Goal: Information Seeking & Learning: Find specific page/section

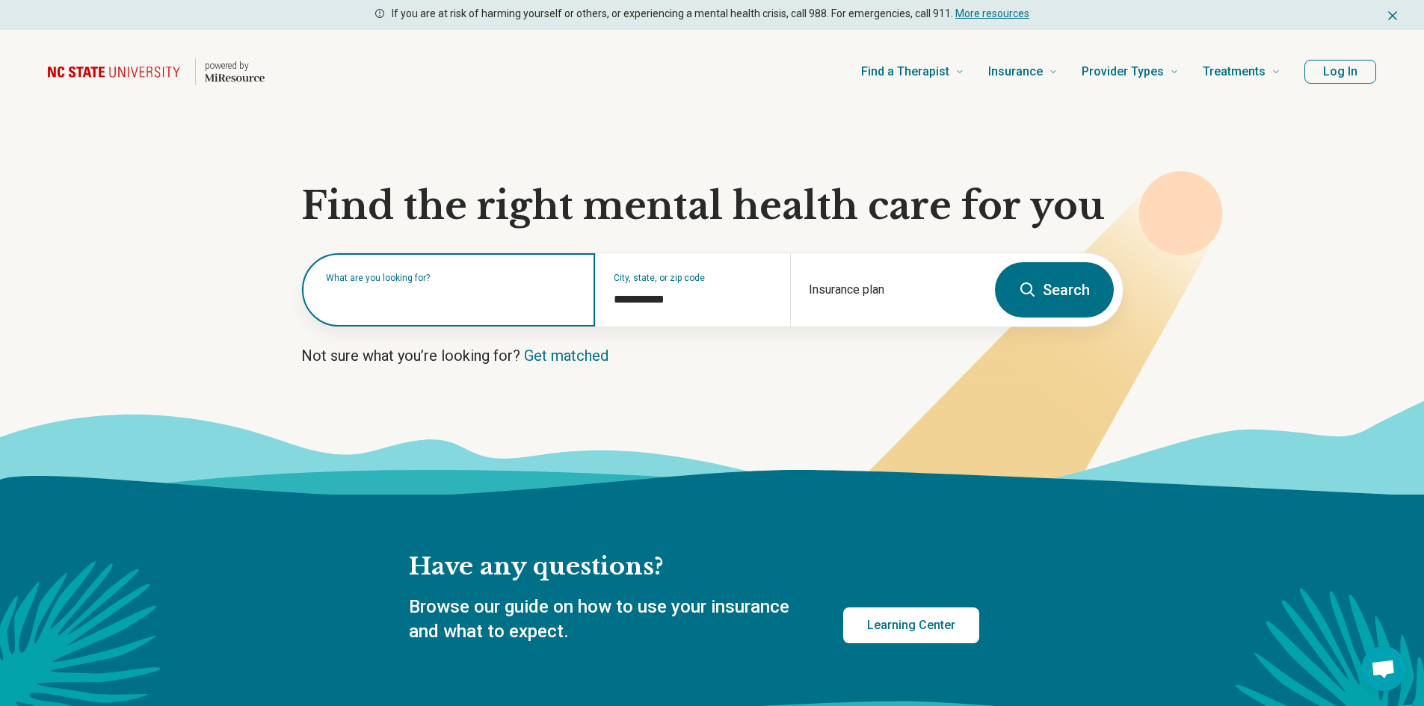
click at [419, 299] on input "text" at bounding box center [451, 298] width 251 height 18
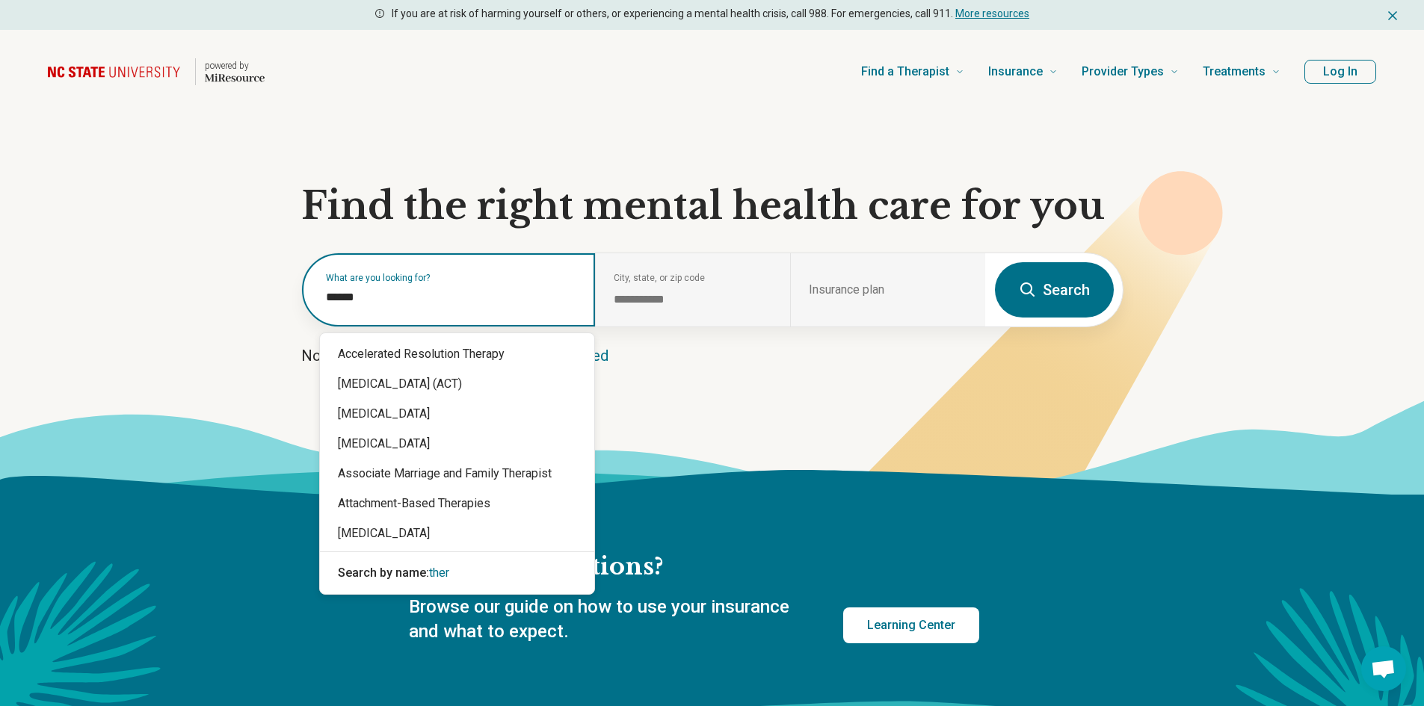
type input "*******"
drag, startPoint x: 419, startPoint y: 299, endPoint x: 277, endPoint y: 300, distance: 142.0
click at [277, 300] on section "**********" at bounding box center [712, 304] width 1424 height 381
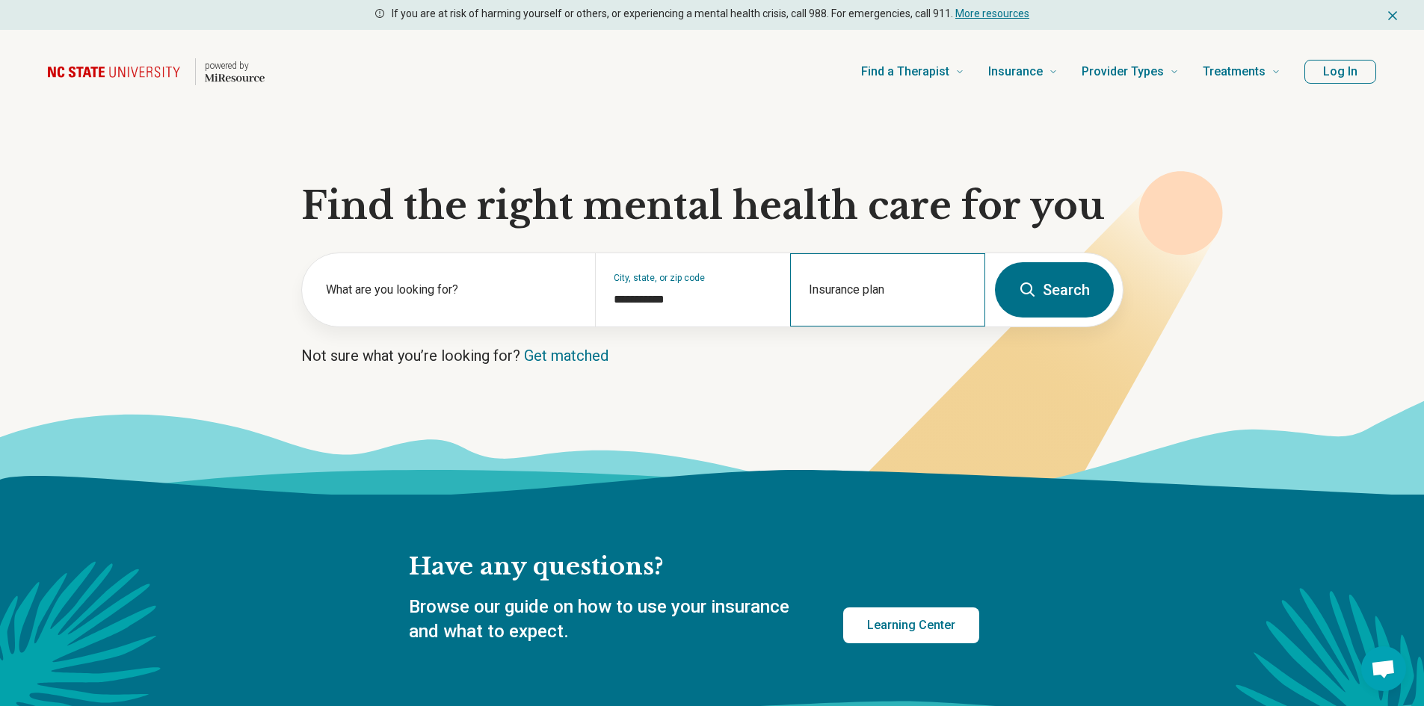
click at [850, 289] on div "Insurance plan" at bounding box center [887, 289] width 195 height 73
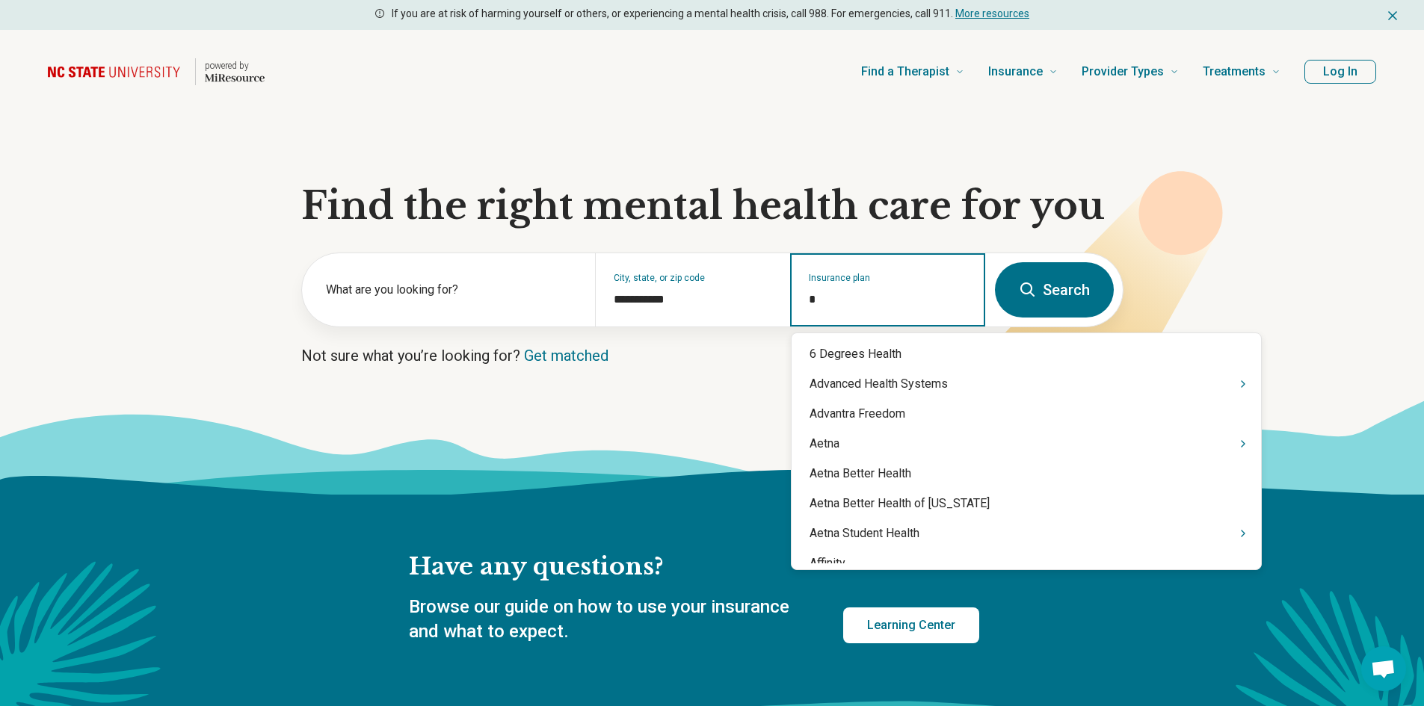
type input "**"
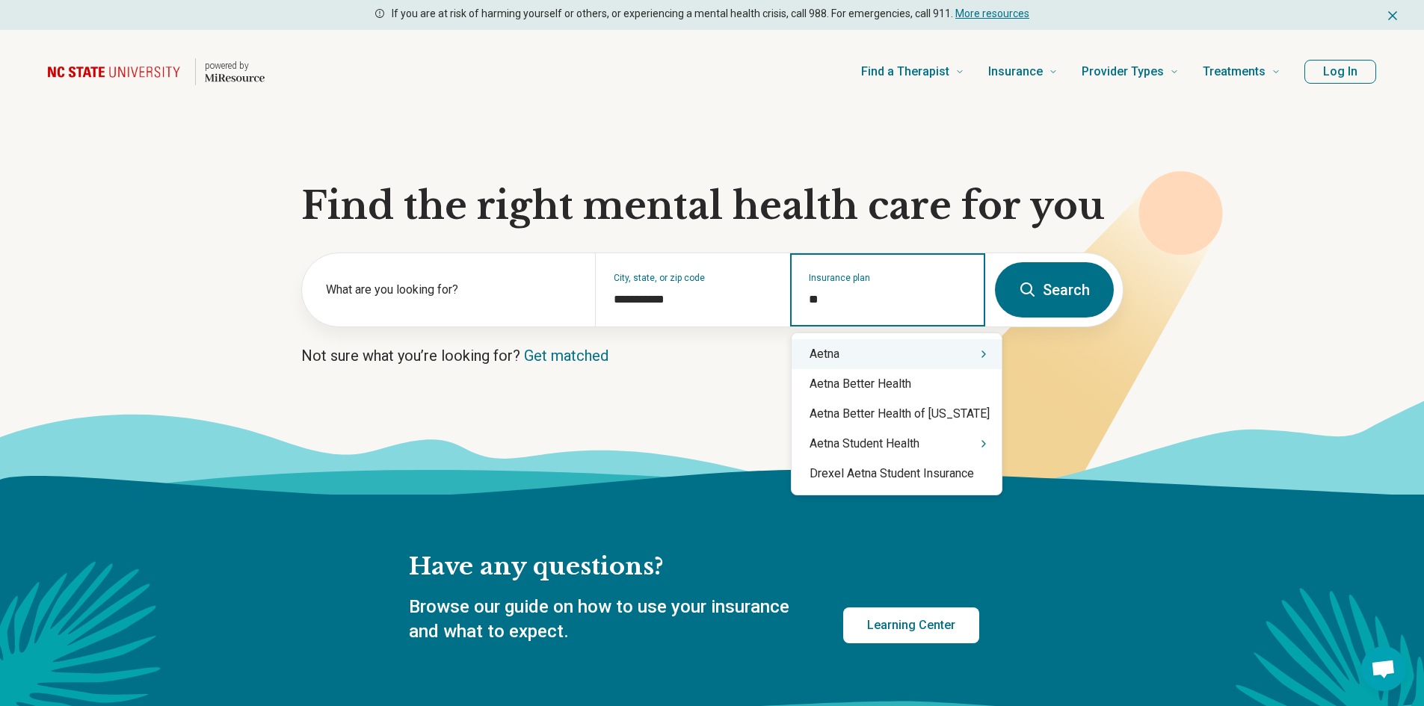
click at [837, 355] on div "Aetna" at bounding box center [897, 354] width 210 height 30
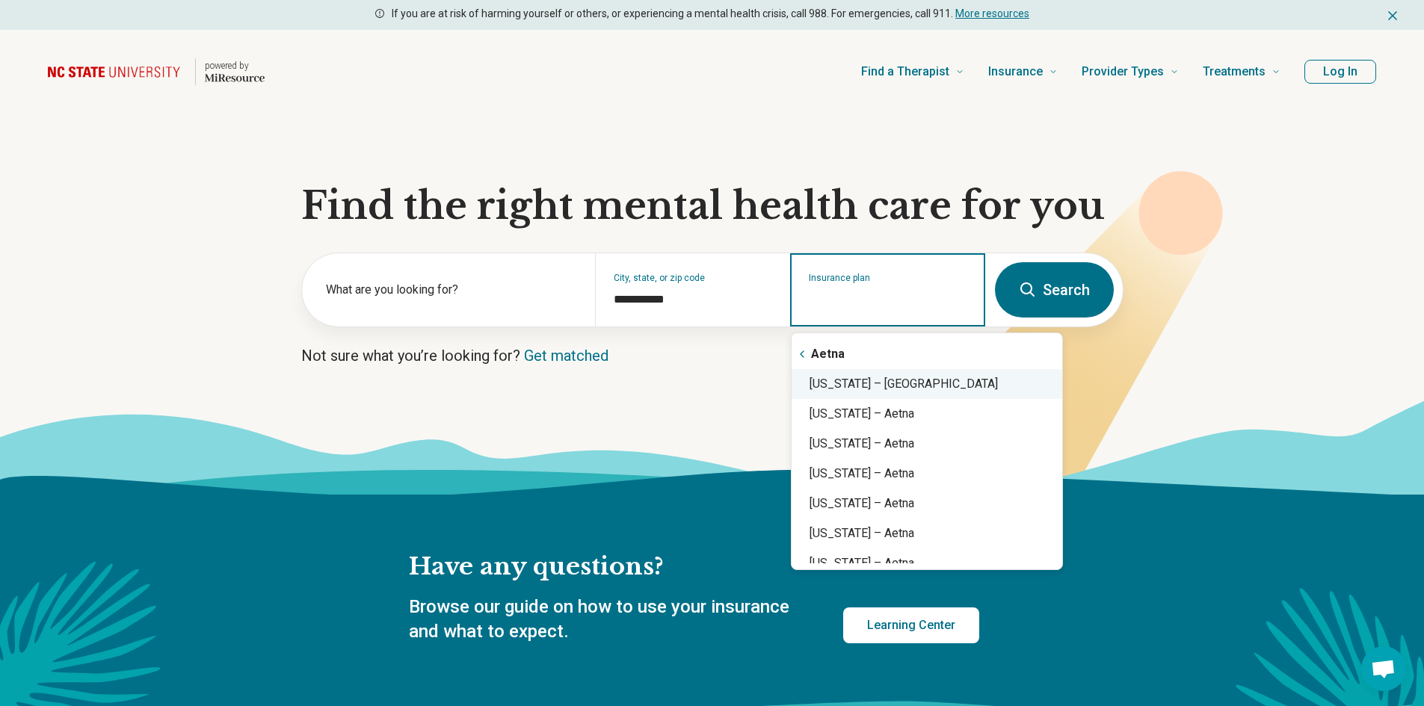
click at [899, 395] on div "North Carolina – Aetna" at bounding box center [927, 384] width 271 height 30
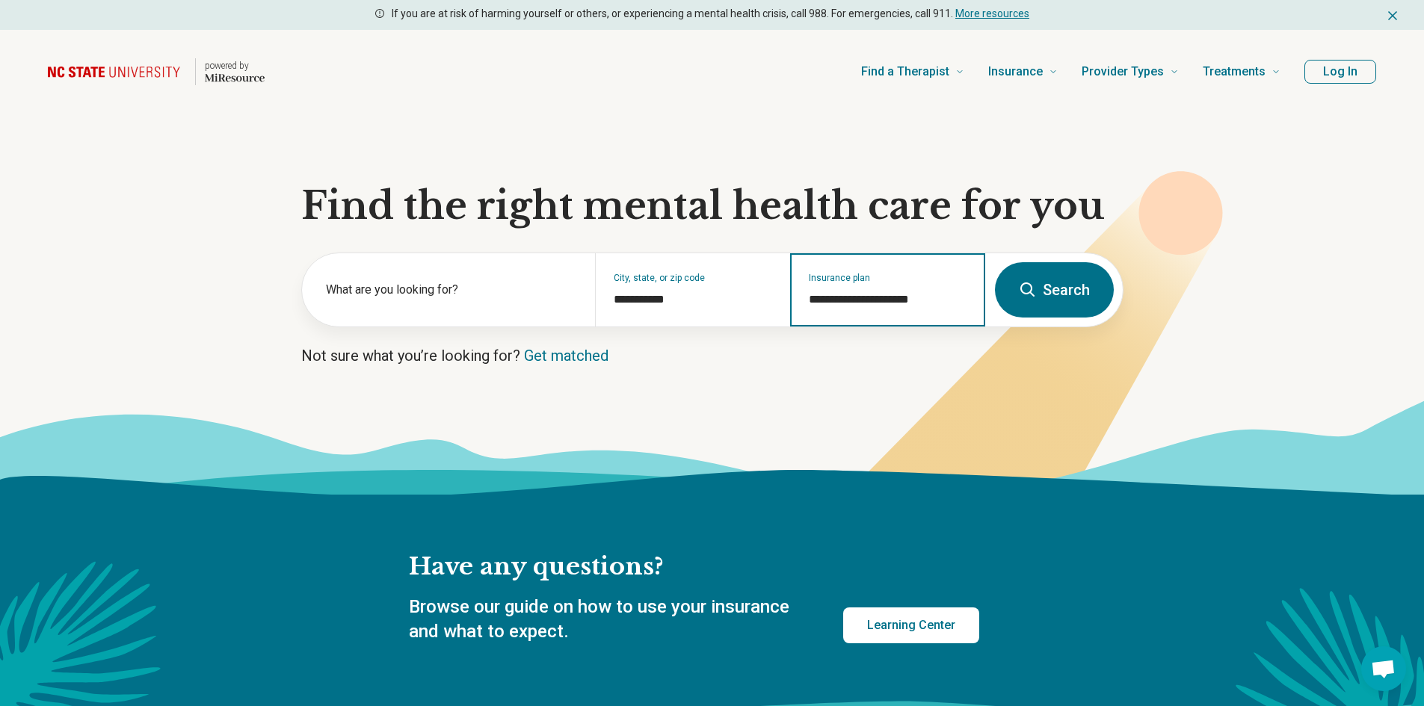
type input "**********"
click at [1032, 299] on button "Search" at bounding box center [1054, 289] width 119 height 55
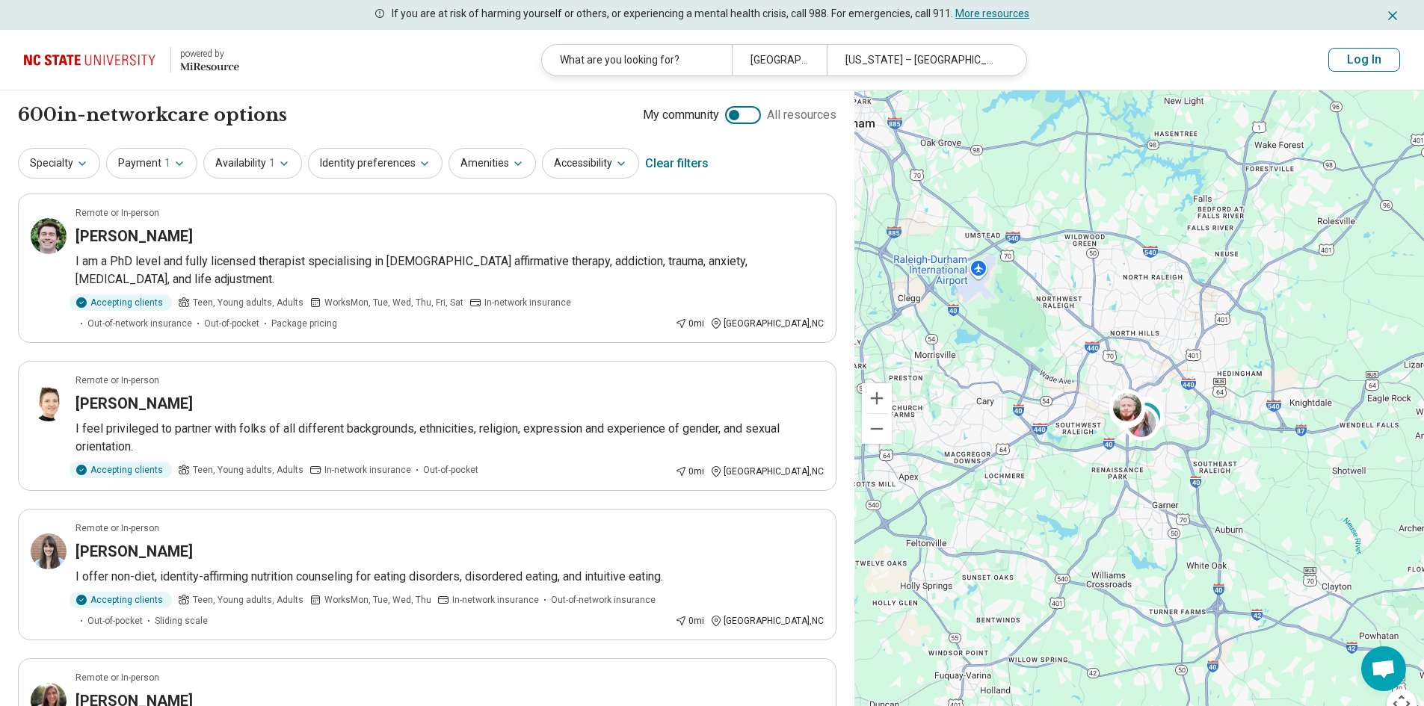
click at [1386, 65] on button "Log In" at bounding box center [1364, 60] width 72 height 24
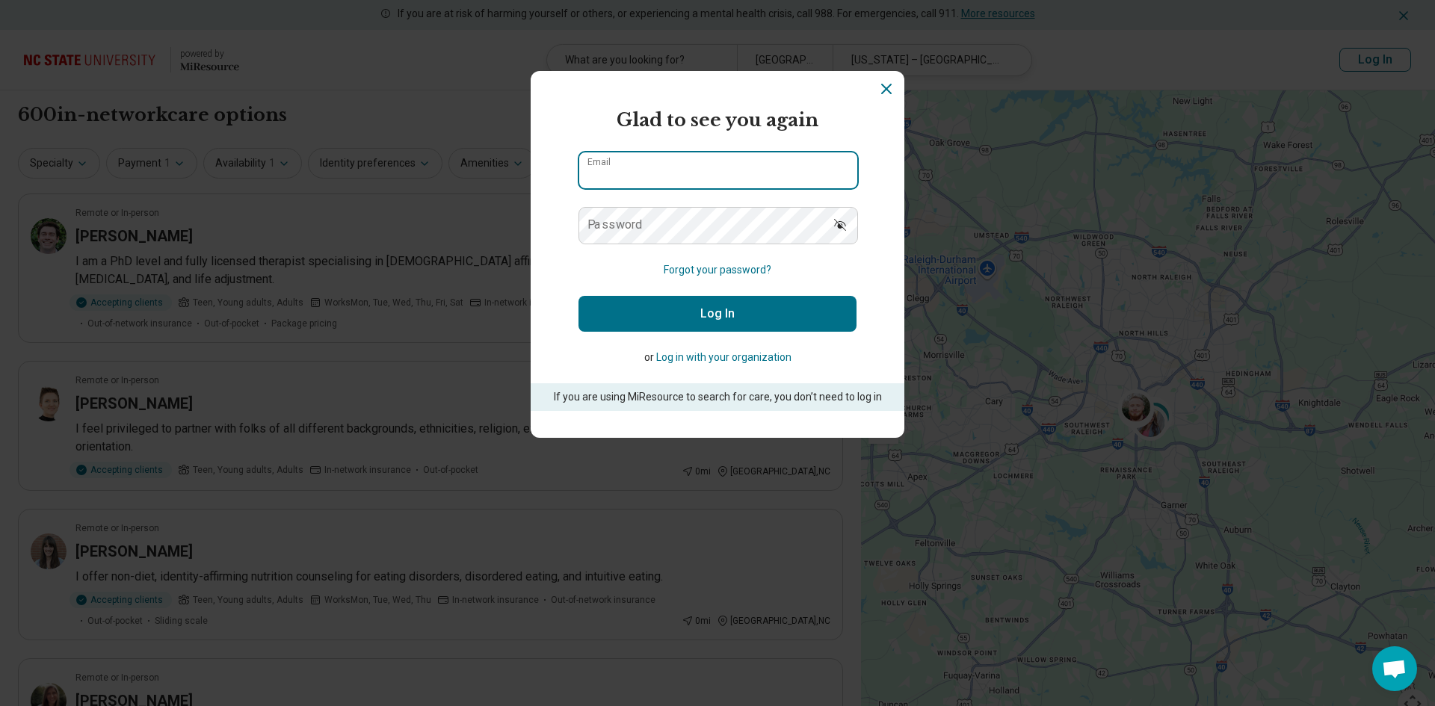
type input "**********"
click at [741, 328] on button "Log In" at bounding box center [718, 314] width 278 height 36
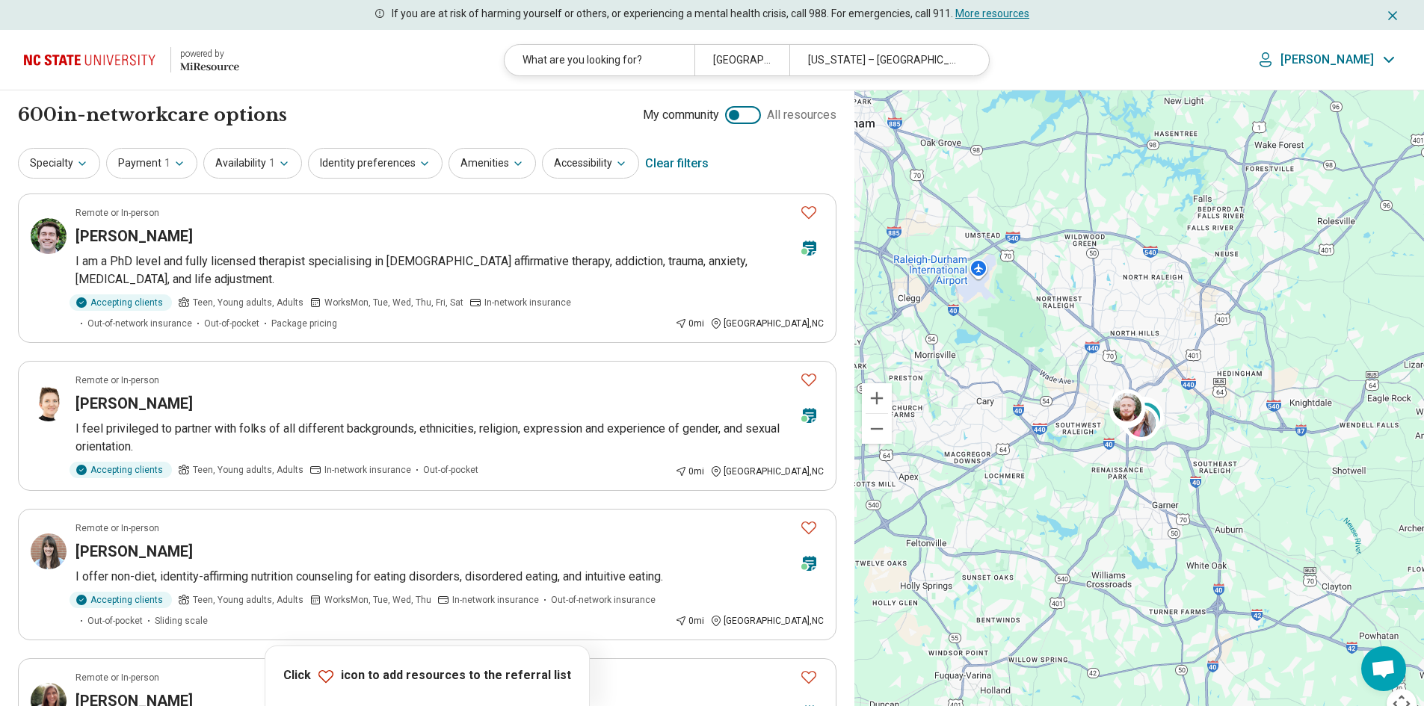
click at [1355, 66] on p "[PERSON_NAME]" at bounding box center [1327, 59] width 93 height 15
click at [1350, 104] on link "My Dashboard" at bounding box center [1348, 104] width 105 height 39
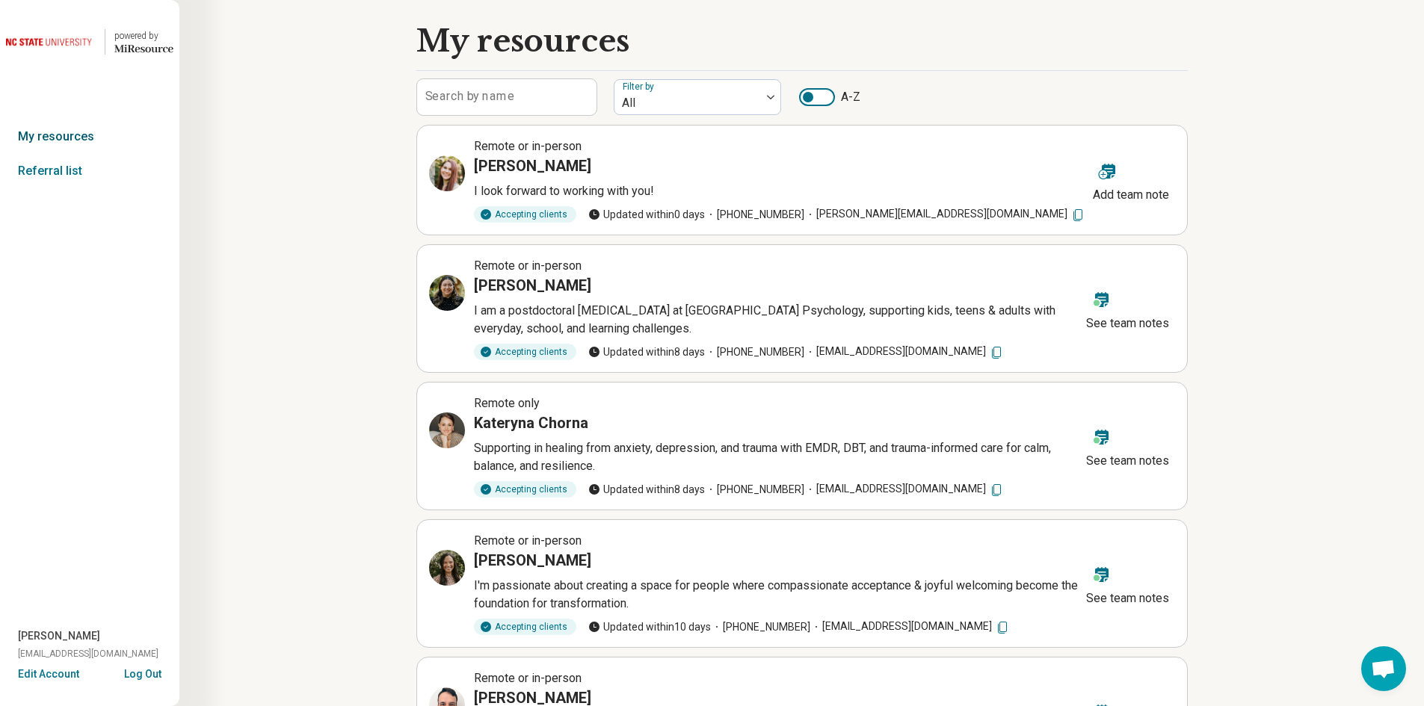
click at [71, 129] on link "My resources" at bounding box center [89, 137] width 179 height 34
click at [64, 164] on link "Referral list" at bounding box center [89, 171] width 179 height 34
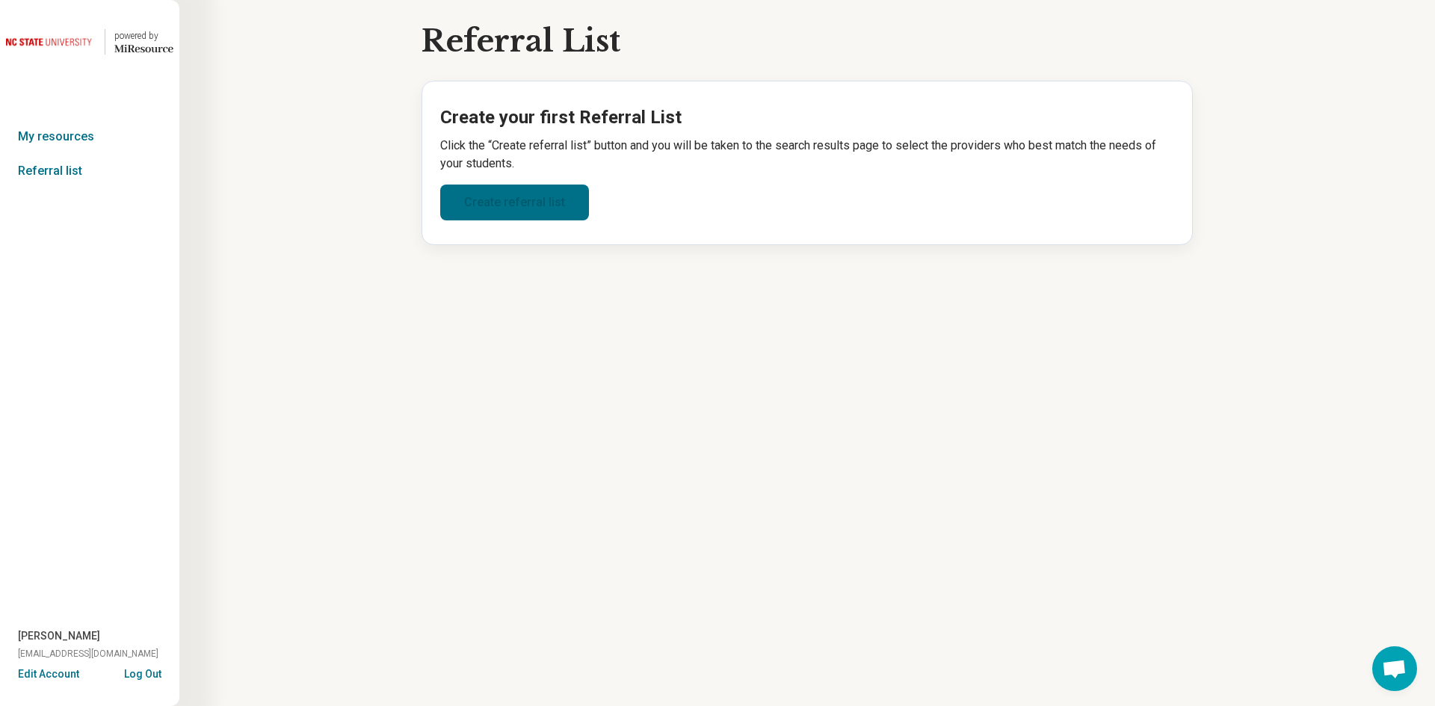
click at [544, 209] on link "Create referral list" at bounding box center [514, 203] width 149 height 36
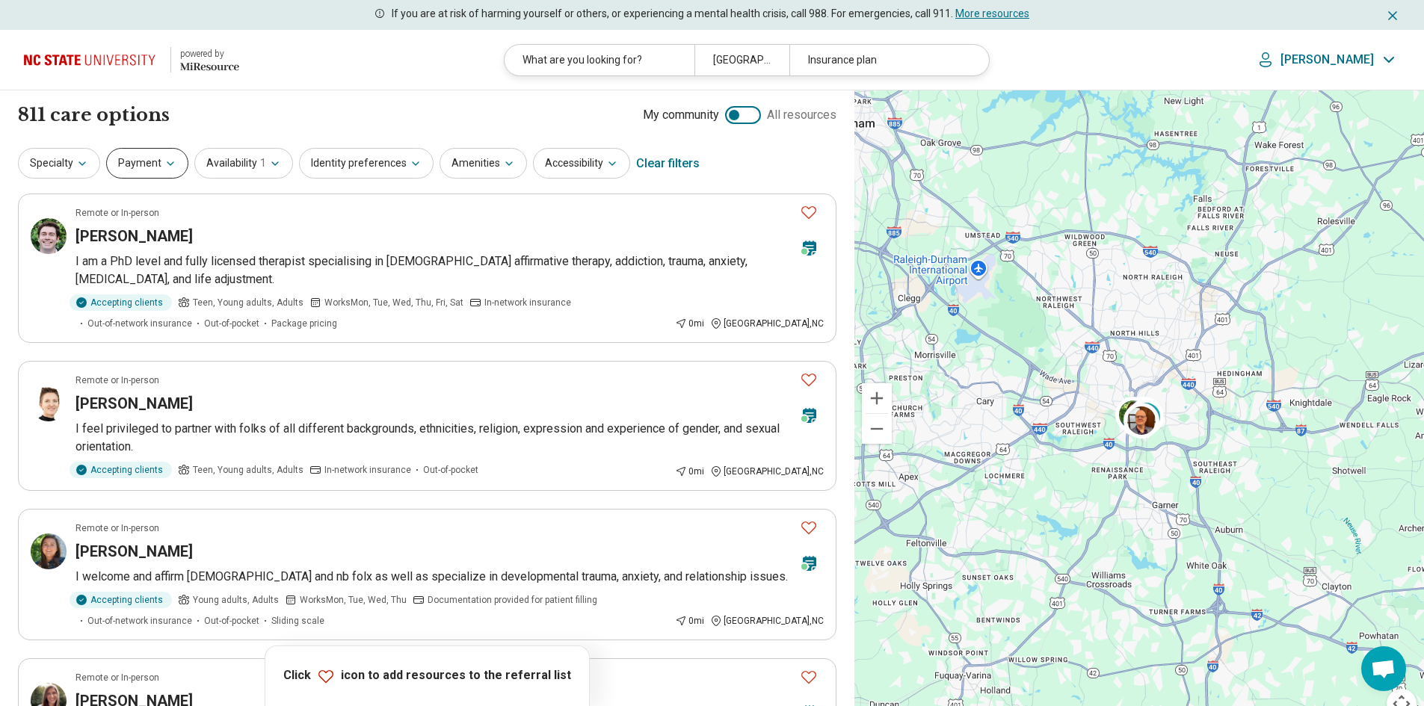
click at [139, 160] on button "Payment" at bounding box center [147, 163] width 82 height 31
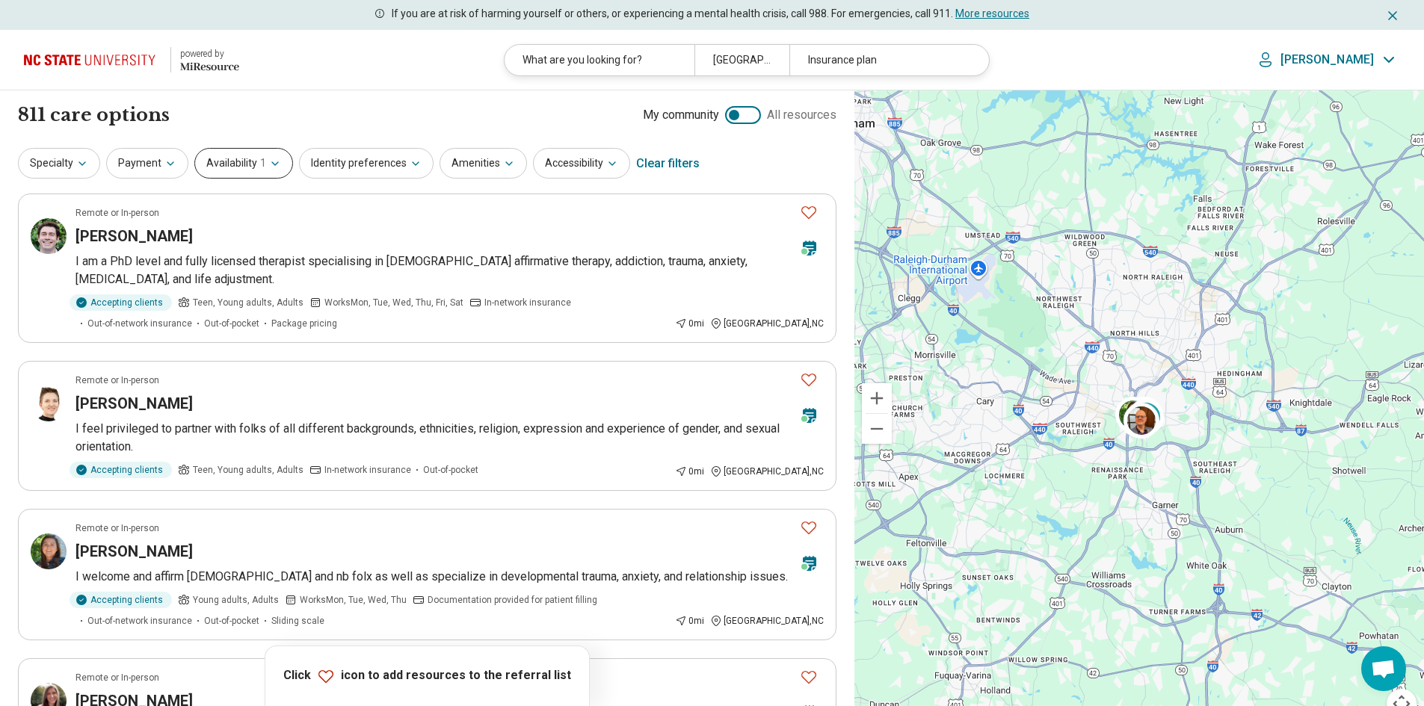
click at [269, 165] on icon "button" at bounding box center [275, 164] width 12 height 12
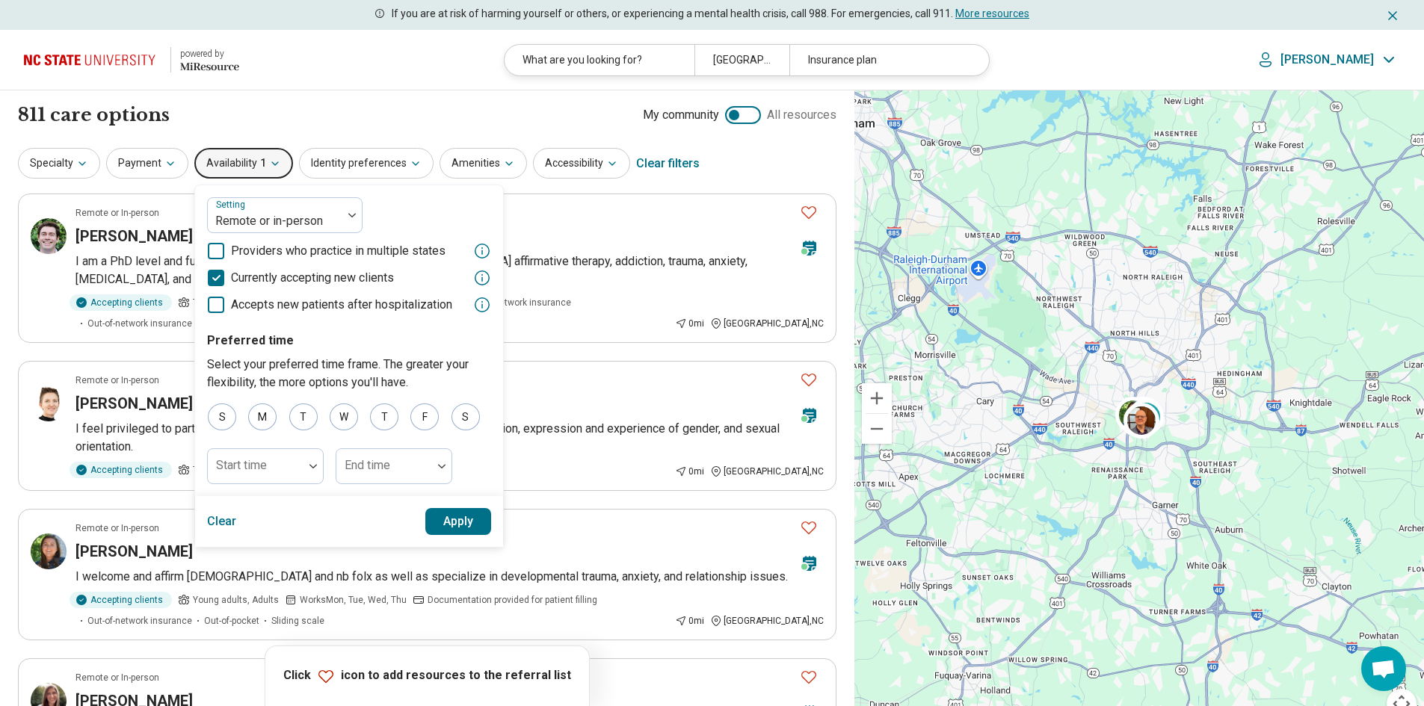
click at [286, 111] on div "811 care options 811 provider s My community All resources" at bounding box center [427, 114] width 819 height 25
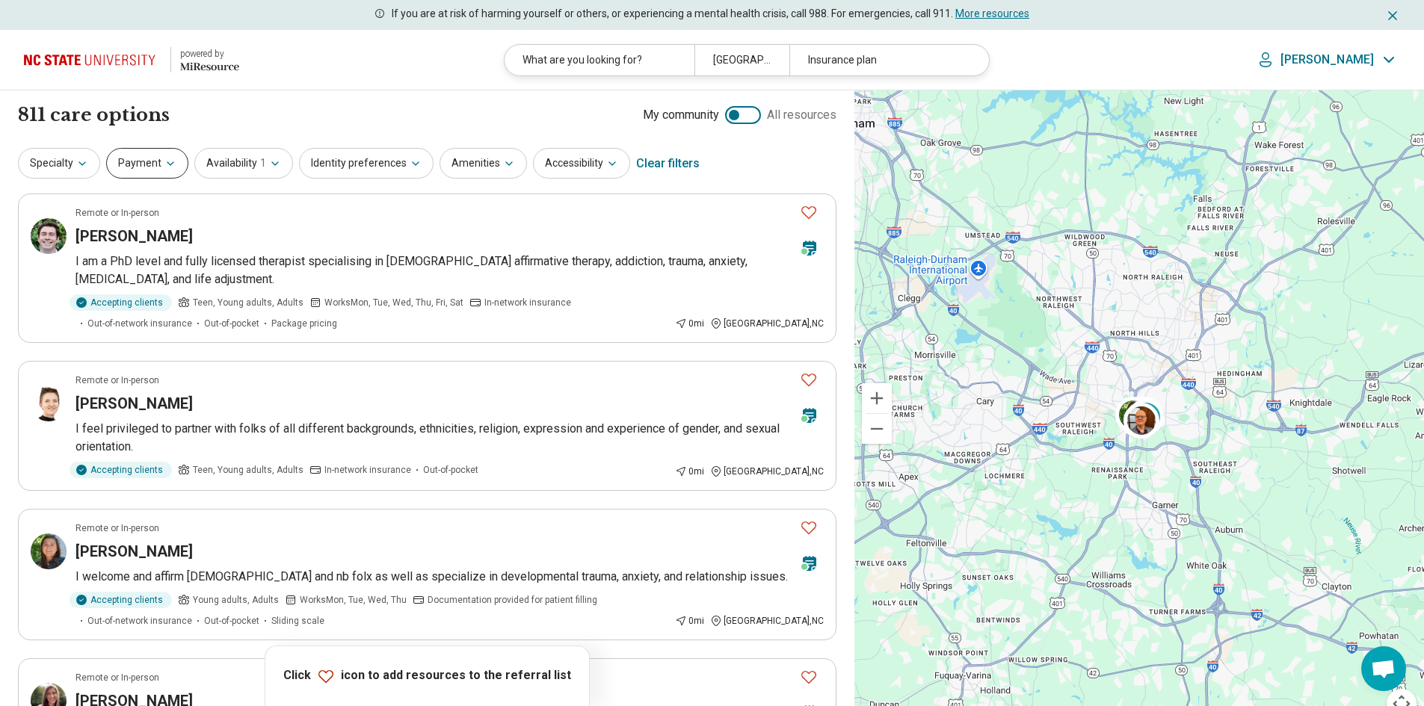
click at [173, 170] on button "Payment" at bounding box center [147, 163] width 82 height 31
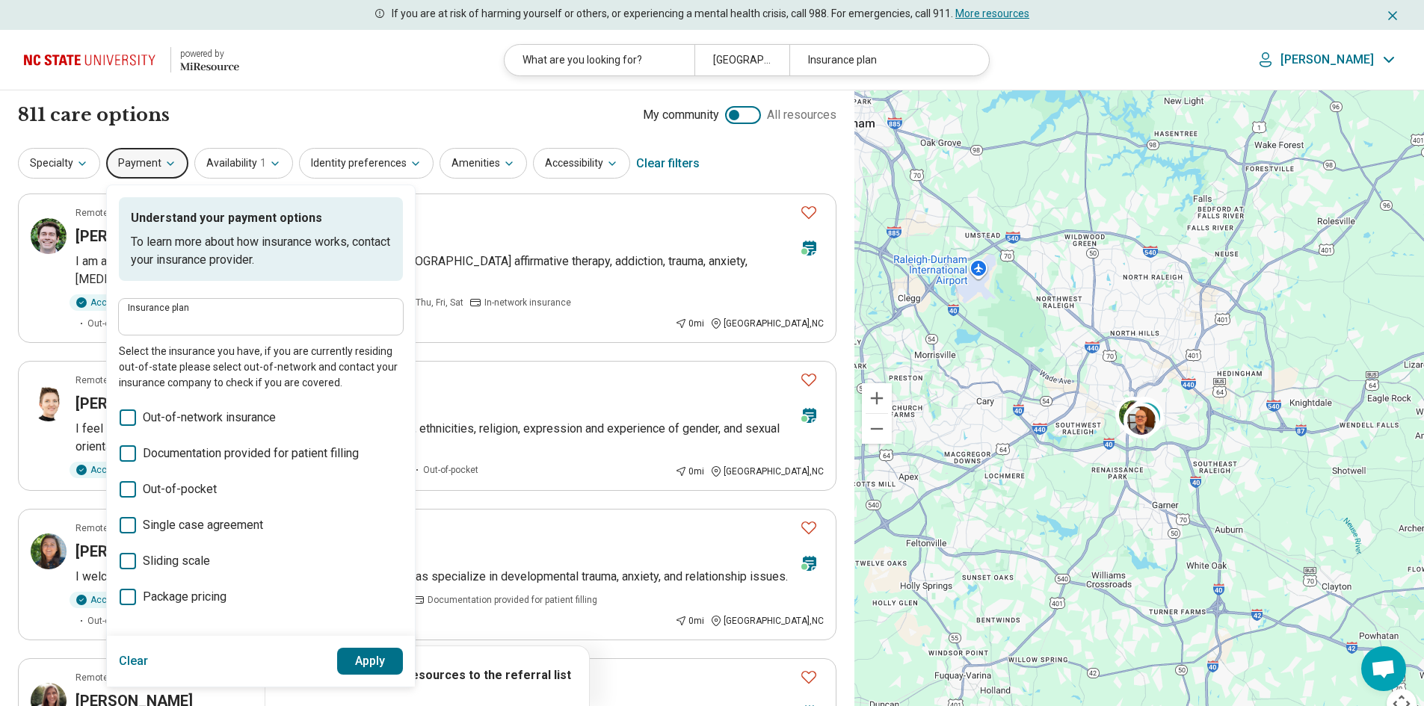
click at [238, 336] on div "Insurance plan Insurance plan Insurance plan Insurance plan Select the insuranc…" at bounding box center [261, 345] width 284 height 92
click at [241, 326] on input "Insurance plan" at bounding box center [261, 322] width 266 height 18
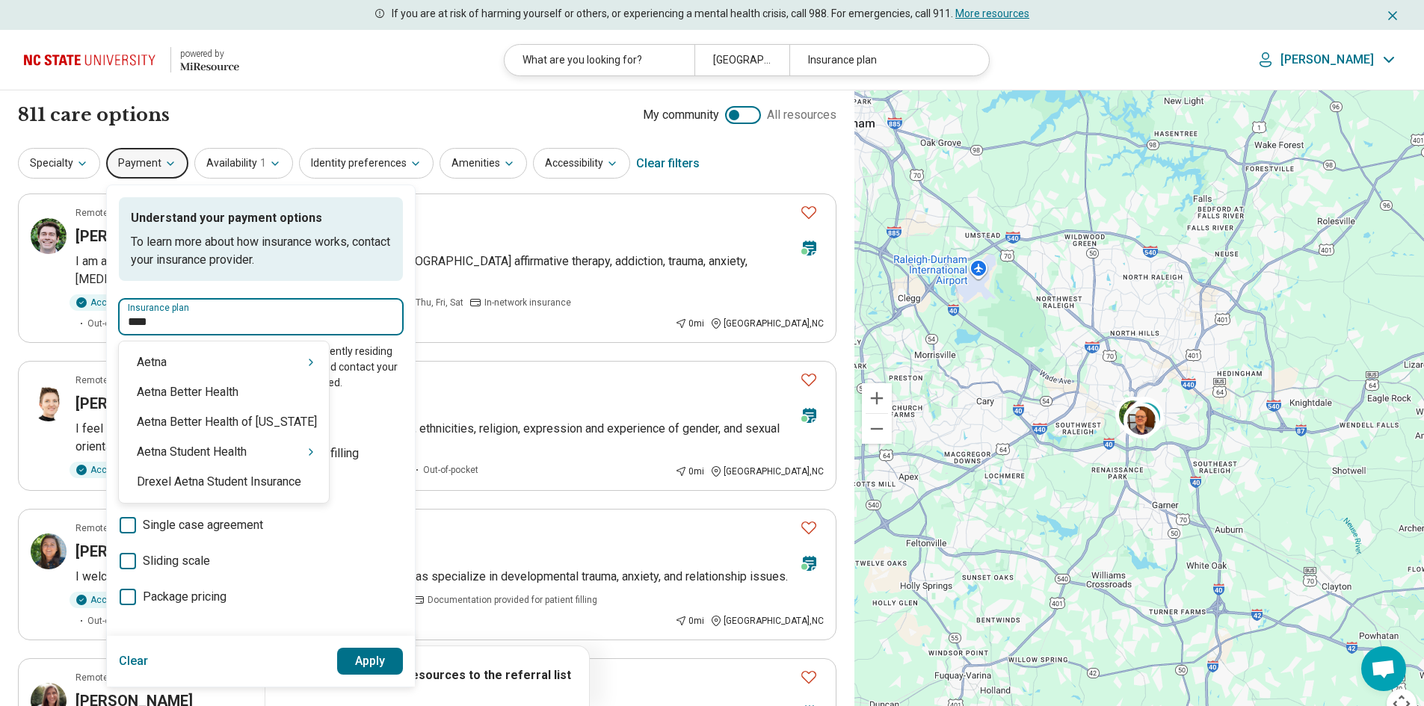
type input "*****"
click at [206, 364] on div "Aetna" at bounding box center [224, 363] width 210 height 30
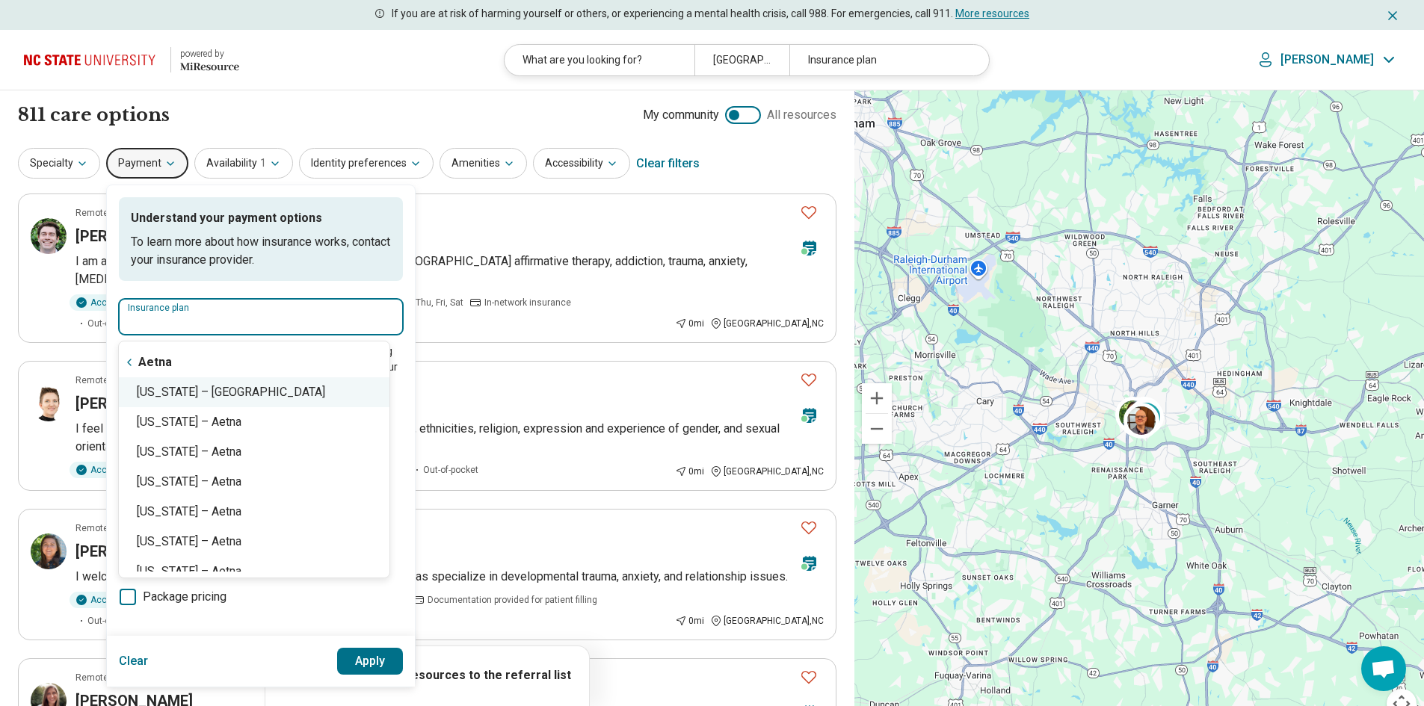
click at [245, 397] on div "North Carolina – Aetna" at bounding box center [254, 393] width 271 height 30
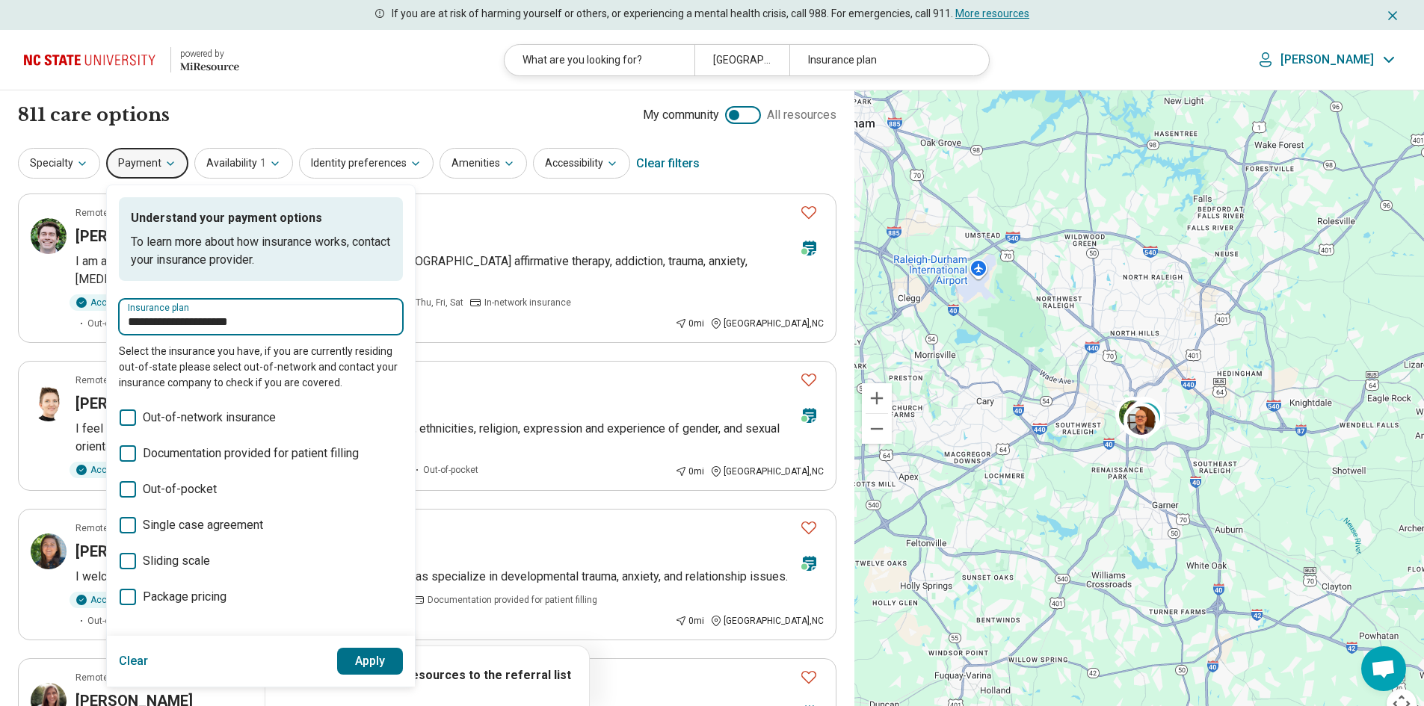
type input "**********"
click at [354, 656] on button "Apply" at bounding box center [370, 661] width 67 height 27
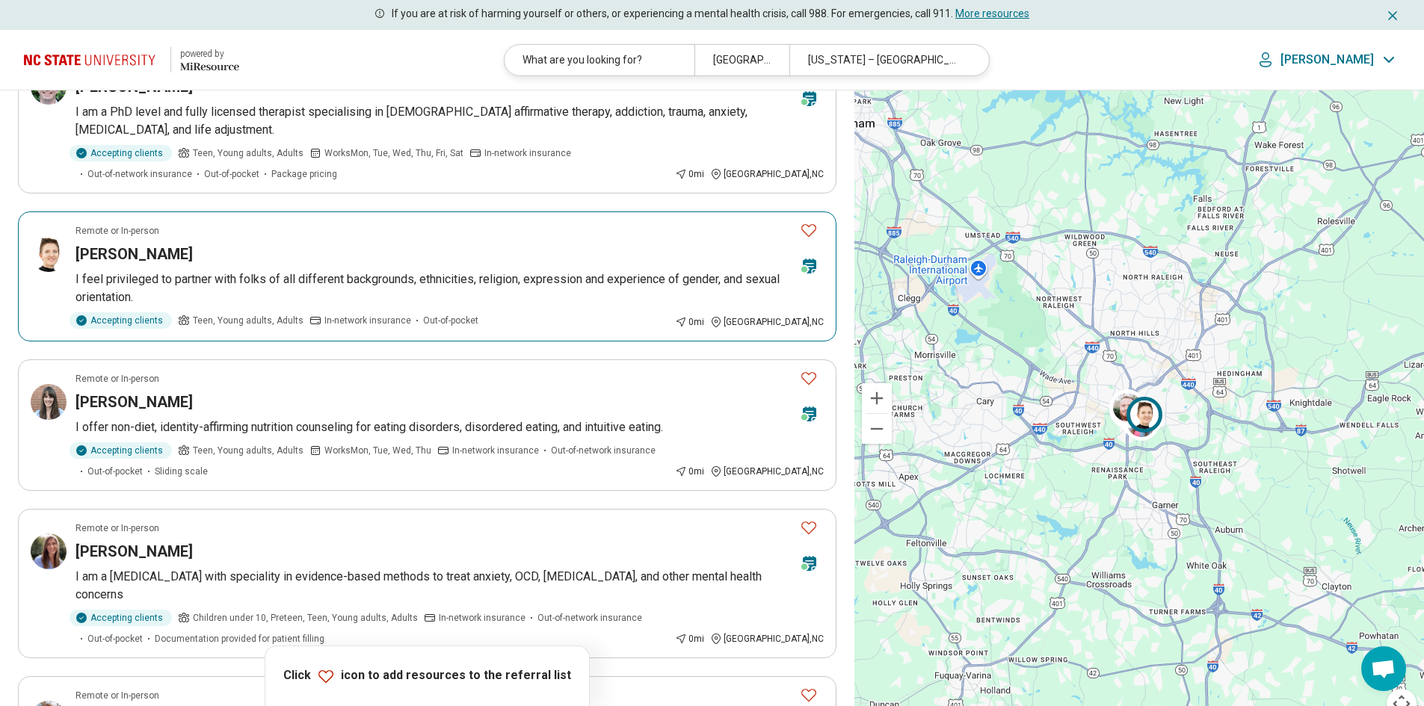
scroll to position [224, 0]
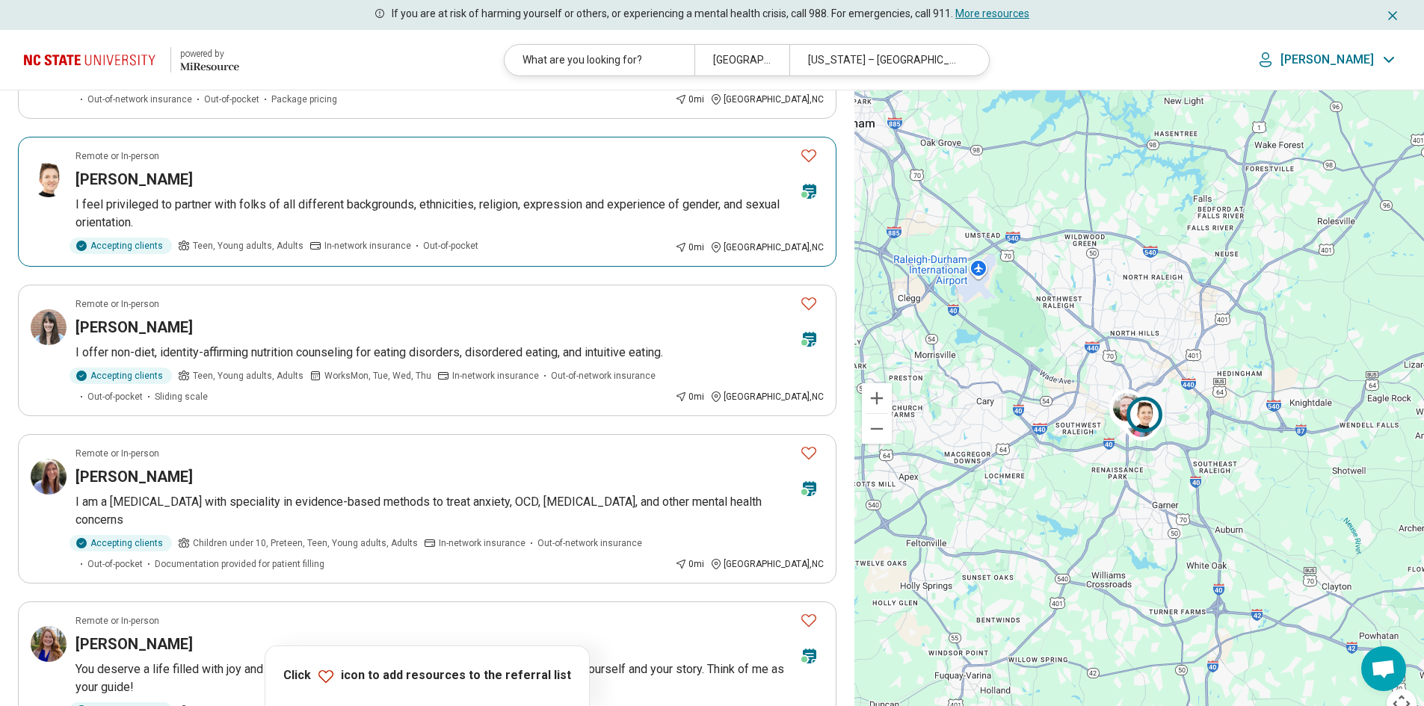
click at [105, 182] on h3 "Brittany Barnette" at bounding box center [134, 179] width 117 height 21
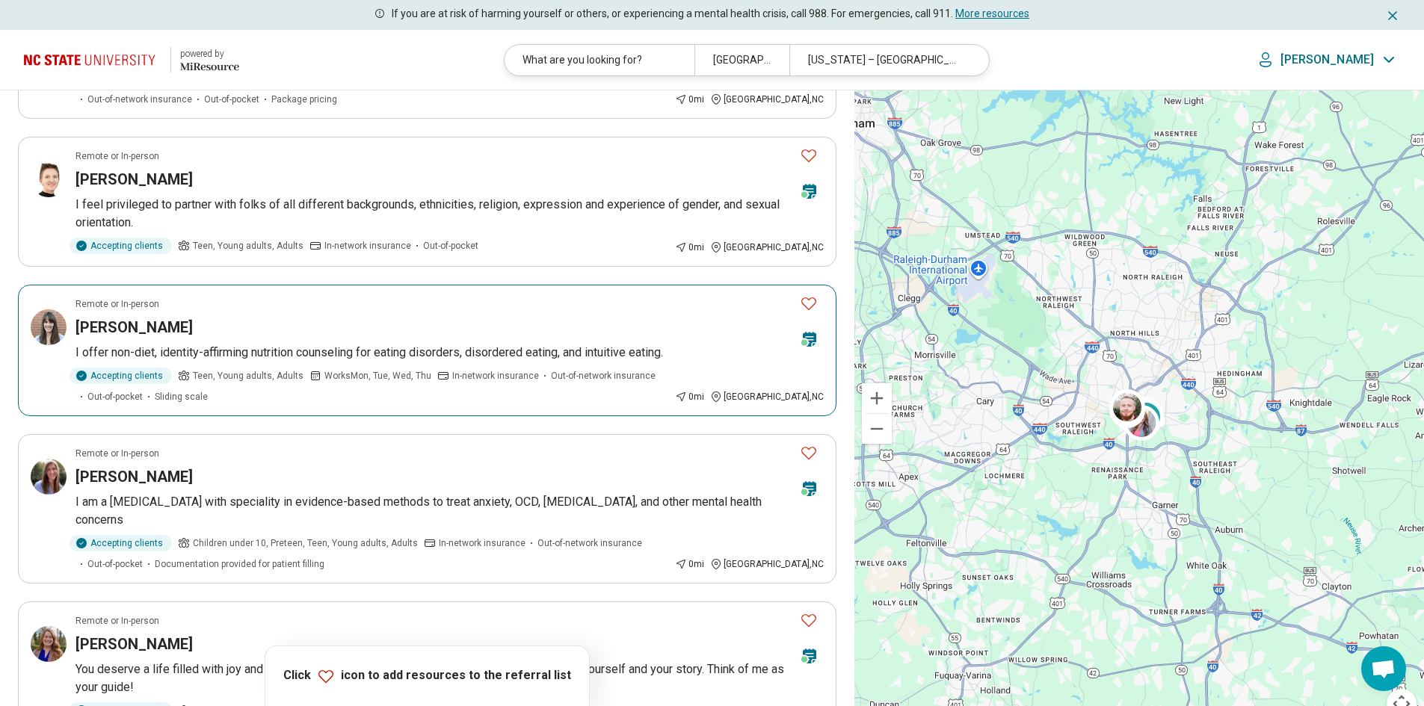
scroll to position [0, 0]
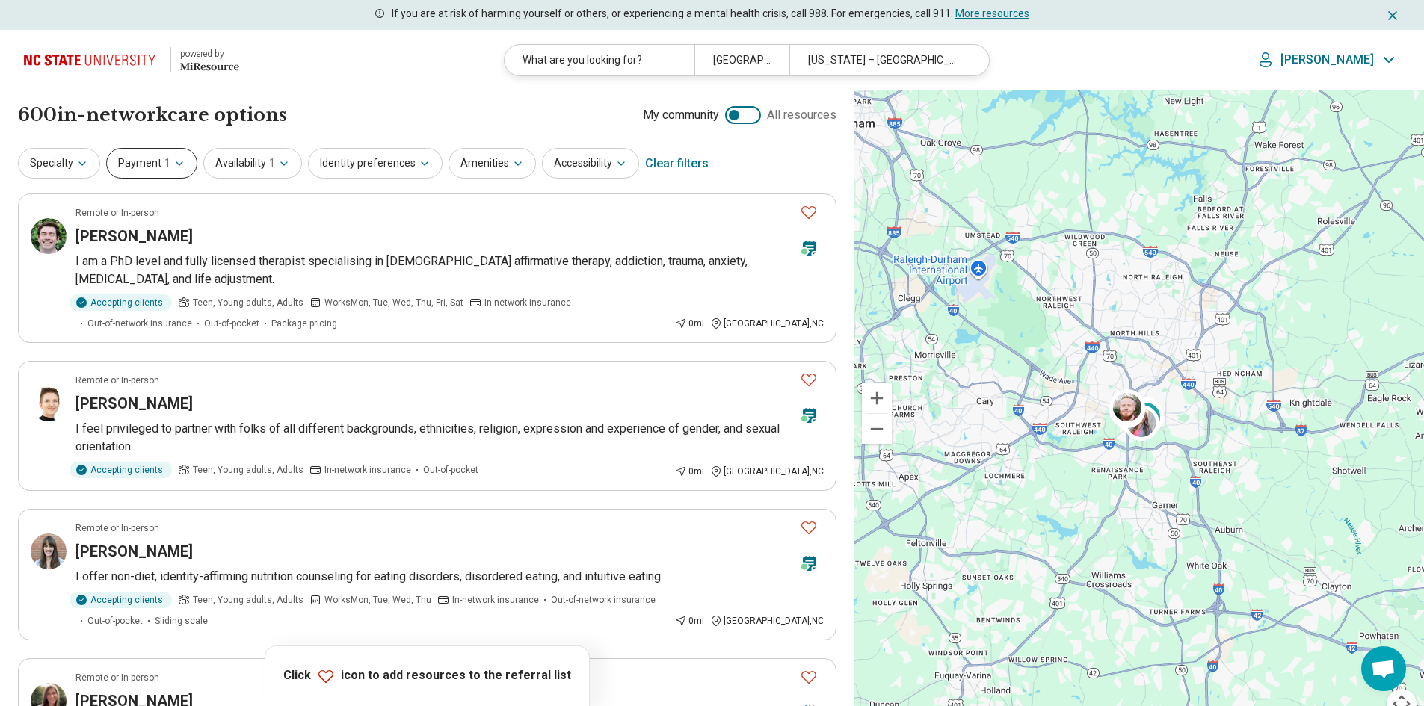
click at [173, 156] on button "Payment 1" at bounding box center [151, 163] width 91 height 31
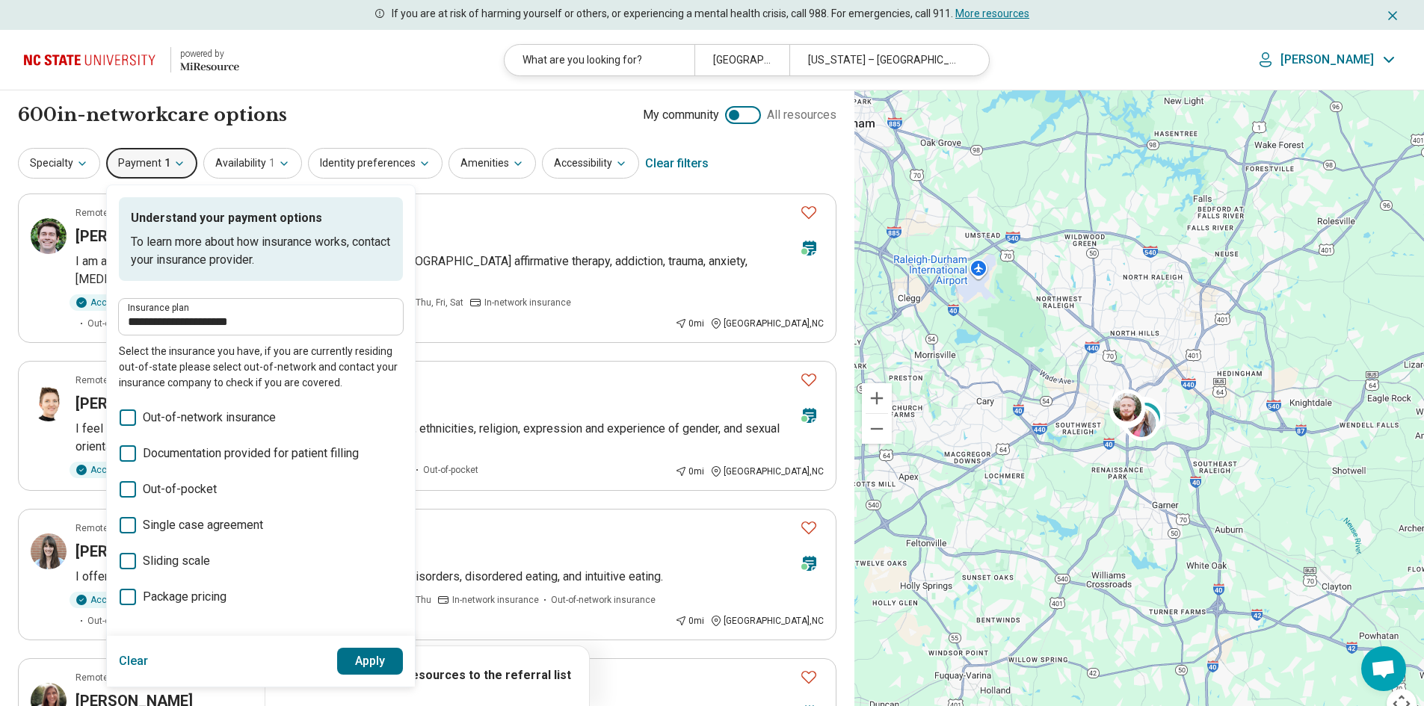
click at [373, 664] on button "Apply" at bounding box center [370, 661] width 67 height 27
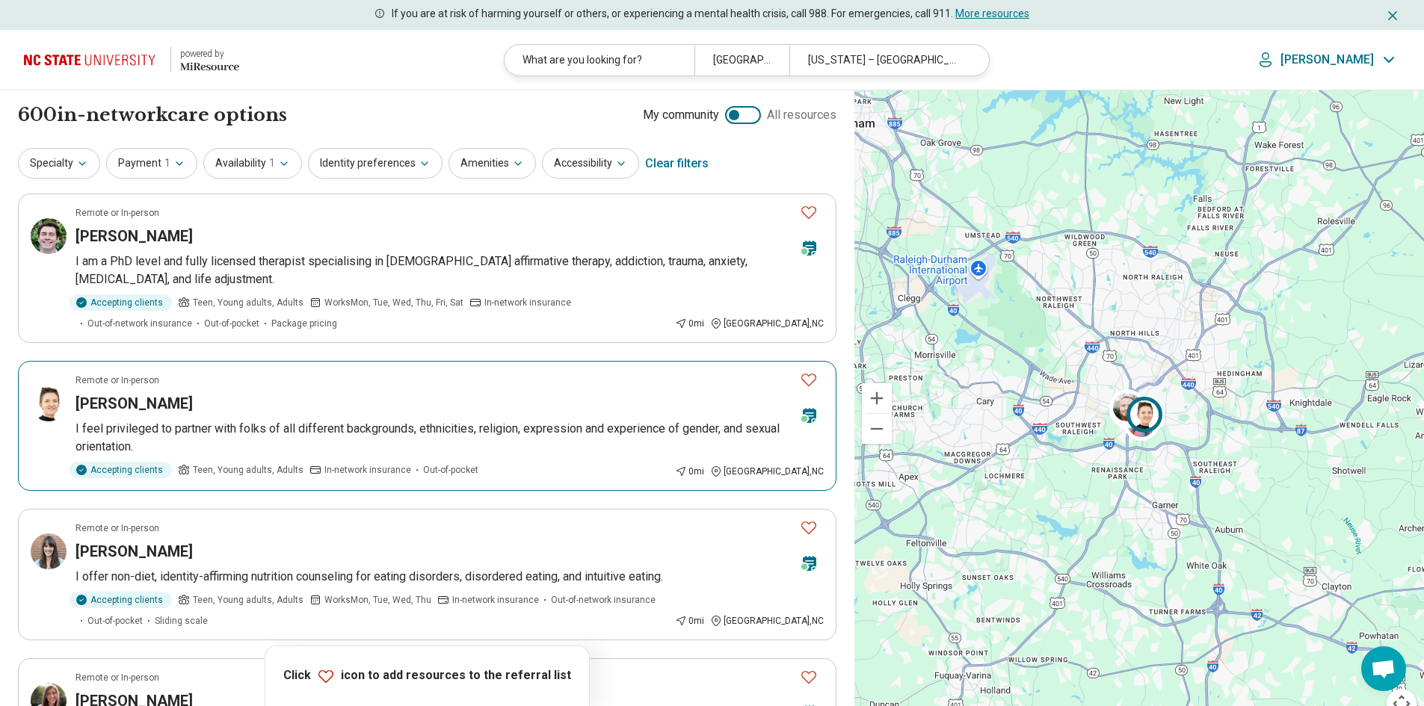
click at [264, 401] on div "Brittany Barnette" at bounding box center [432, 403] width 712 height 21
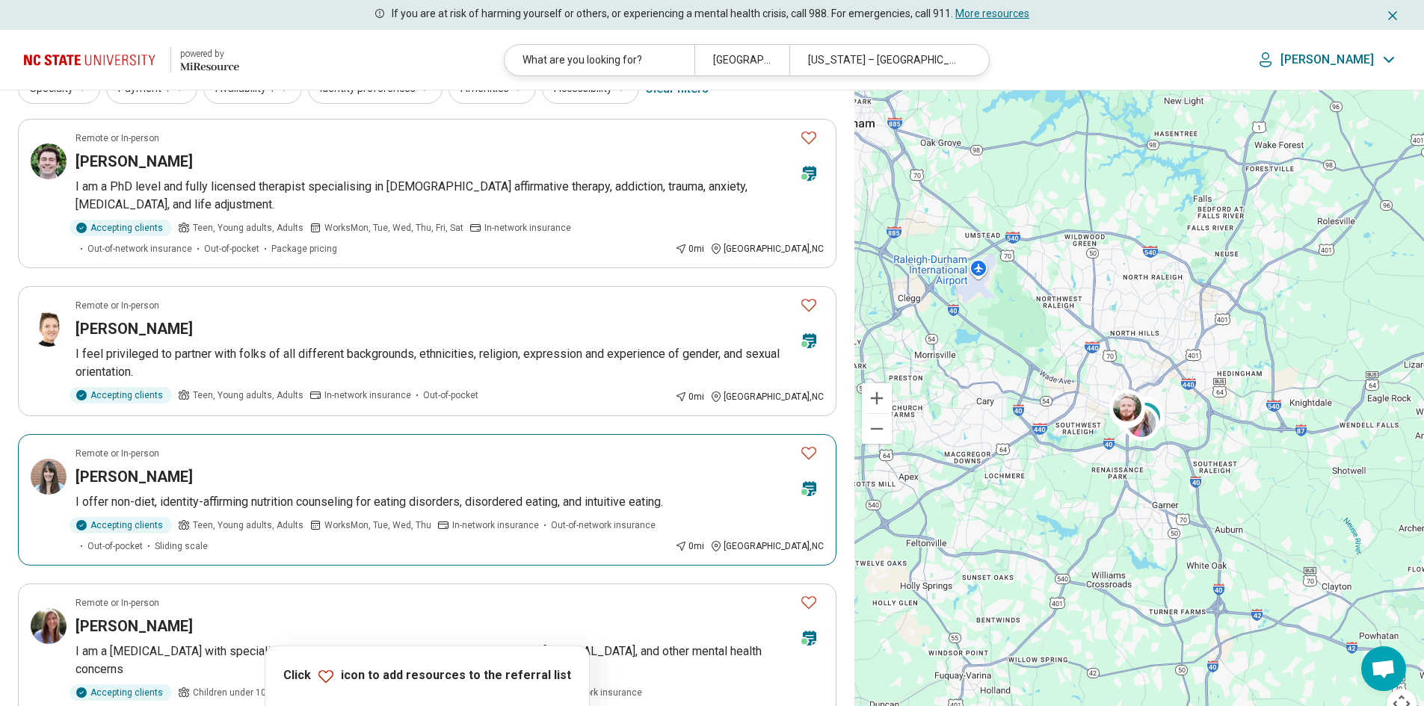
scroll to position [150, 0]
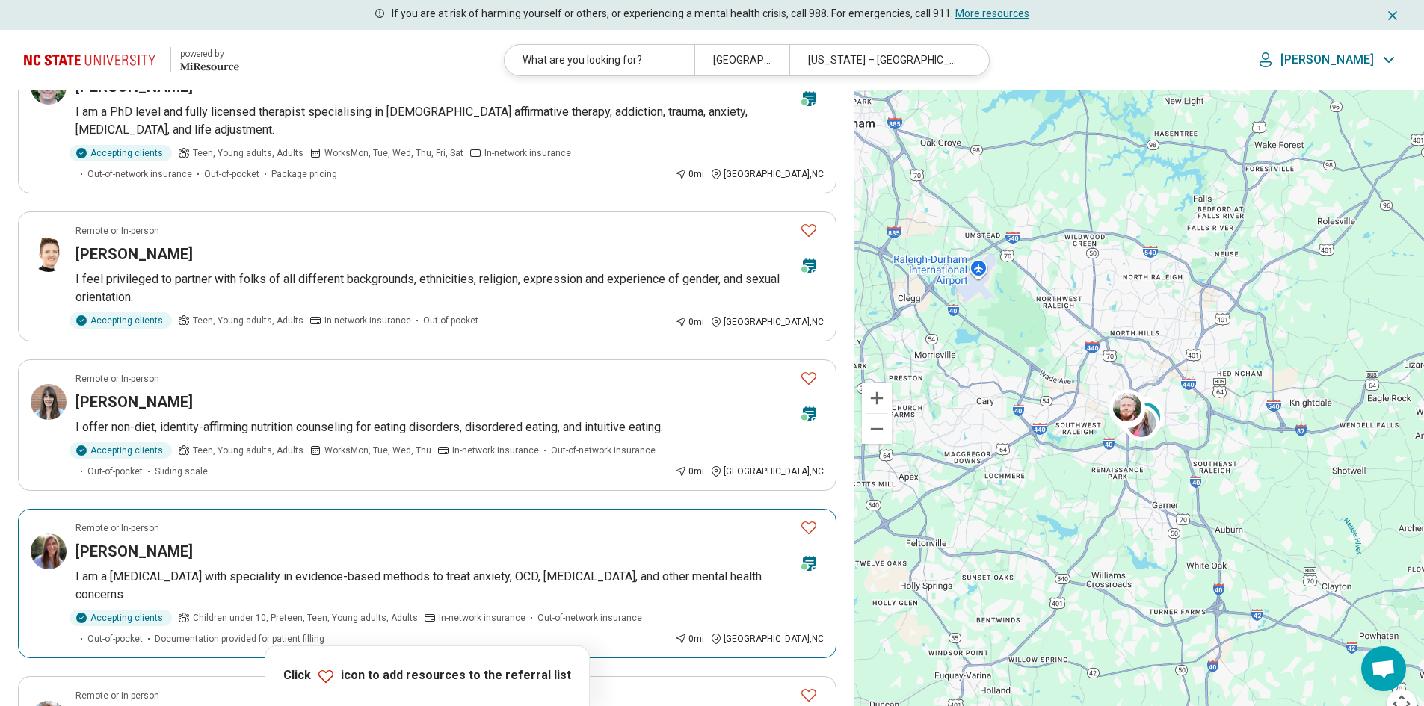
click at [282, 541] on div "[PERSON_NAME]" at bounding box center [432, 551] width 712 height 21
click at [809, 524] on icon "Favorite" at bounding box center [808, 528] width 15 height 13
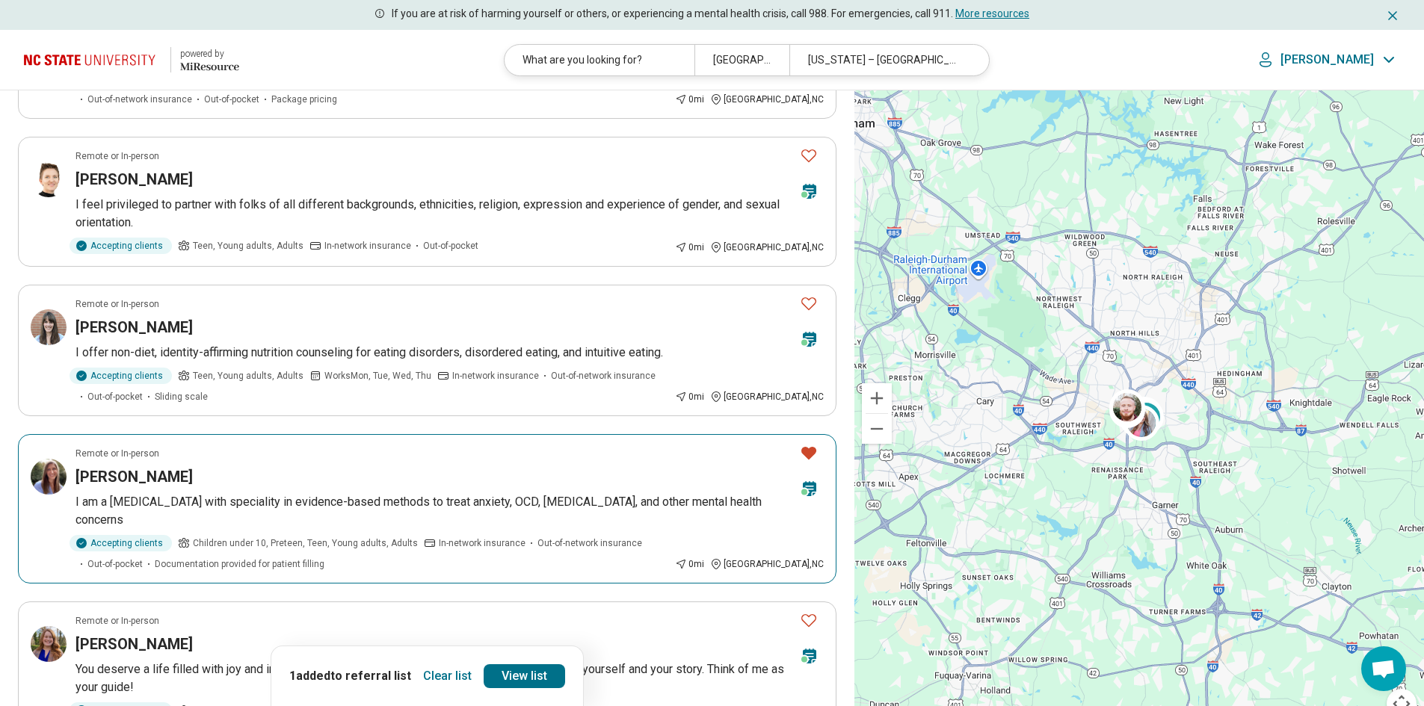
scroll to position [299, 0]
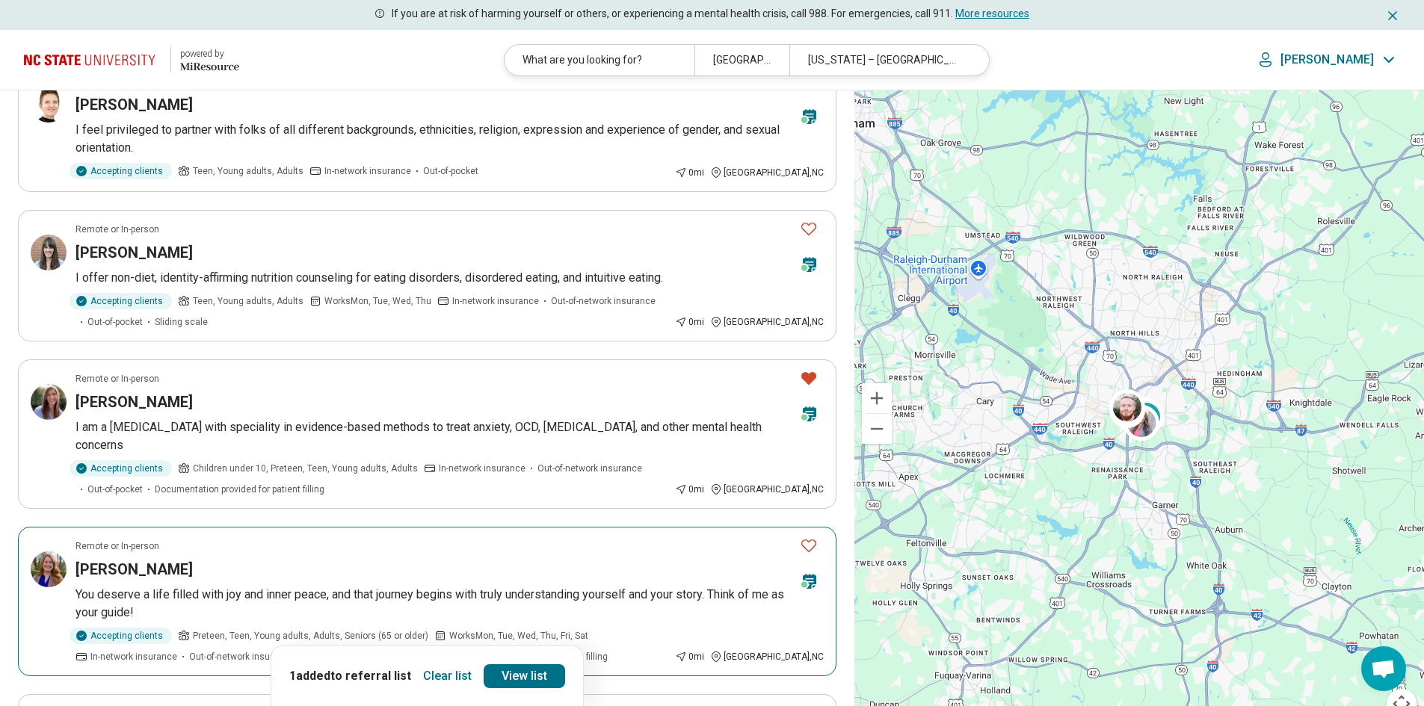
click at [587, 540] on article "Remote or In-person Marissa Hall You deserve a life filled with joy and inner p…" at bounding box center [427, 602] width 819 height 150
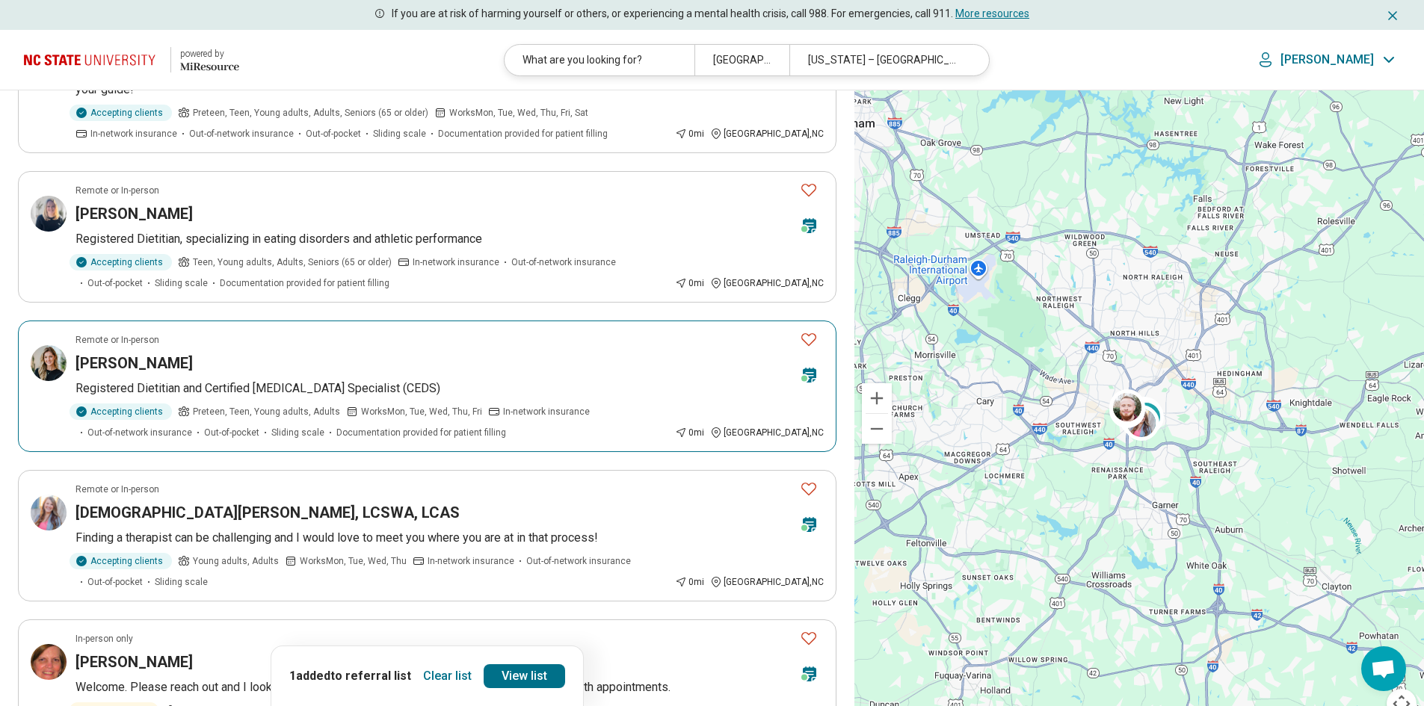
scroll to position [897, 0]
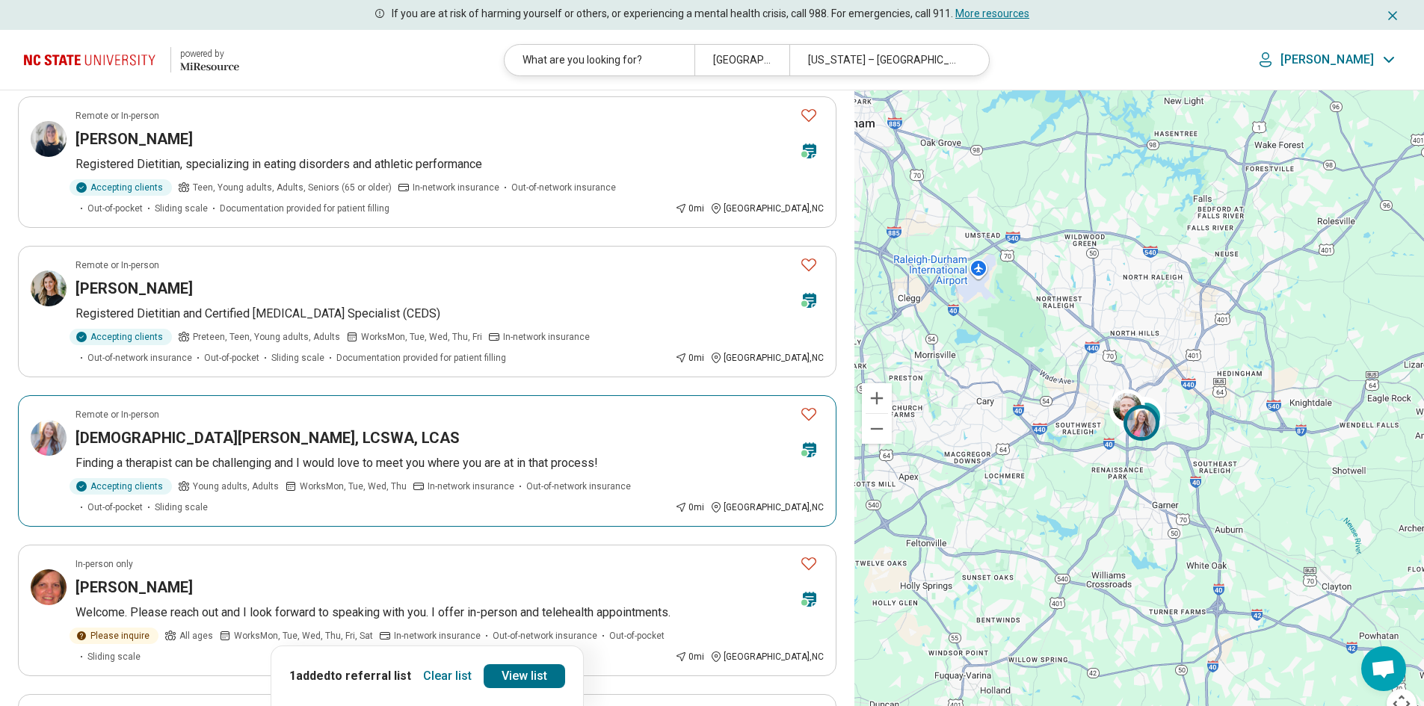
click at [322, 395] on article "Remote or In-person Christian Davis, LCSWA, LCAS Finding a therapist can be cha…" at bounding box center [427, 461] width 819 height 132
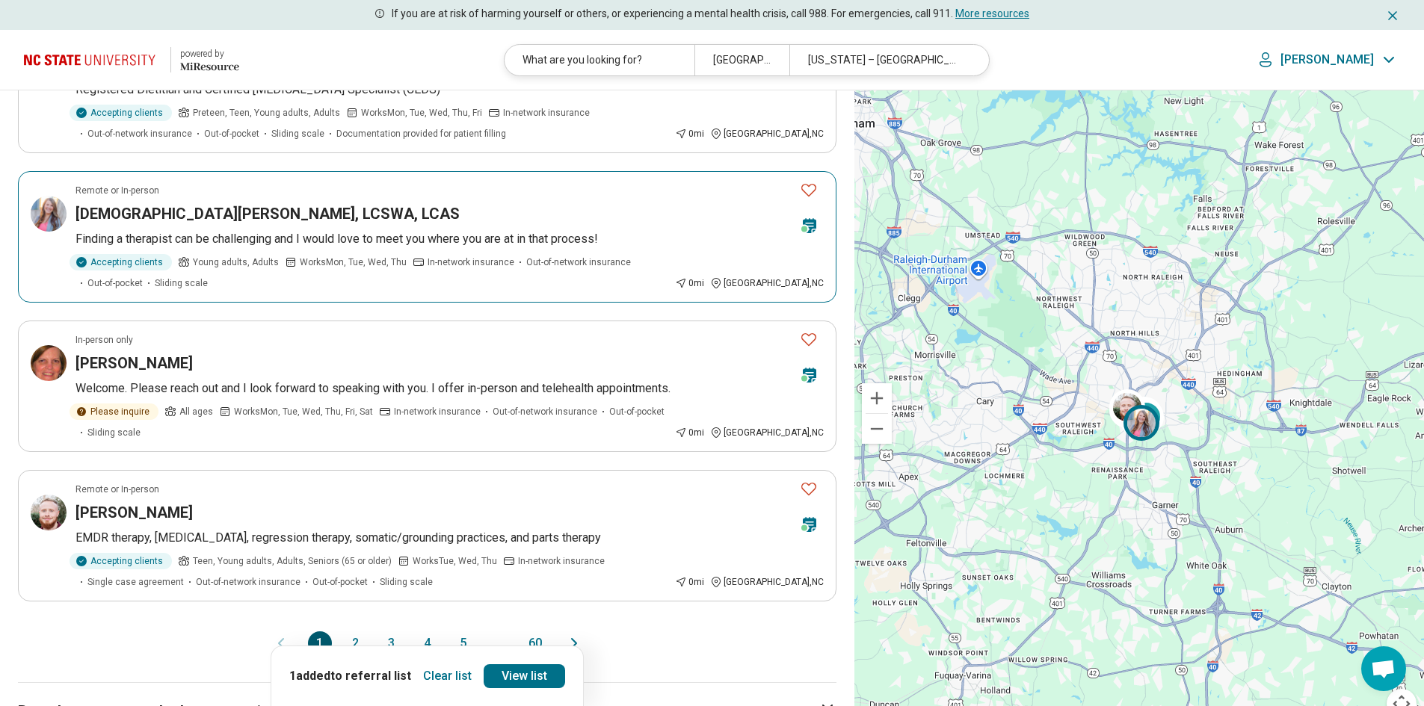
scroll to position [1196, 0]
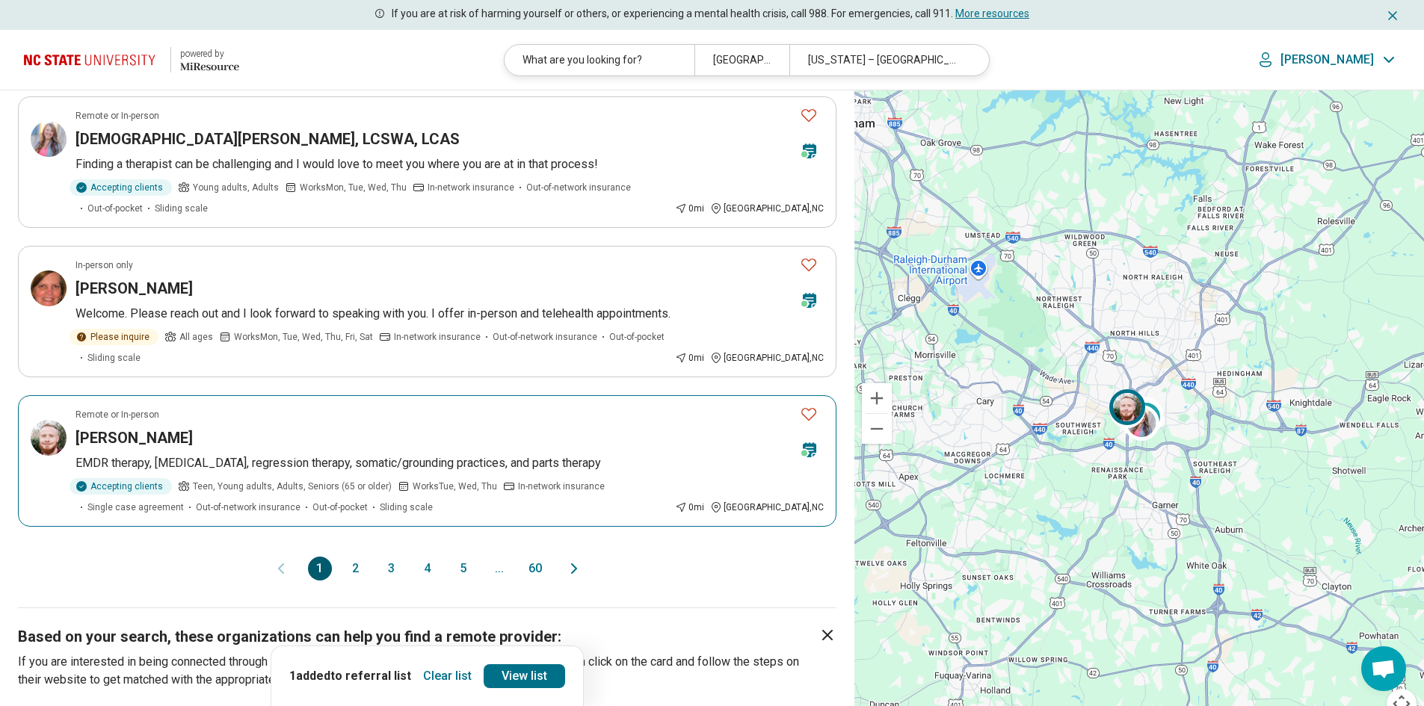
click at [370, 408] on div "Remote or In-person" at bounding box center [432, 414] width 712 height 13
click at [366, 557] on button "2" at bounding box center [356, 569] width 24 height 24
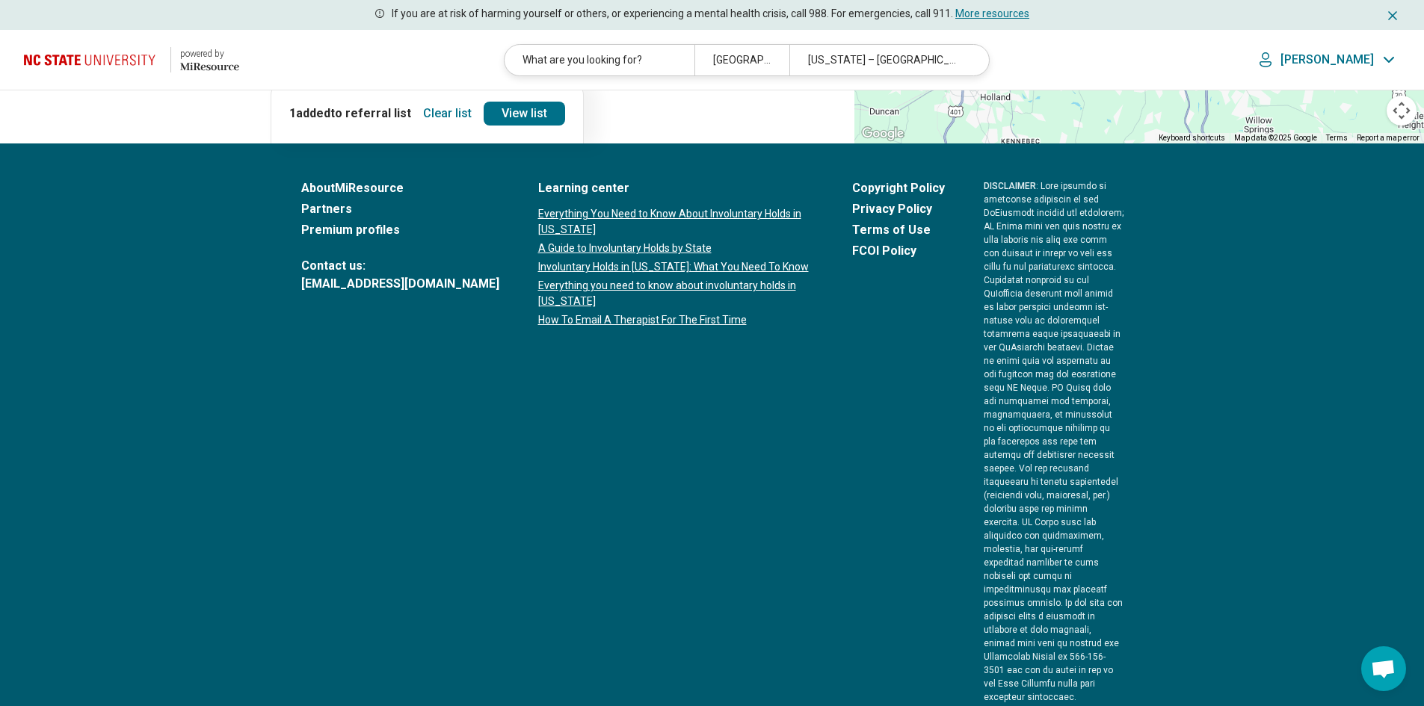
scroll to position [0, 0]
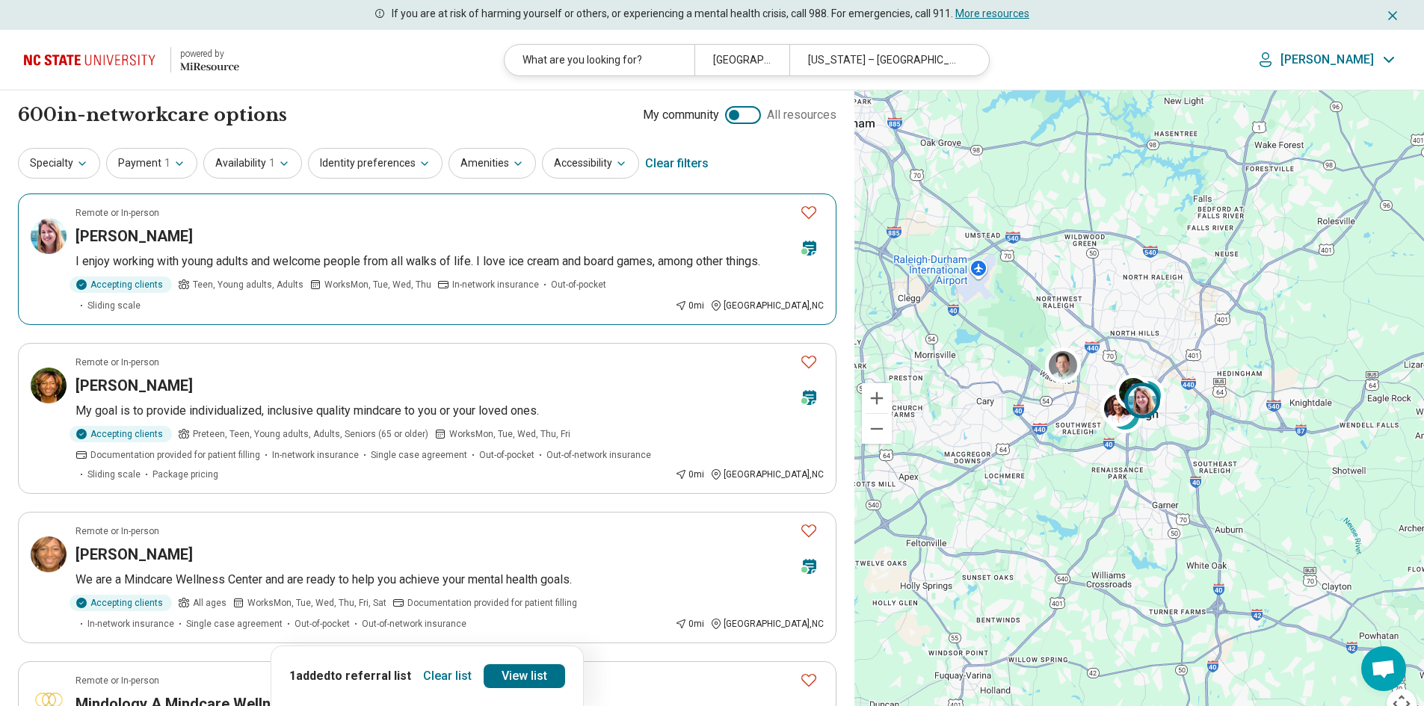
click at [450, 232] on div "Jenna Desrosiers" at bounding box center [432, 236] width 712 height 21
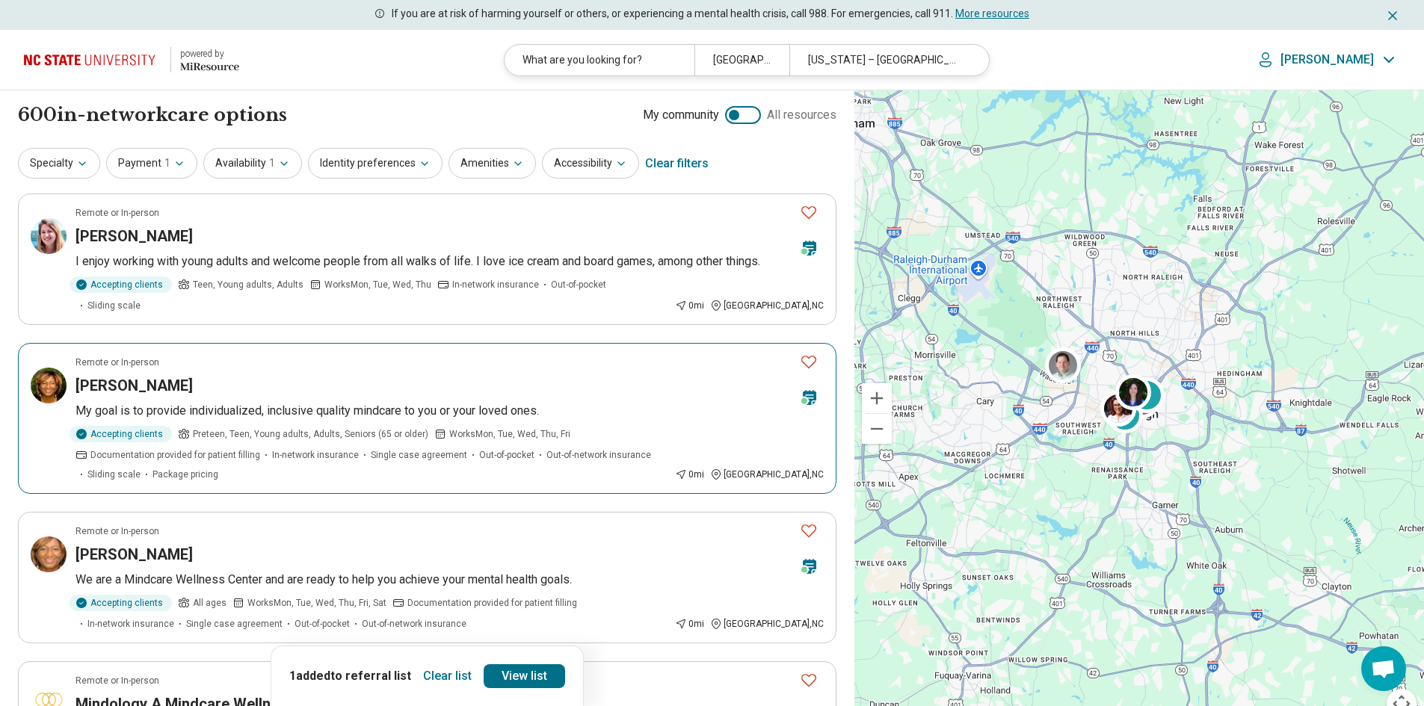
click at [445, 356] on div "Remote or In-person" at bounding box center [432, 362] width 712 height 13
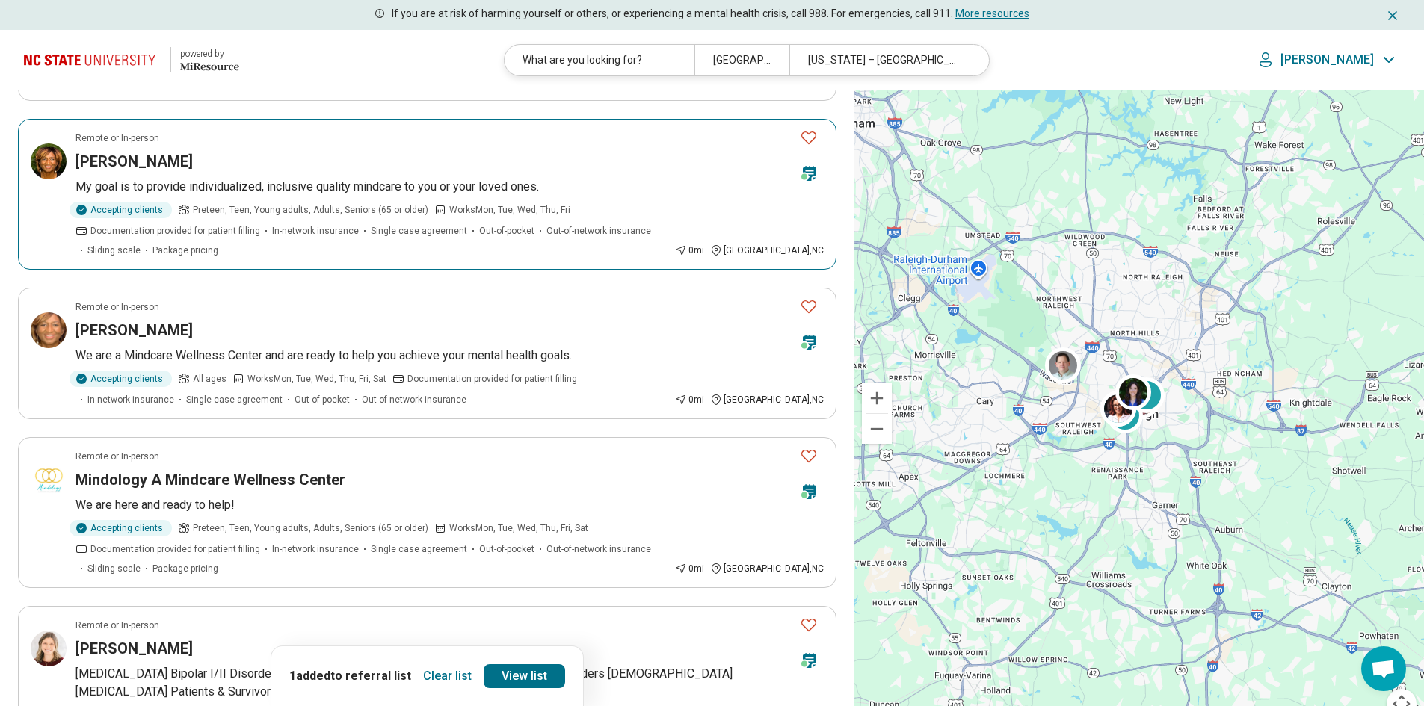
scroll to position [299, 0]
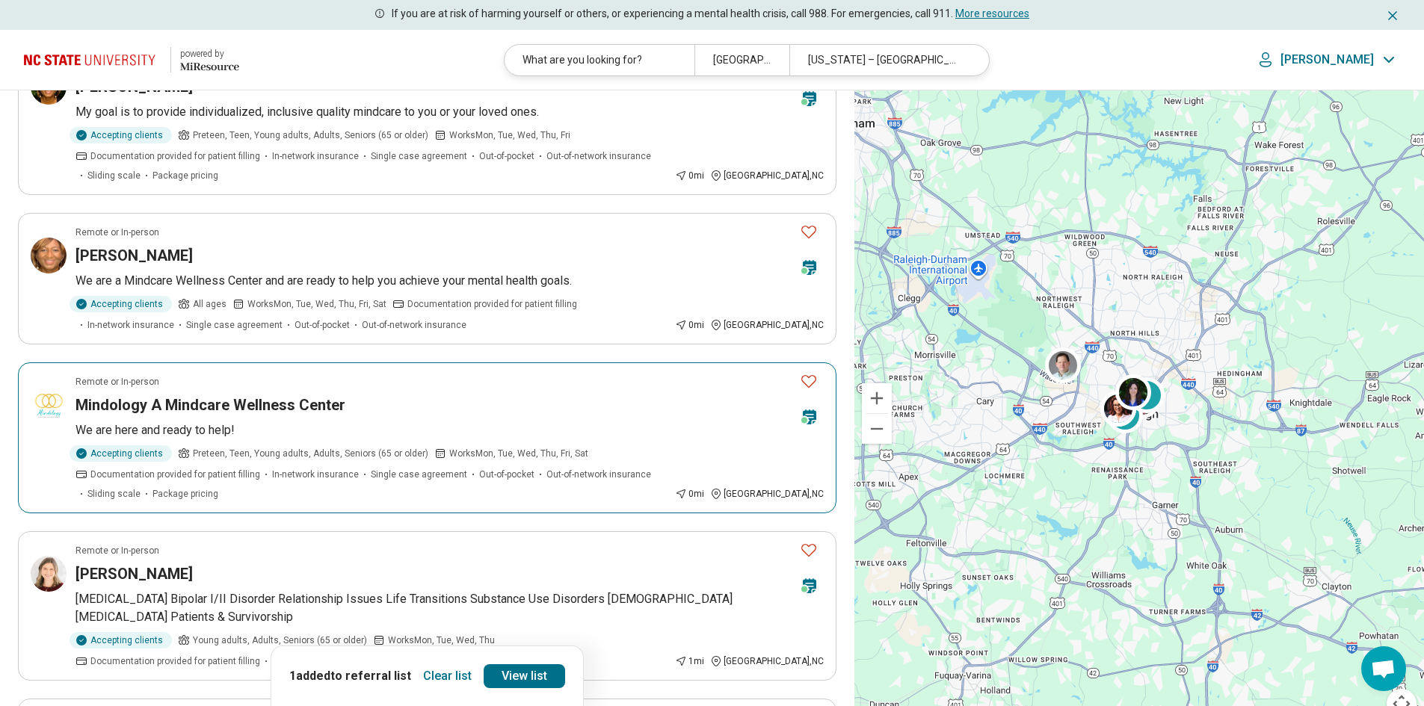
click at [412, 370] on article "Remote or In-person Mindology A Mindcare Wellness Center We are here and ready …" at bounding box center [427, 438] width 819 height 151
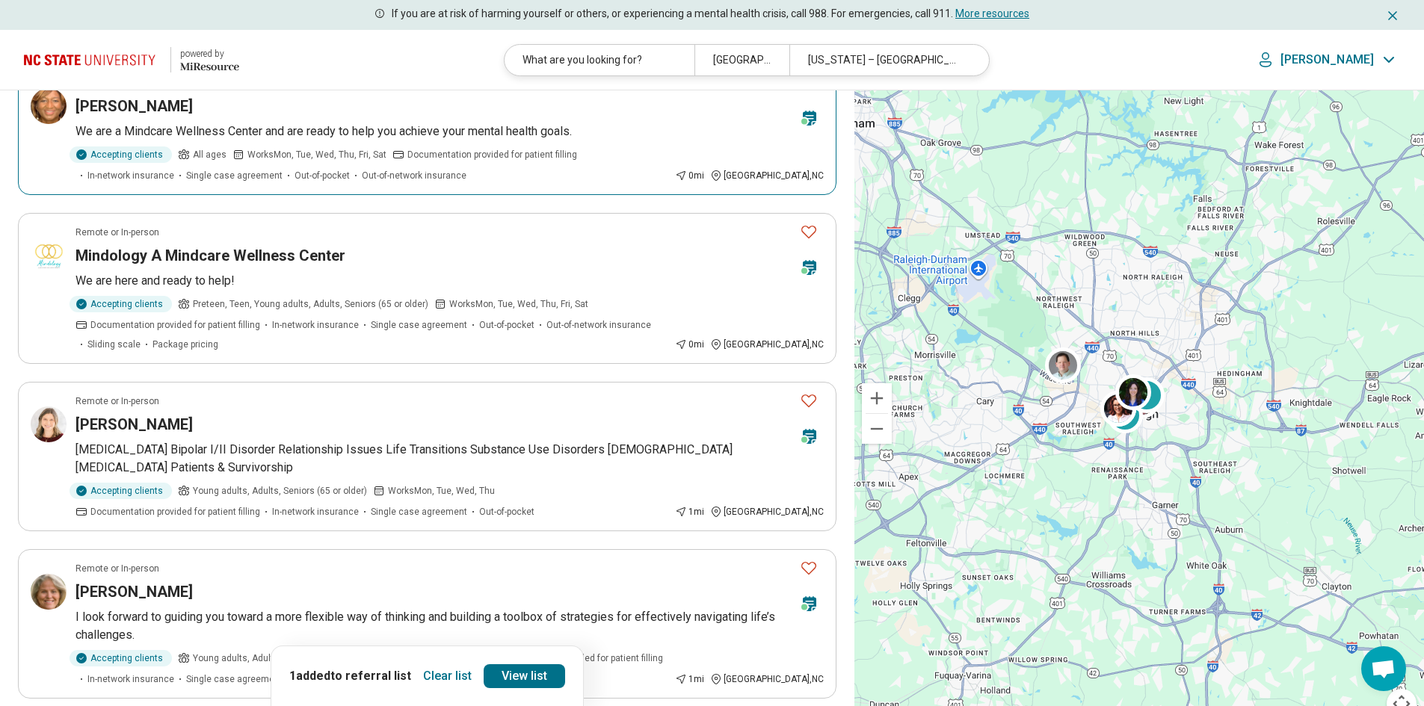
scroll to position [523, 0]
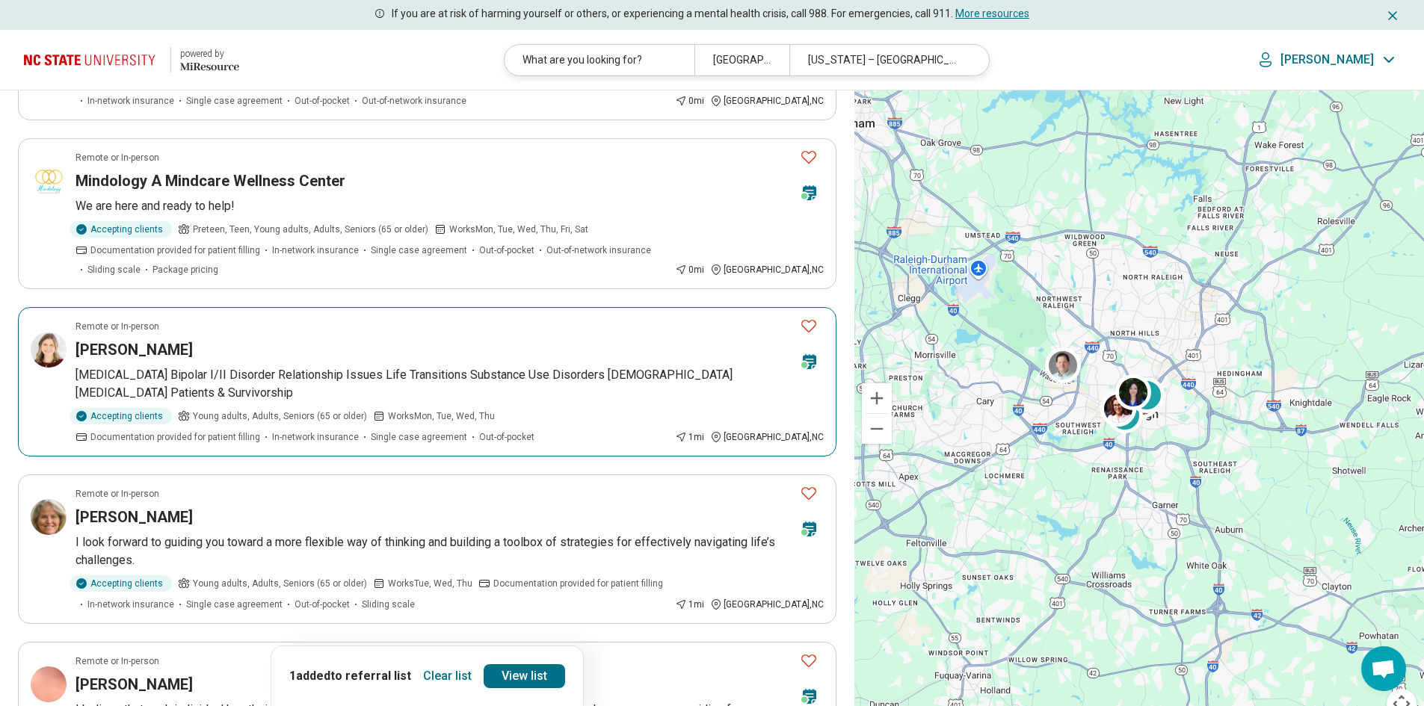
click at [460, 318] on article "Remote or In-person Margaret Anderson Depression Anxiety Bipolar I/II Disorder …" at bounding box center [427, 382] width 819 height 150
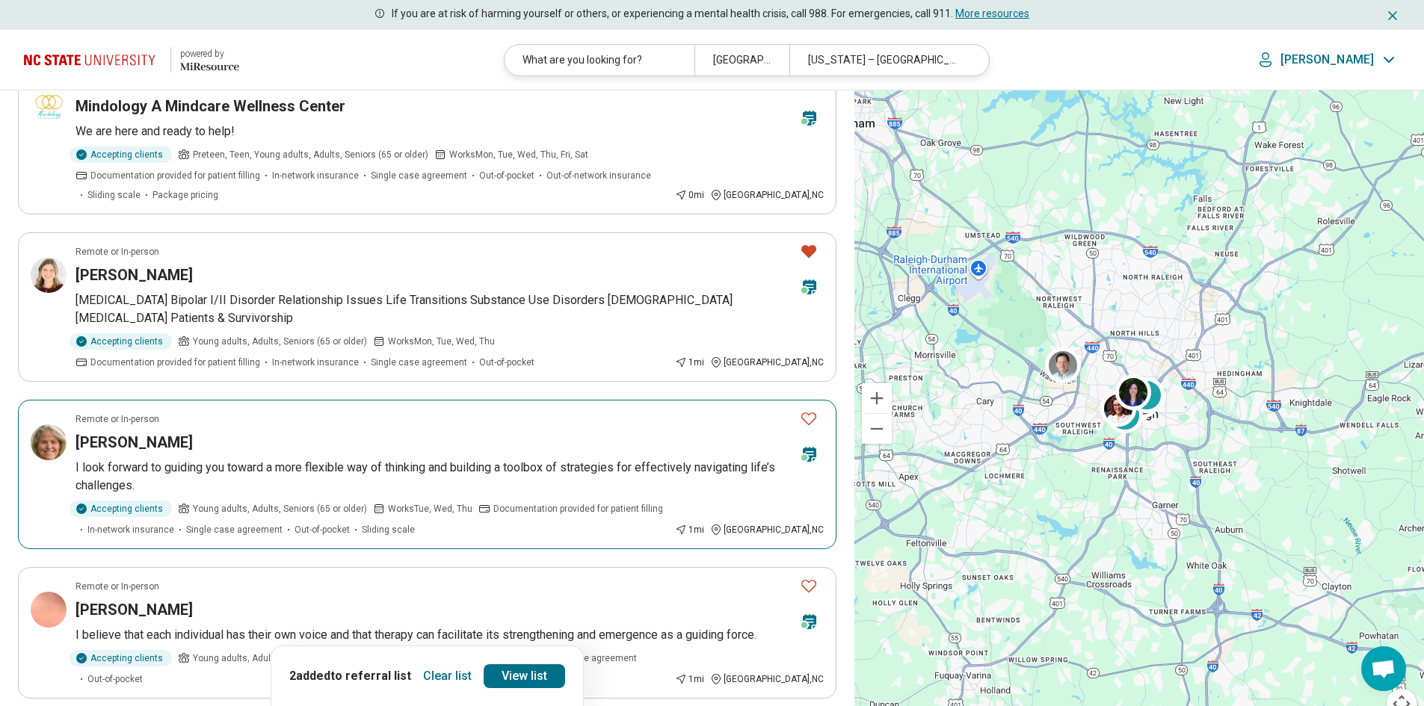
click at [505, 432] on div "Amy FitzGerald" at bounding box center [432, 442] width 712 height 21
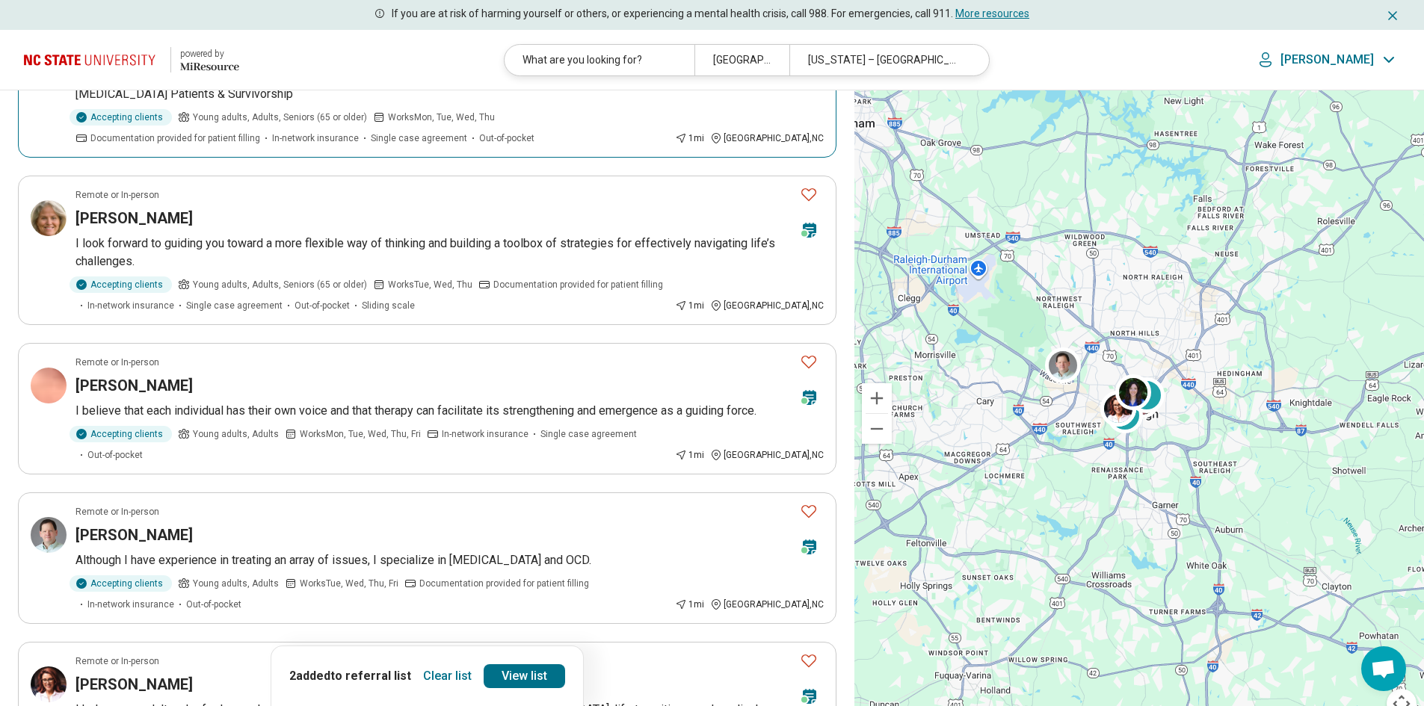
scroll to position [897, 0]
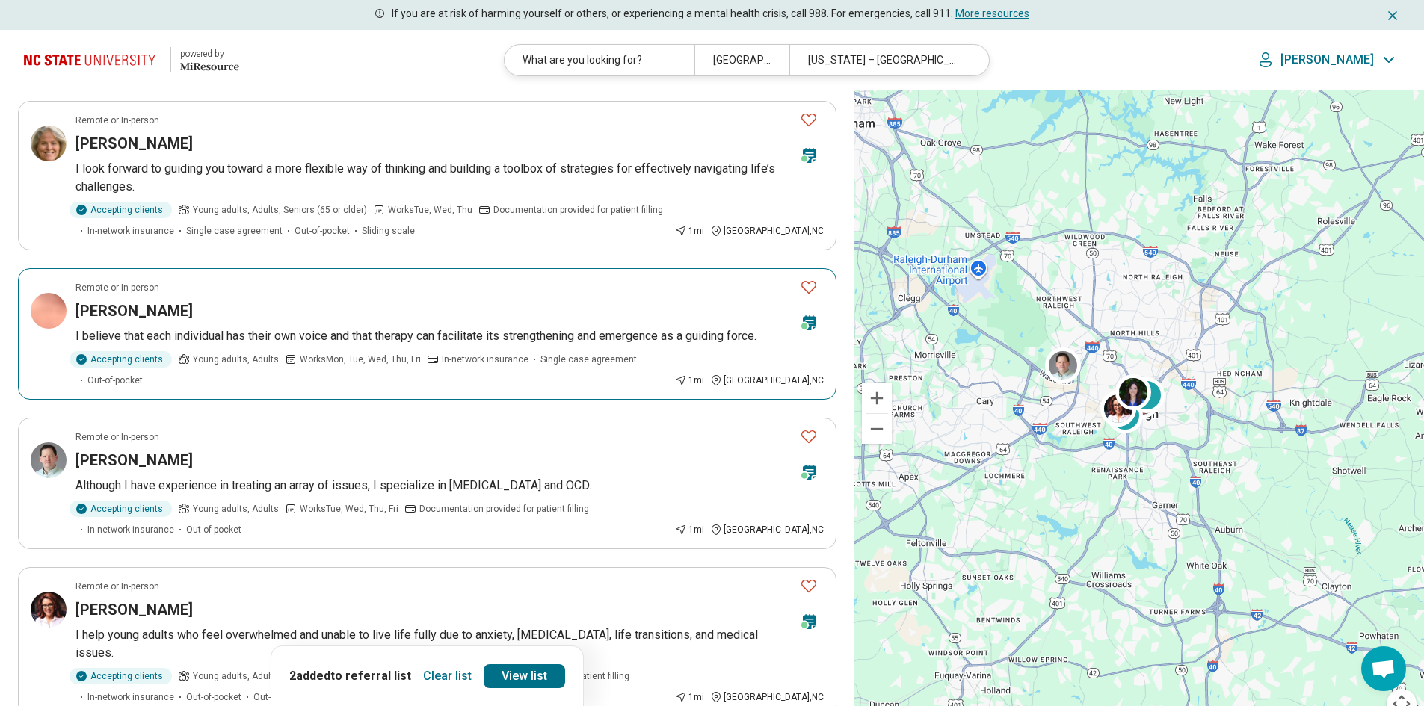
click at [459, 277] on article "Remote or In-person Jamie Grisham I believe that each individual has their own …" at bounding box center [427, 334] width 819 height 132
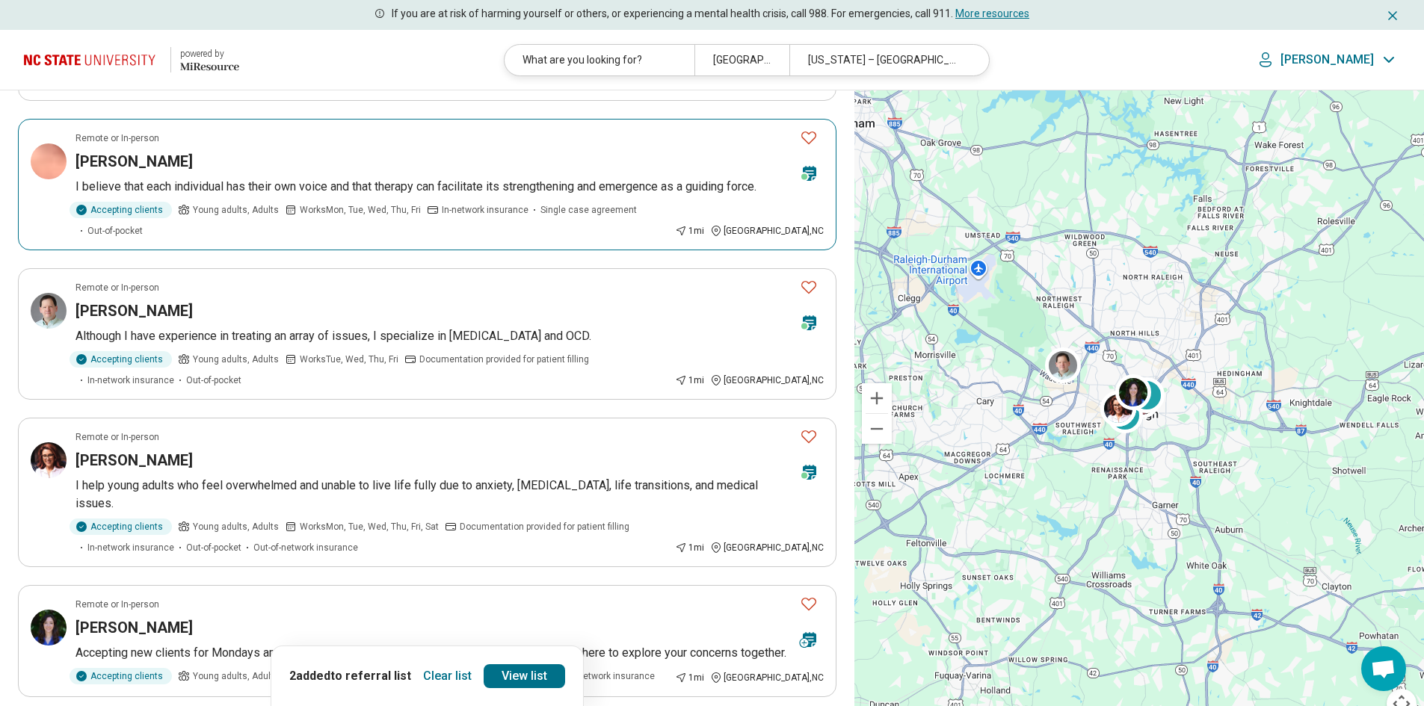
scroll to position [1121, 0]
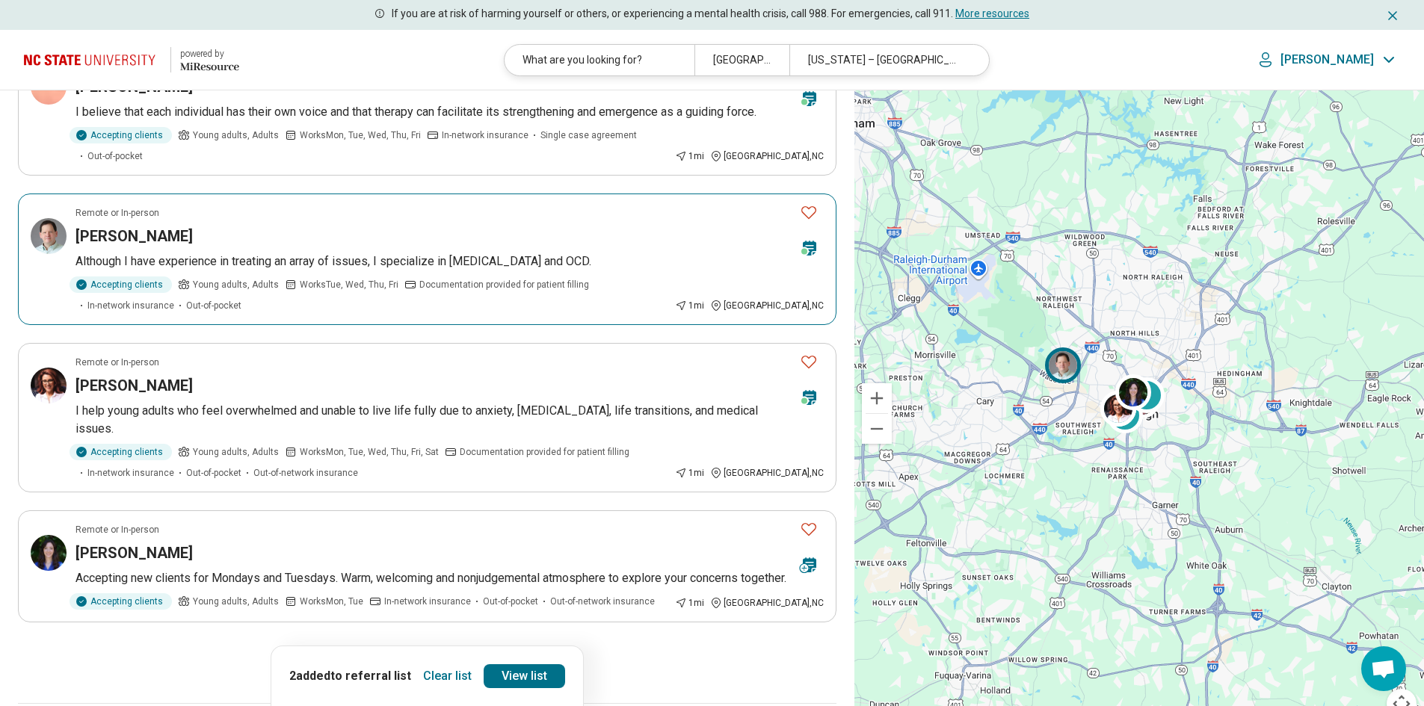
click at [454, 226] on div "Richard Sladich" at bounding box center [432, 236] width 712 height 21
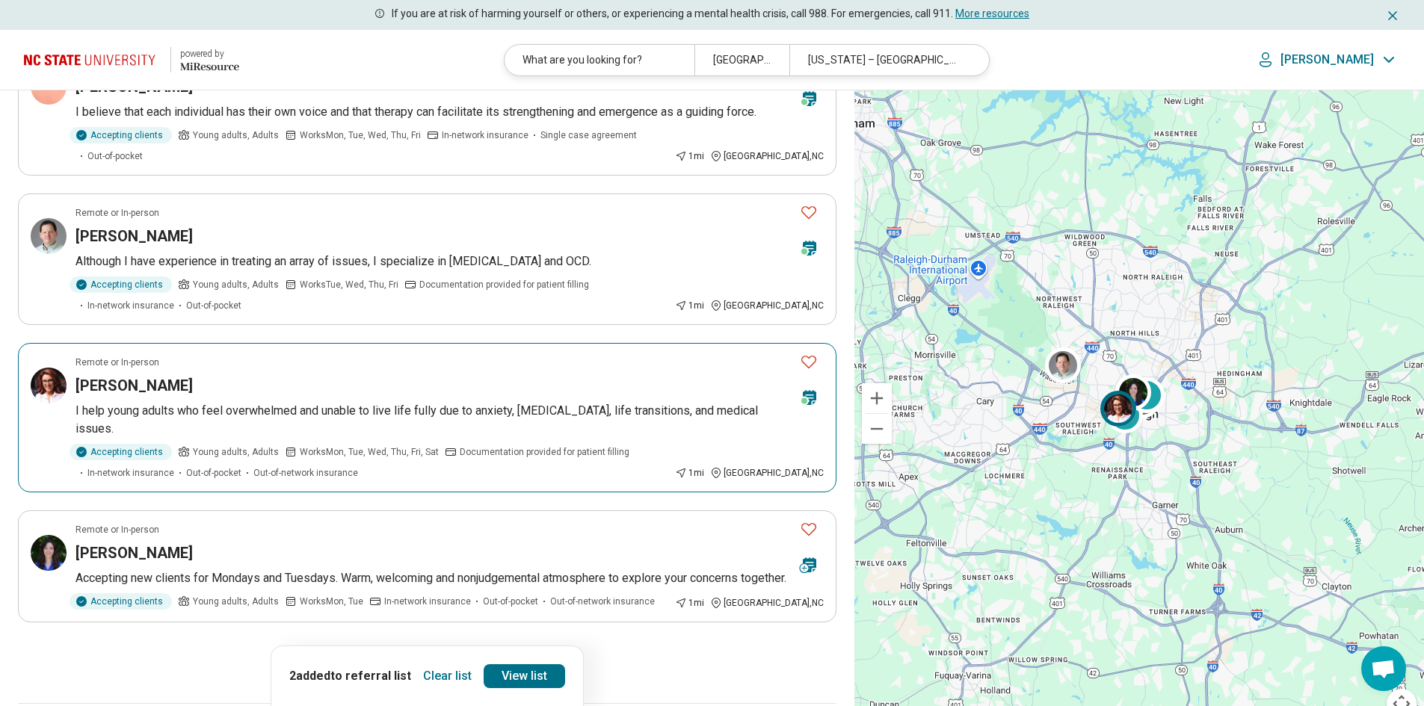
click at [357, 375] on div "Stephanie Turner" at bounding box center [432, 385] width 712 height 21
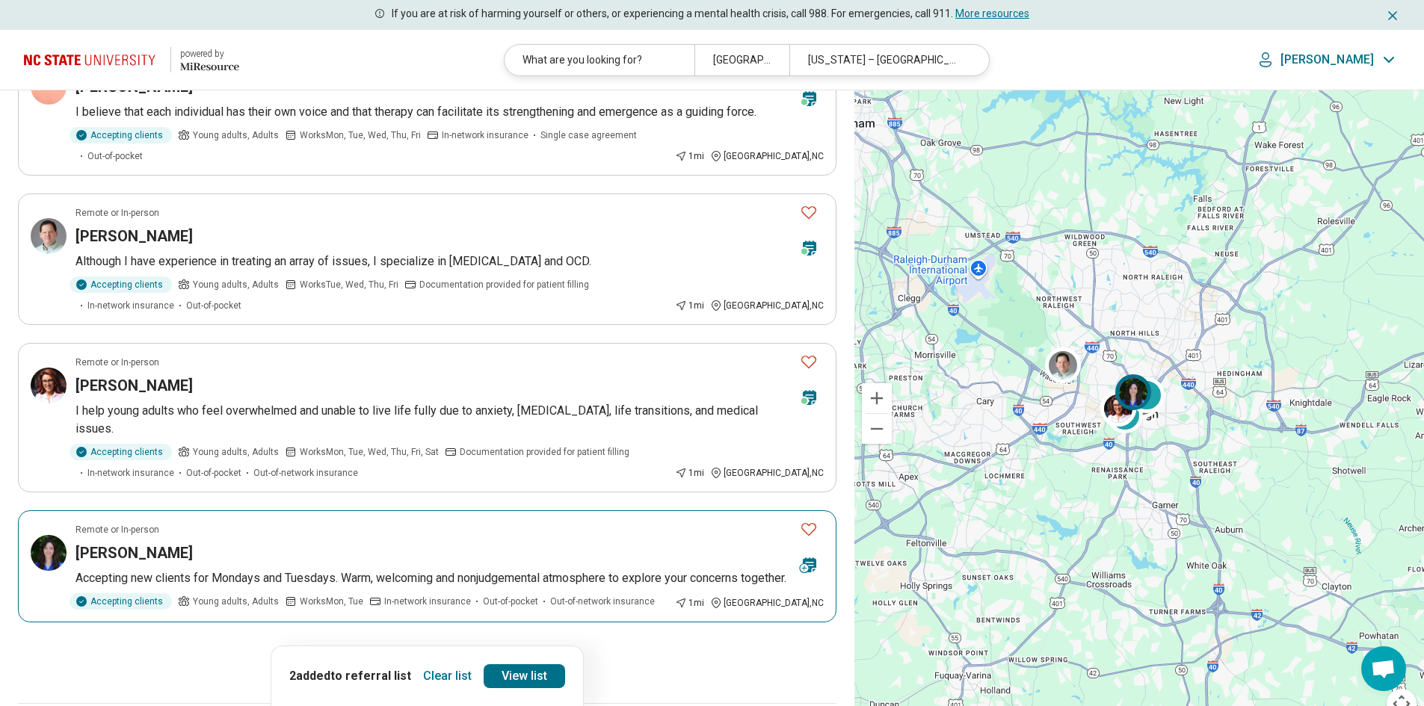
click at [272, 543] on div "[PERSON_NAME]" at bounding box center [432, 553] width 712 height 21
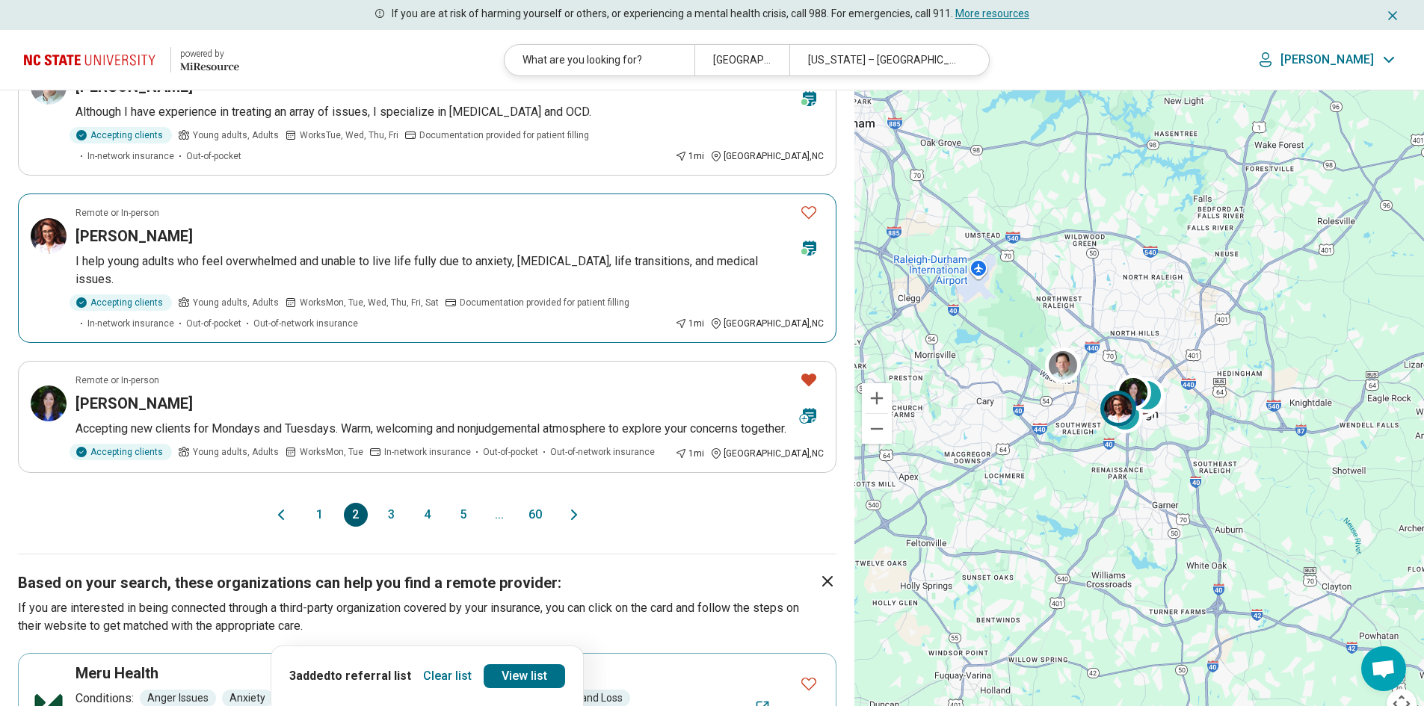
scroll to position [1346, 0]
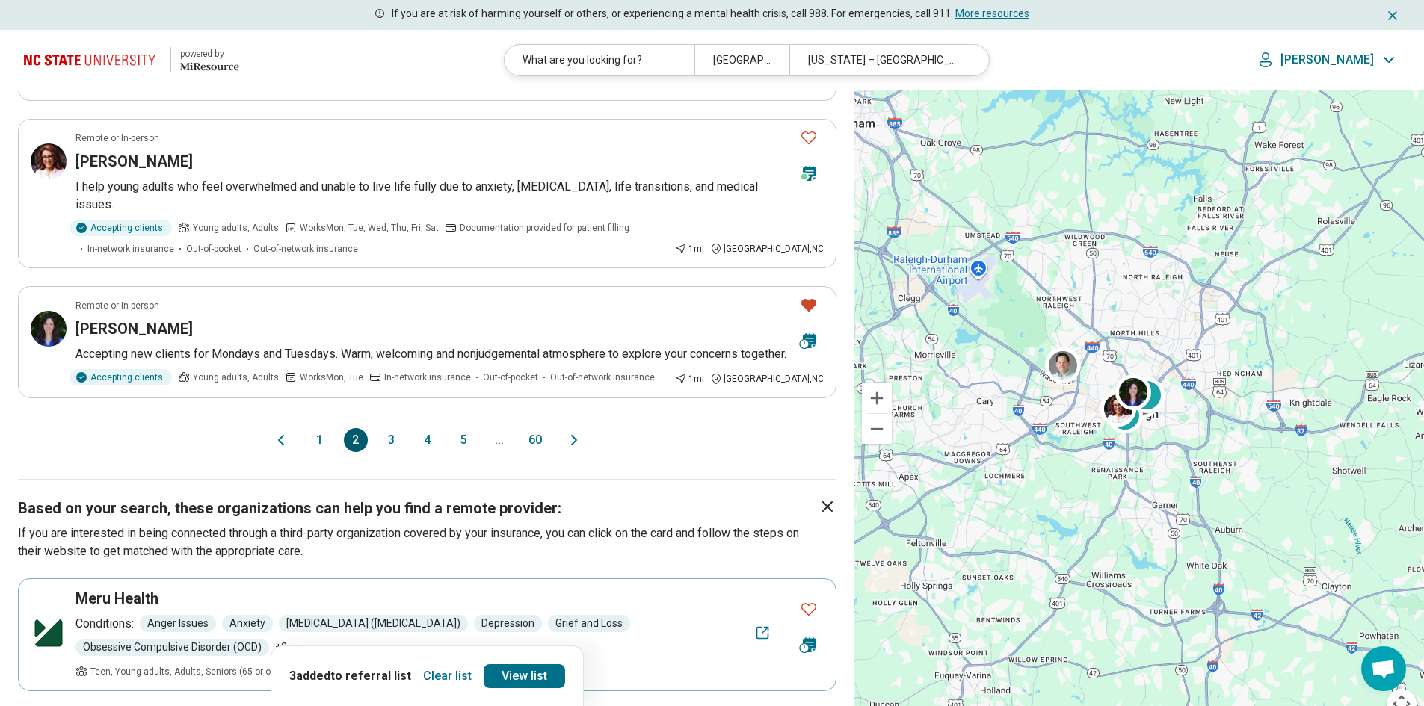
click at [388, 428] on button "3" at bounding box center [392, 440] width 24 height 24
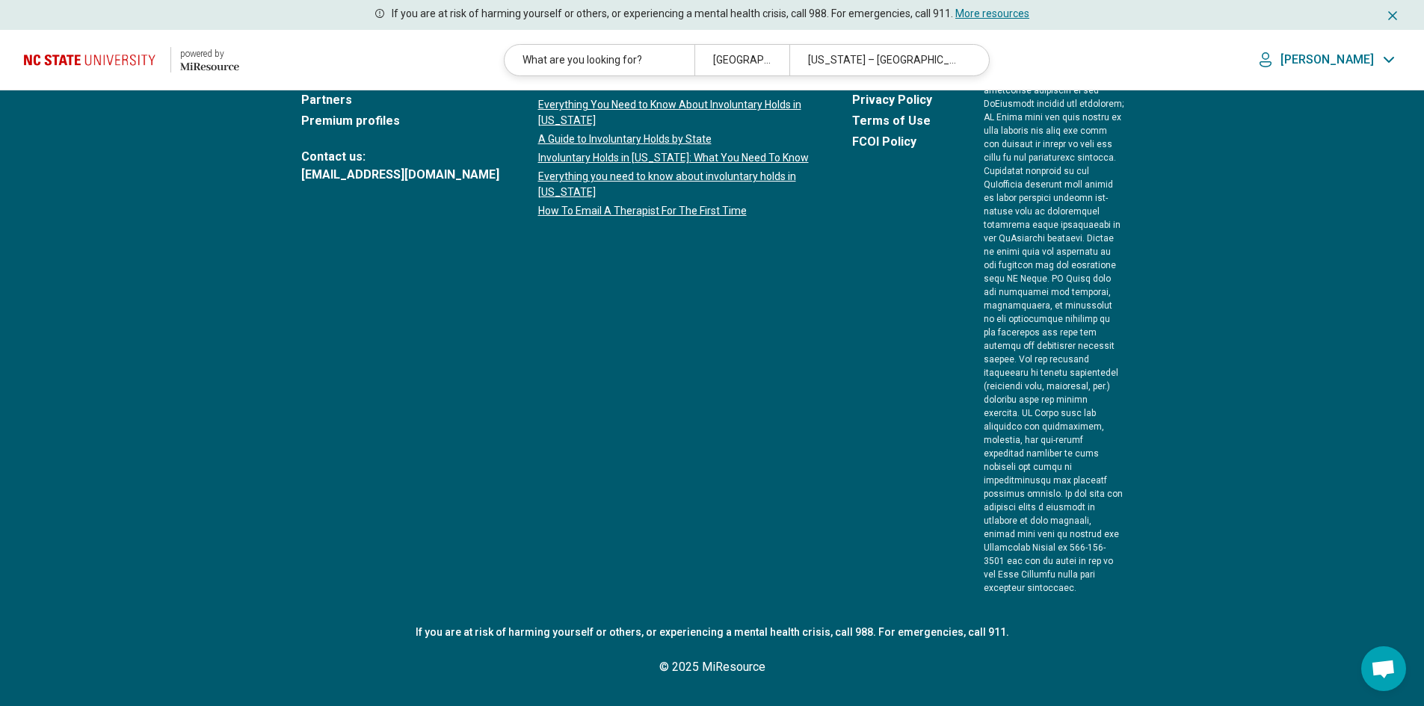
scroll to position [0, 0]
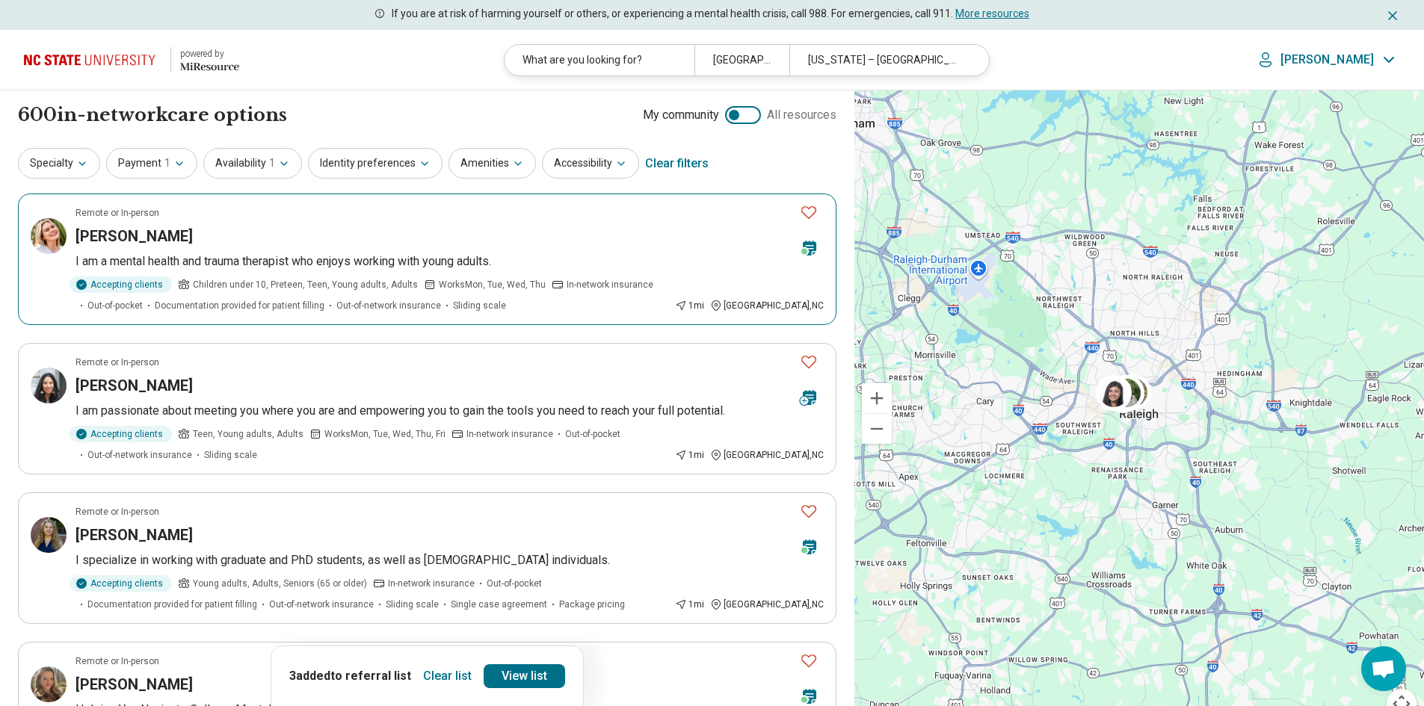
click at [456, 222] on article "Remote or In-person Cameron Addertion I am a mental health and trauma therapist…" at bounding box center [427, 260] width 819 height 132
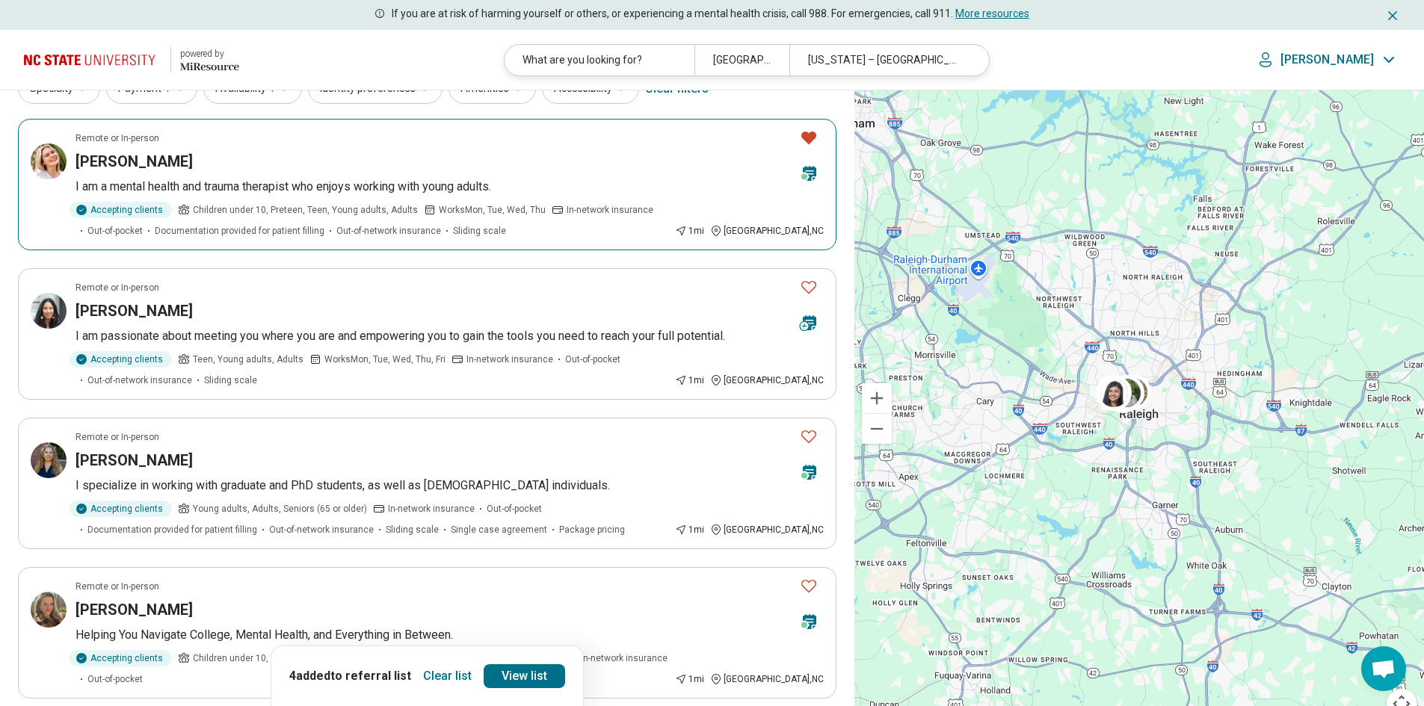
scroll to position [150, 0]
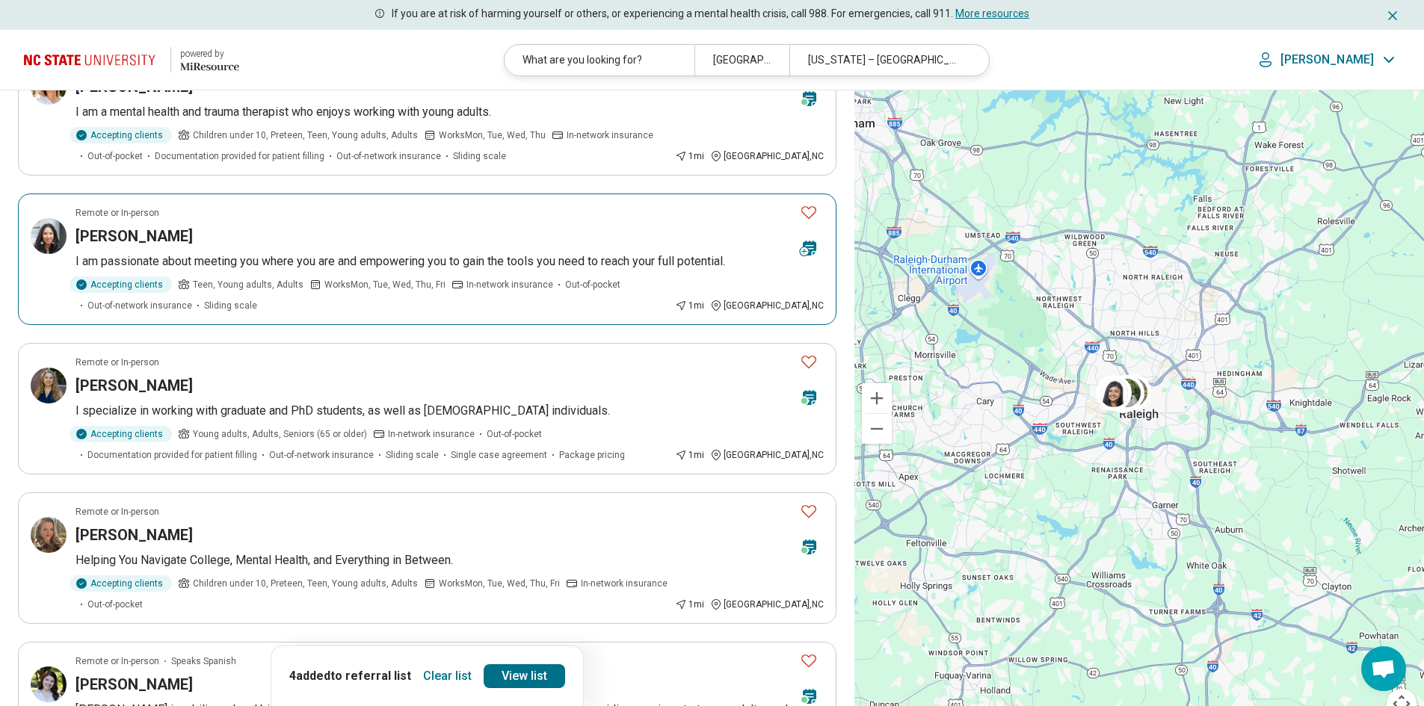
click at [512, 213] on div "Remote or In-person" at bounding box center [432, 212] width 712 height 13
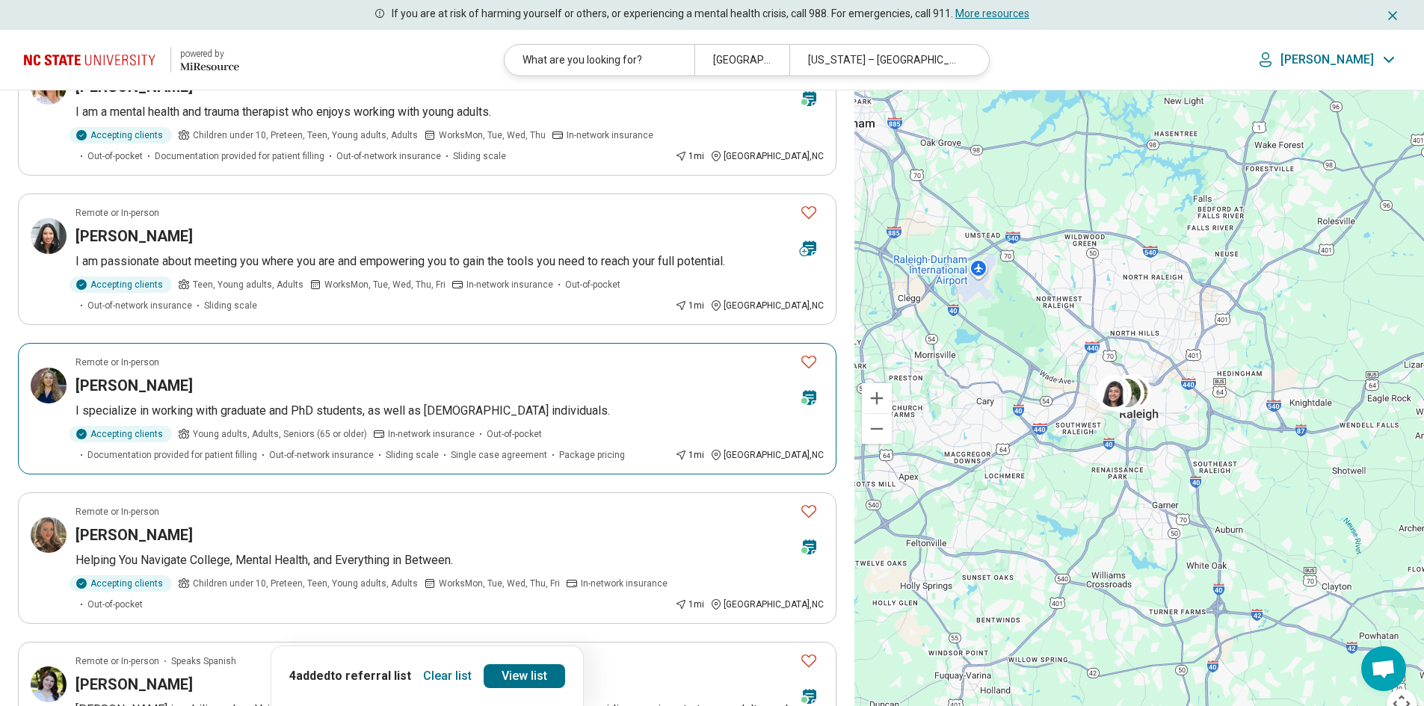
click at [217, 381] on div "[PERSON_NAME]" at bounding box center [432, 385] width 712 height 21
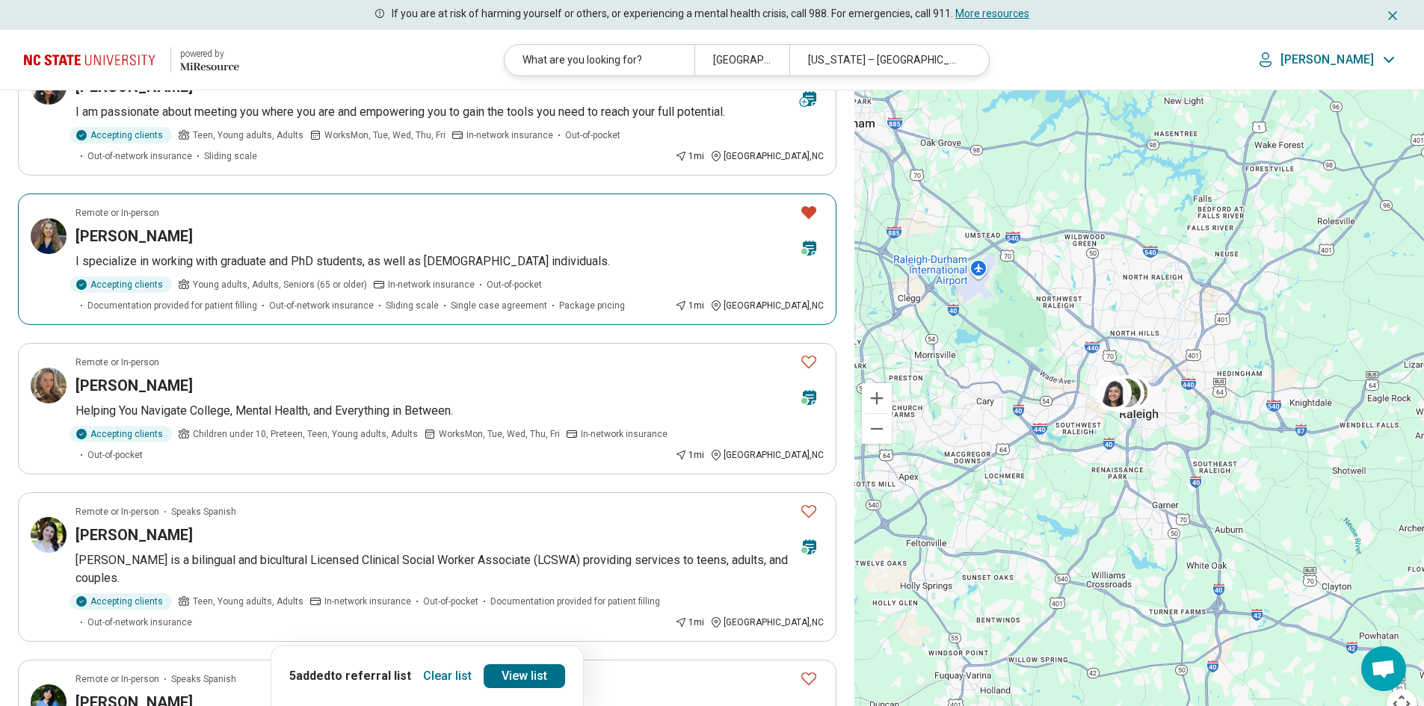
scroll to position [374, 0]
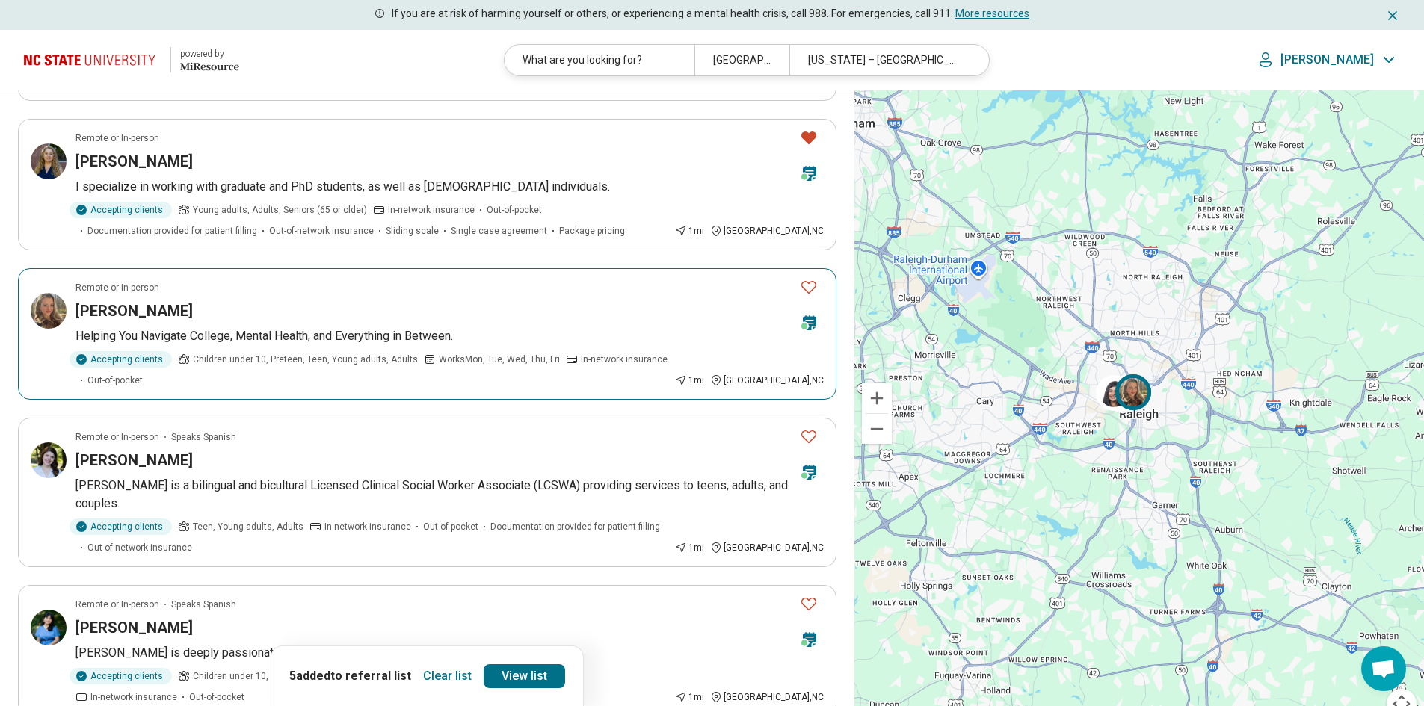
click at [526, 314] on div "[PERSON_NAME]" at bounding box center [432, 311] width 712 height 21
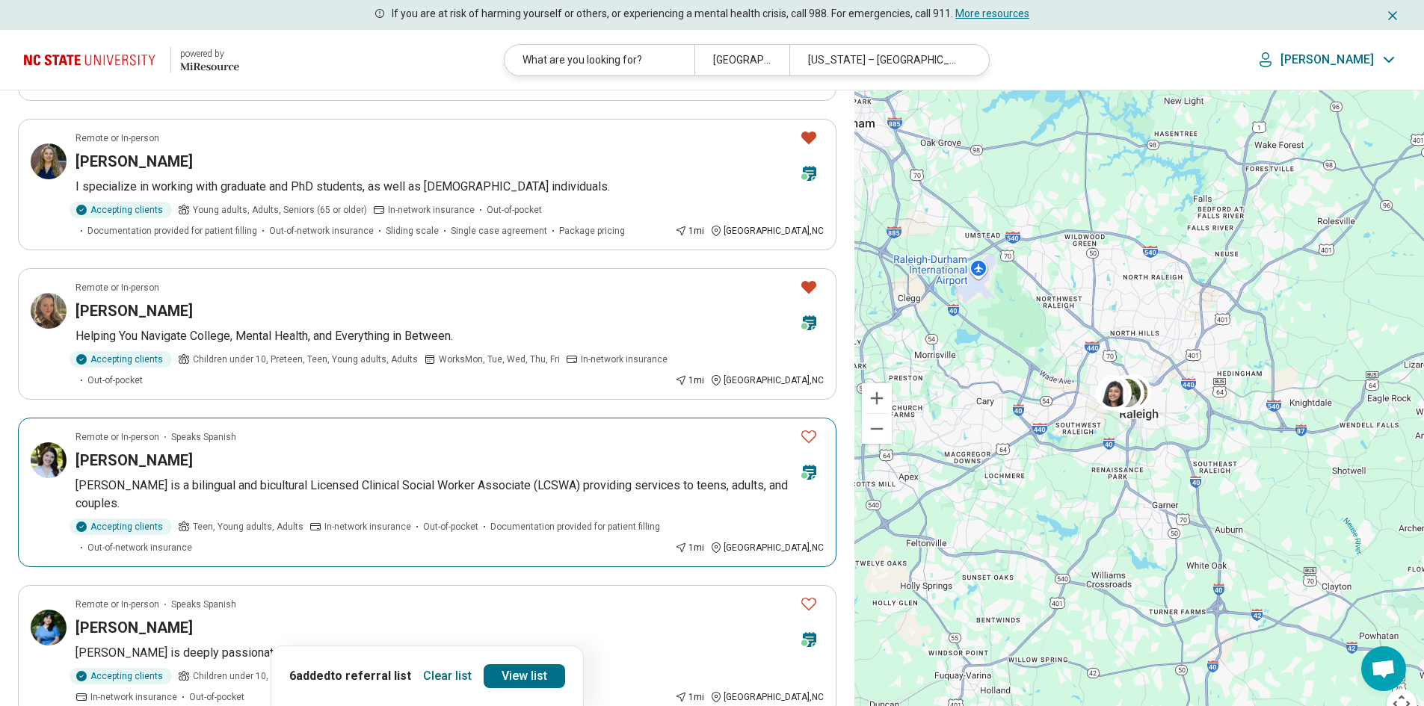
click at [573, 429] on article "Remote or In-person Speaks Spanish Andrea Garcia Andrea is a bilingual and bicu…" at bounding box center [427, 493] width 819 height 150
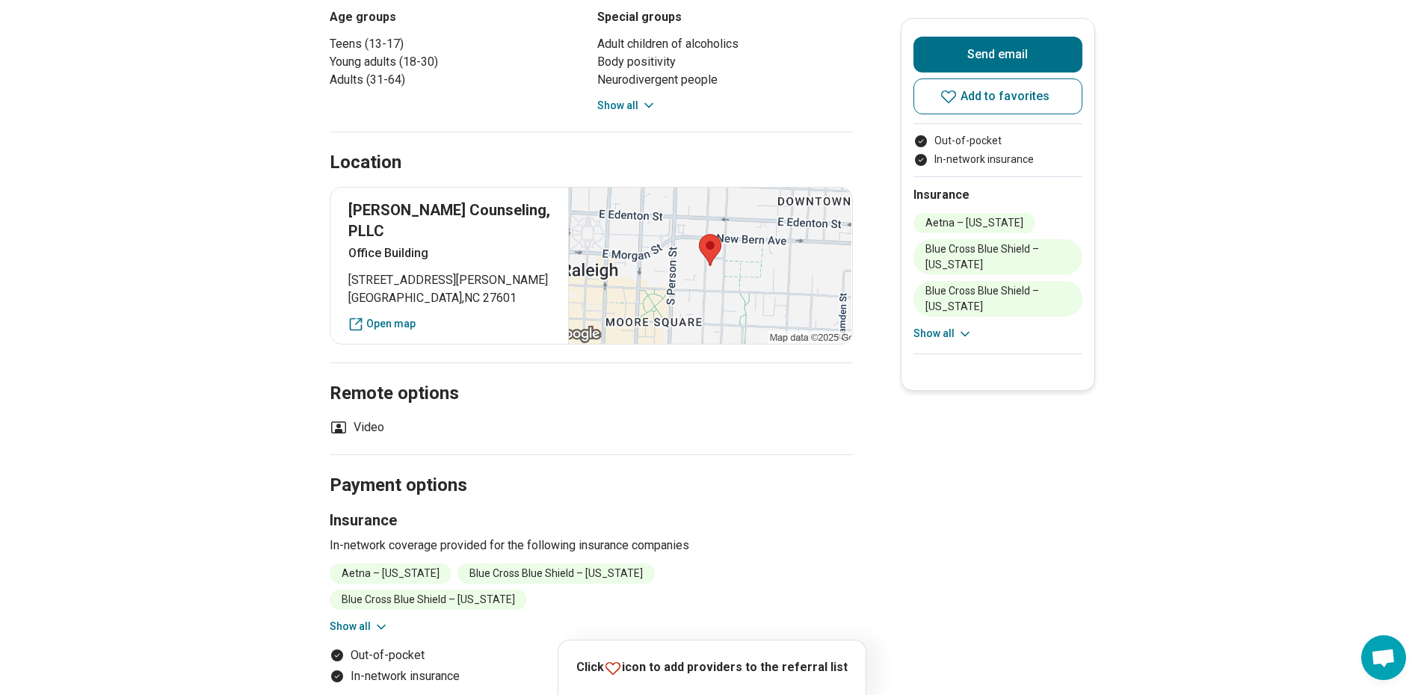
scroll to position [523, 0]
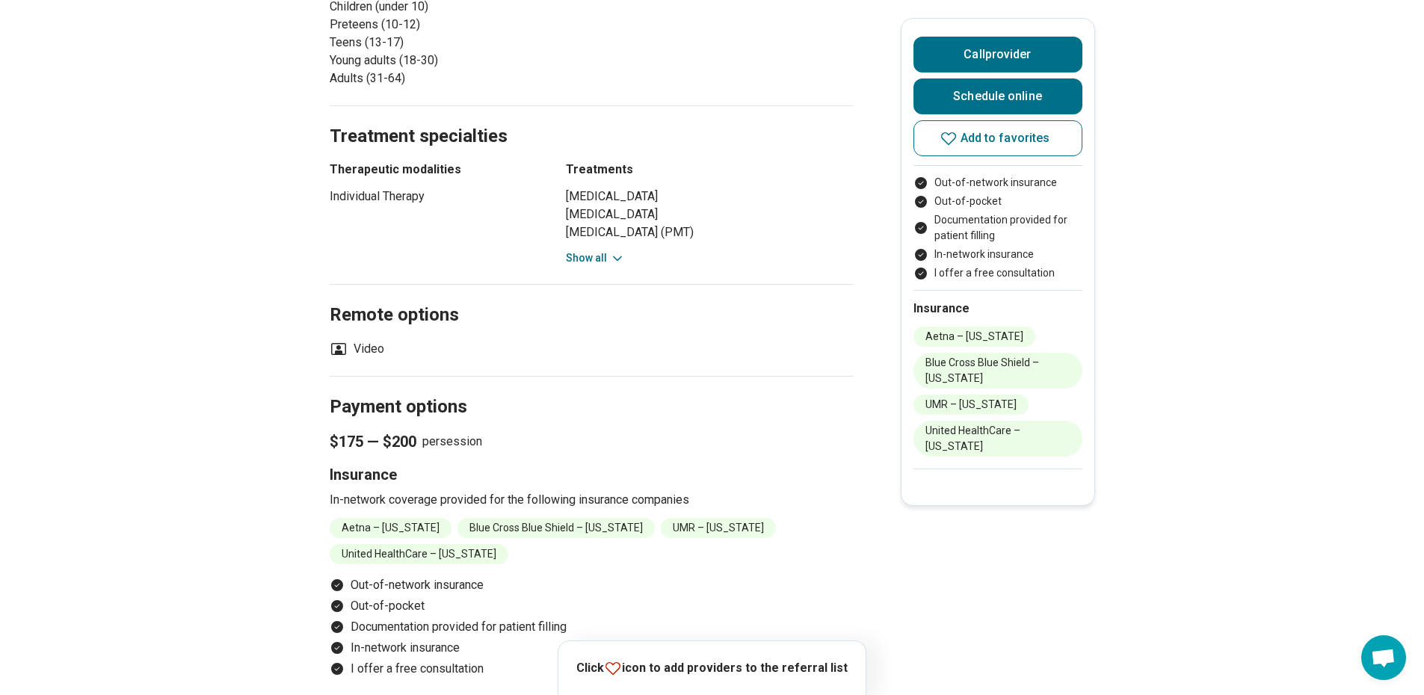
scroll to position [523, 0]
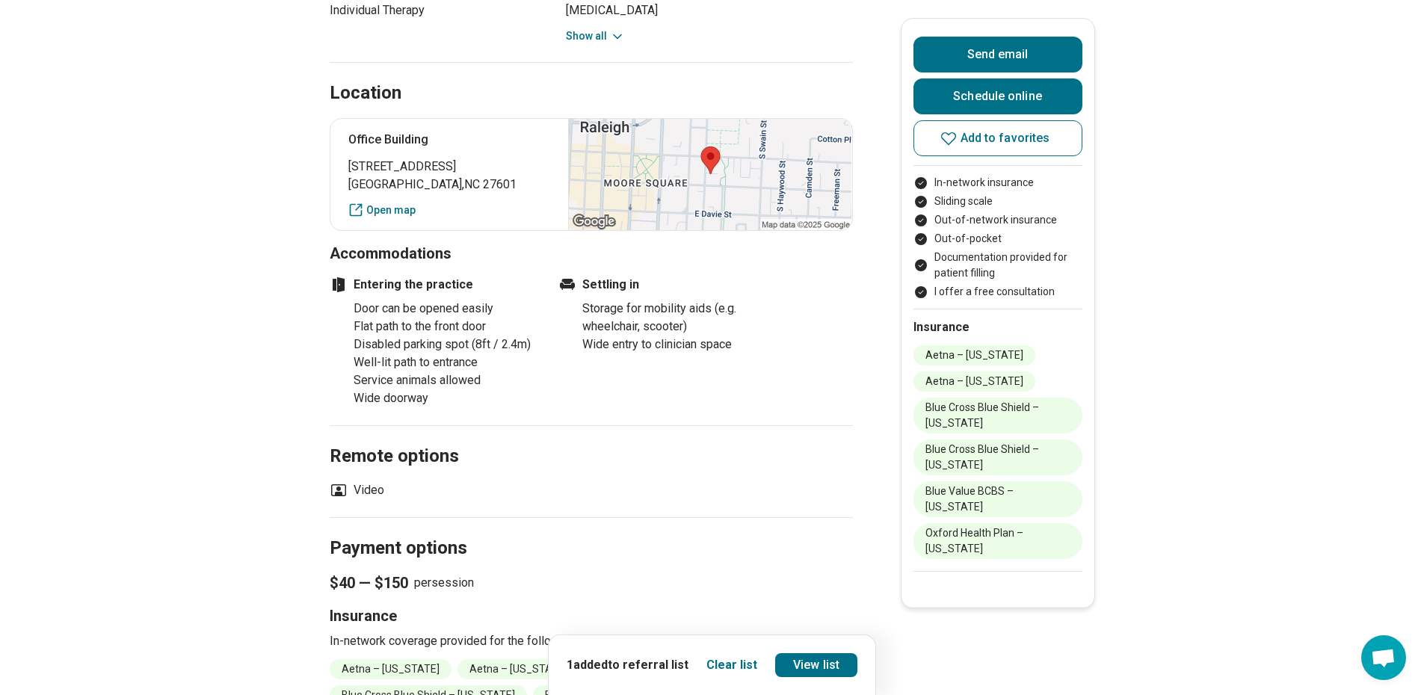
scroll to position [1271, 0]
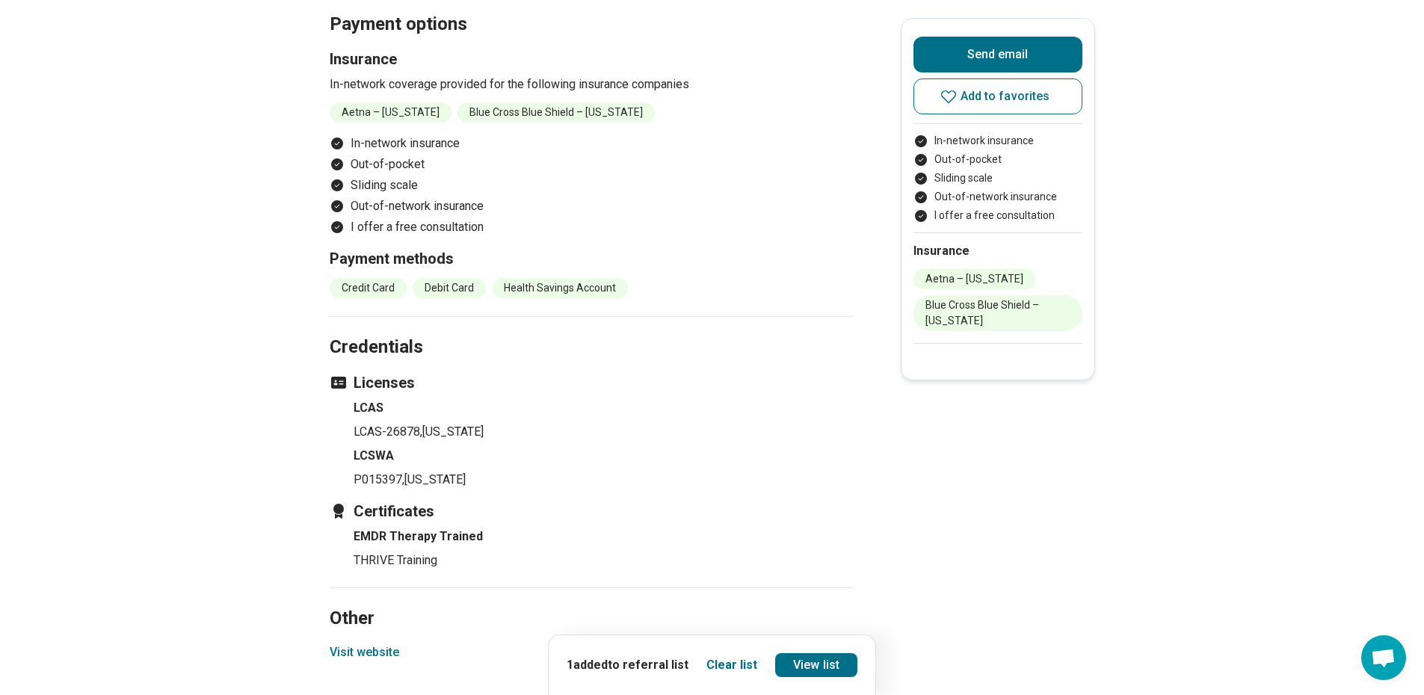
scroll to position [1346, 0]
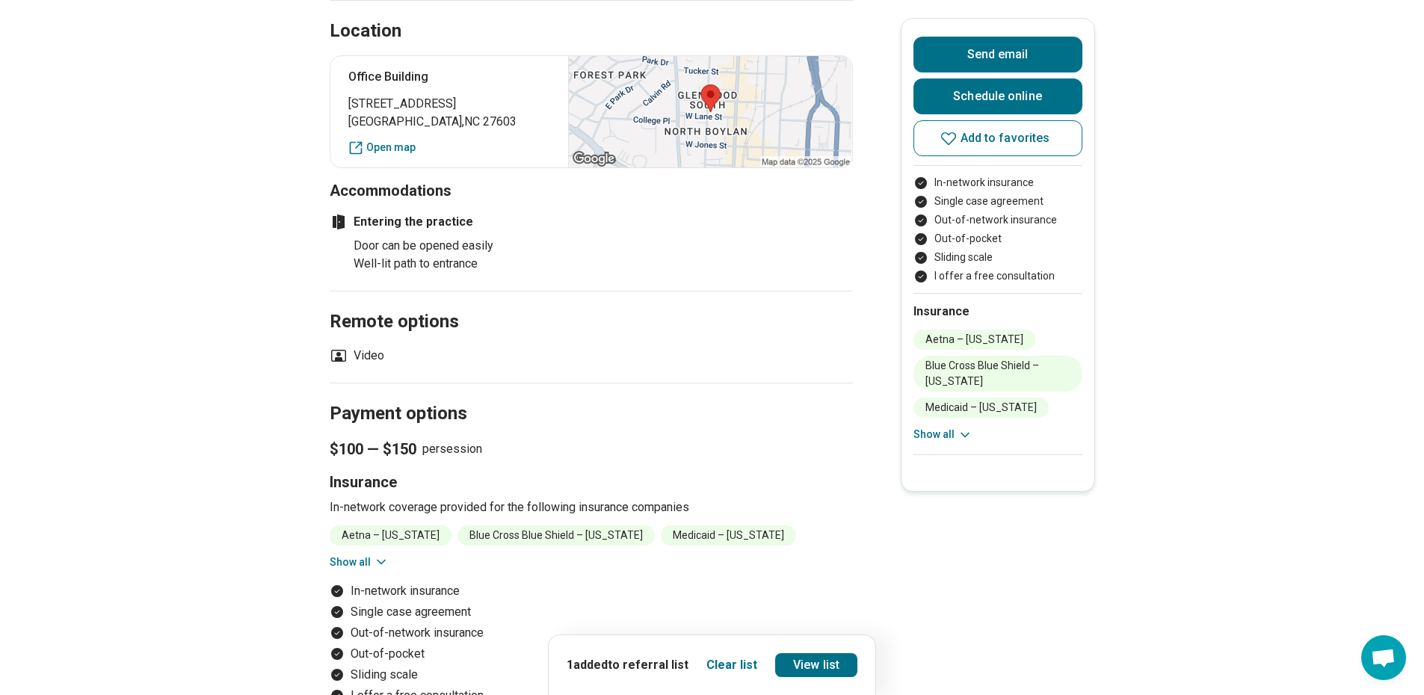
scroll to position [1121, 0]
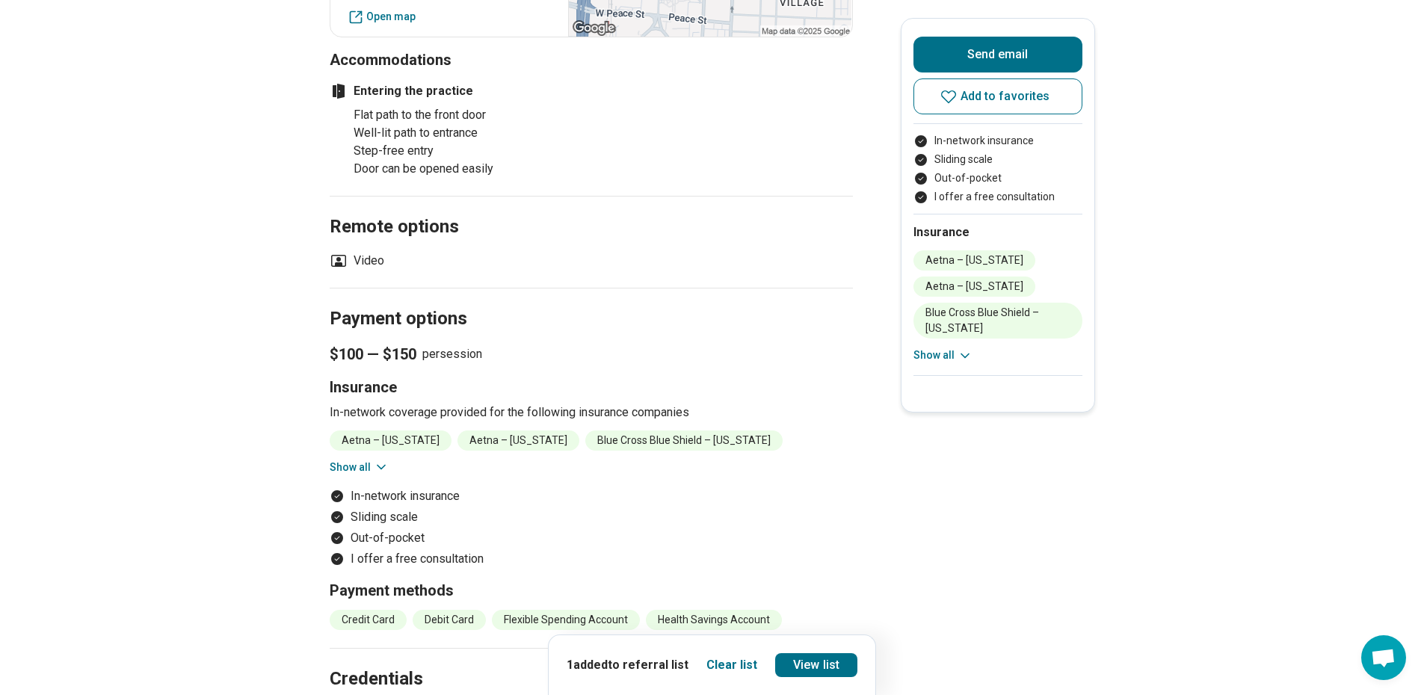
scroll to position [1196, 0]
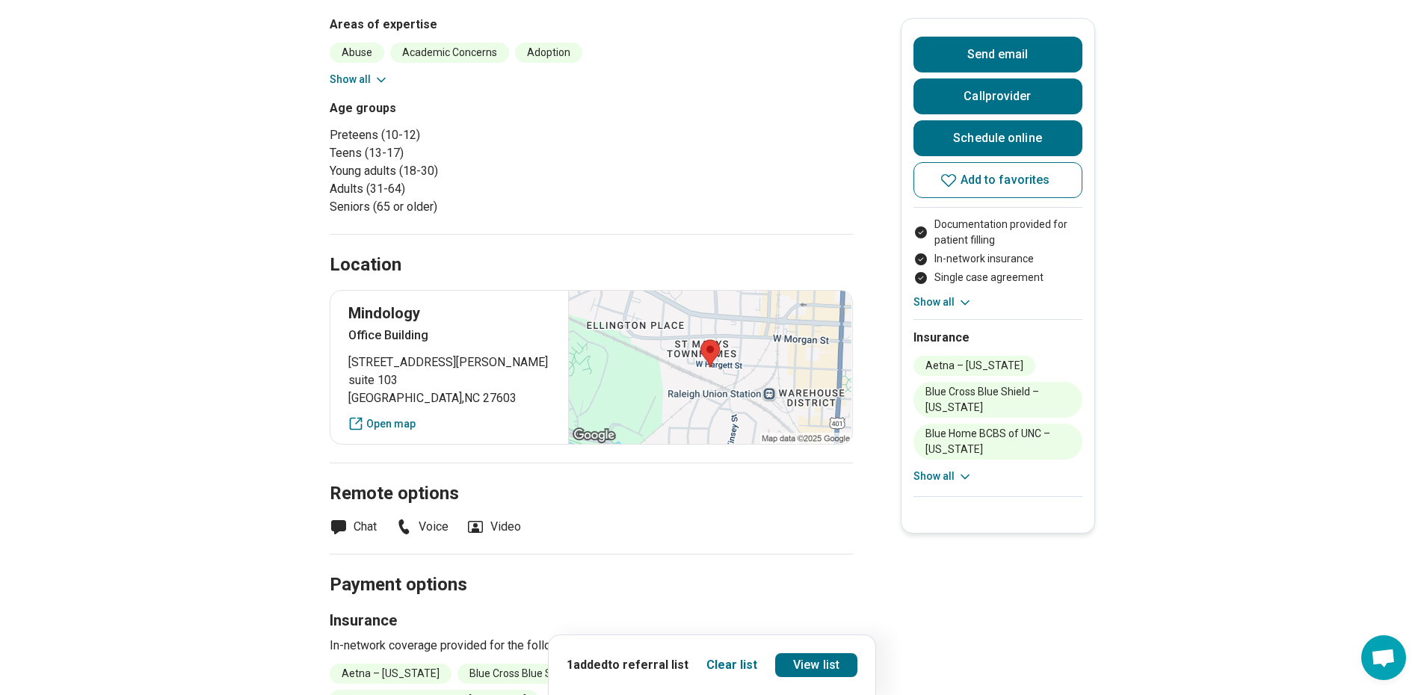
scroll to position [598, 0]
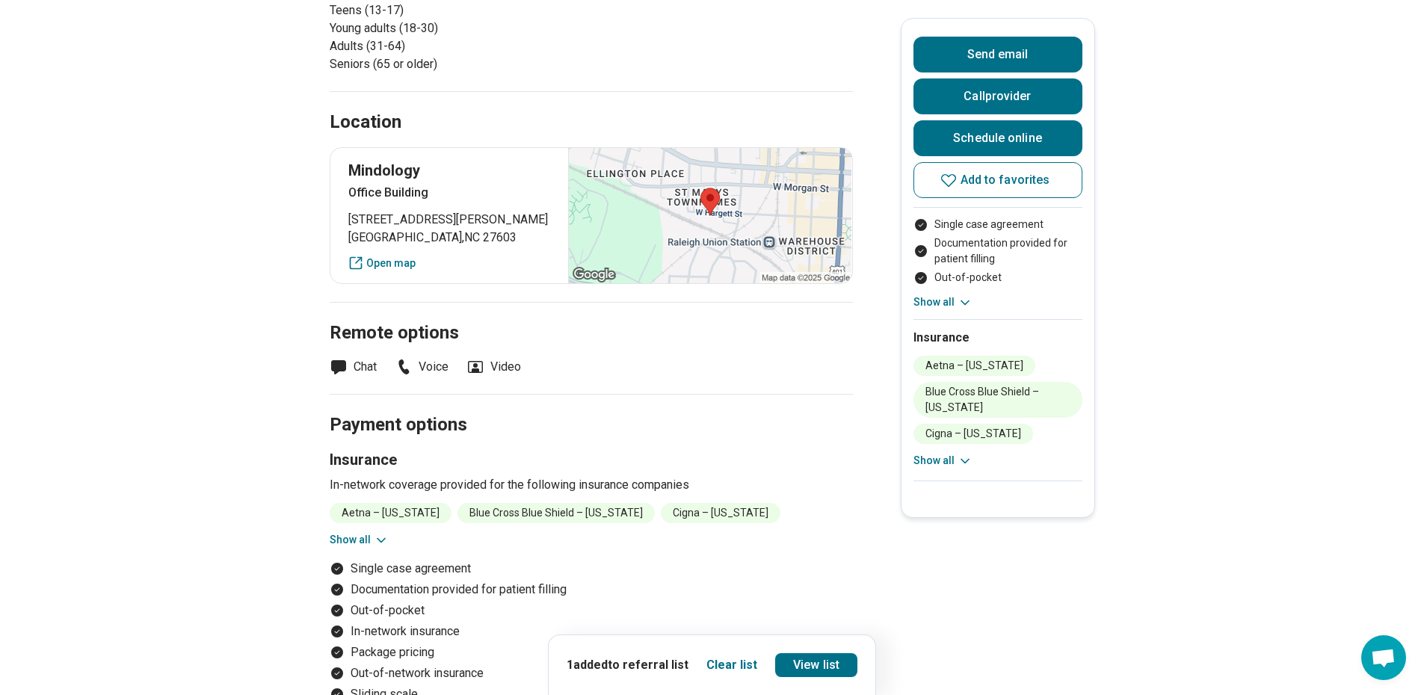
scroll to position [822, 0]
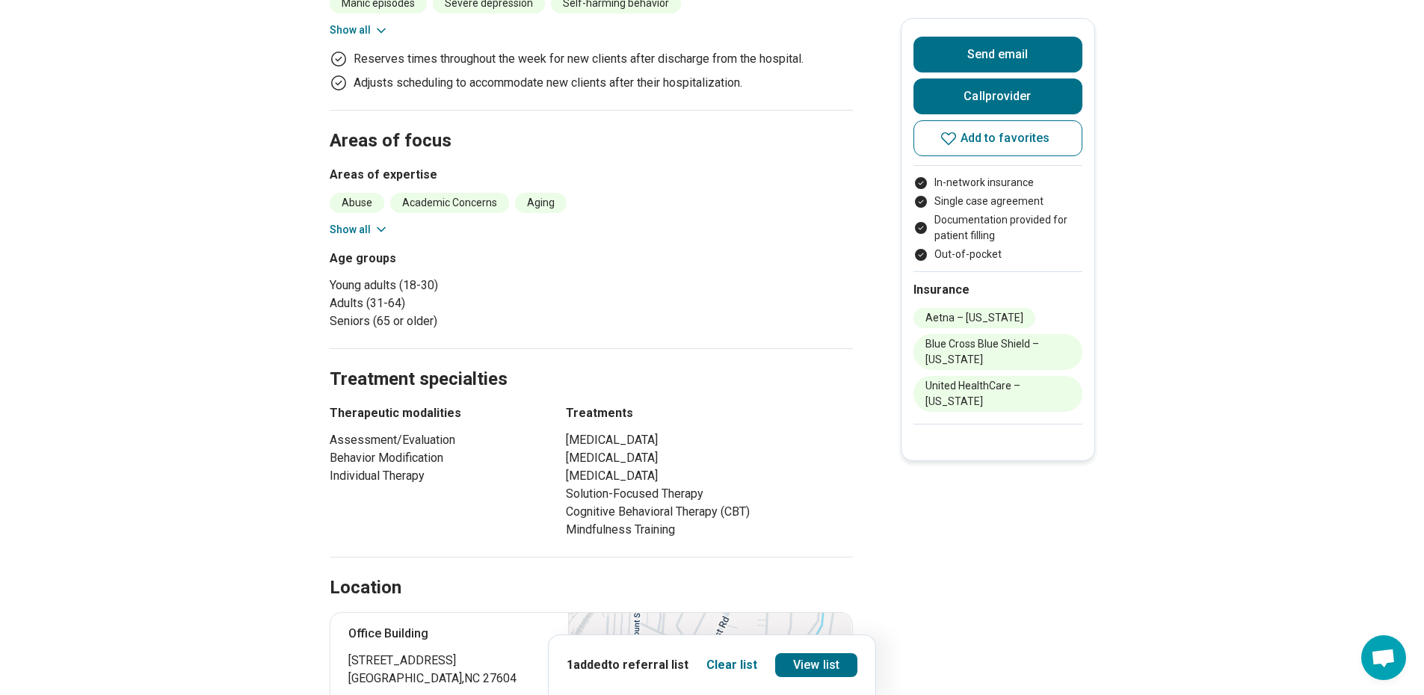
scroll to position [673, 0]
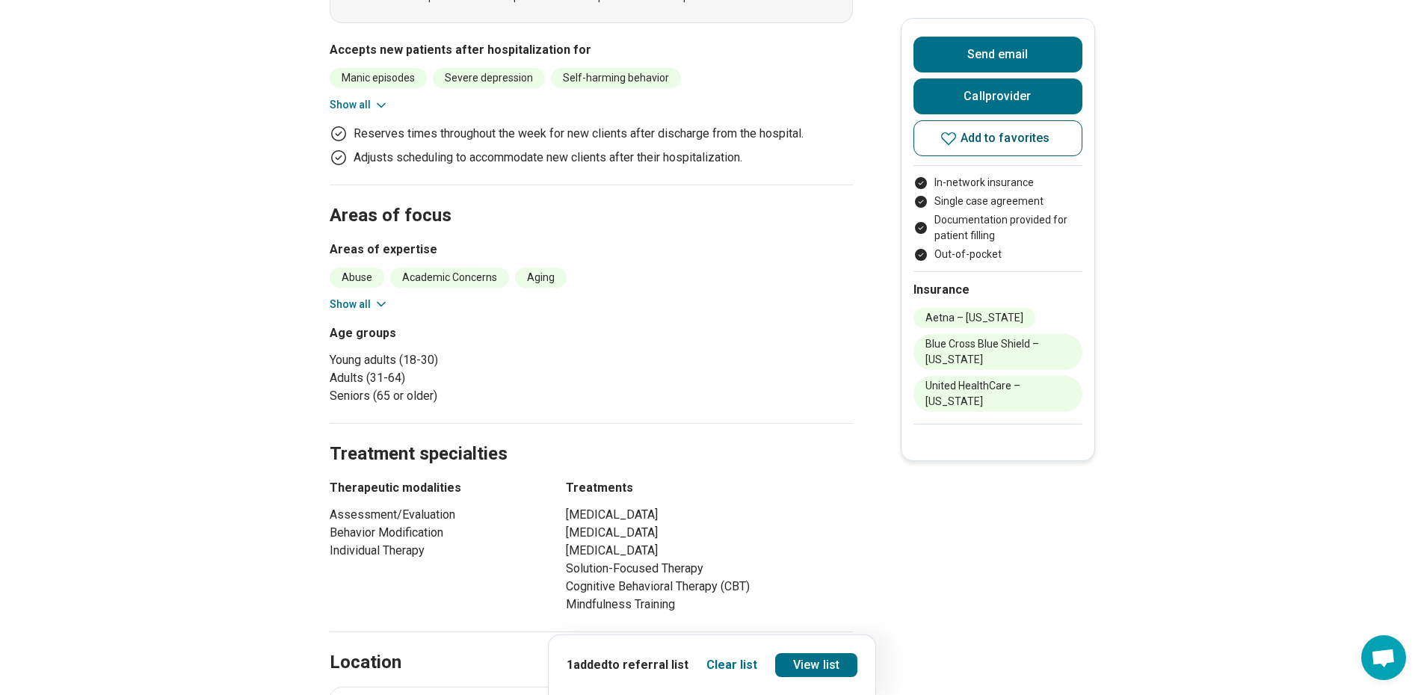
click at [958, 146] on icon at bounding box center [949, 138] width 18 height 18
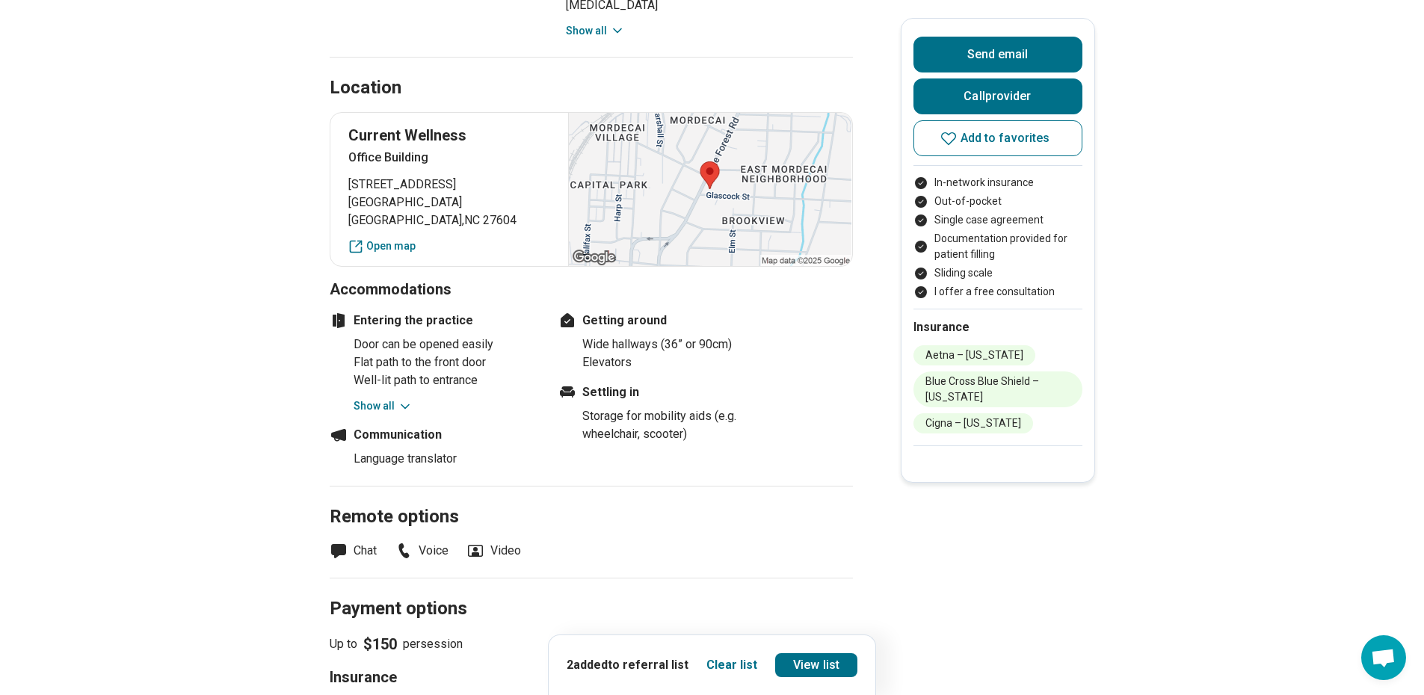
scroll to position [1121, 0]
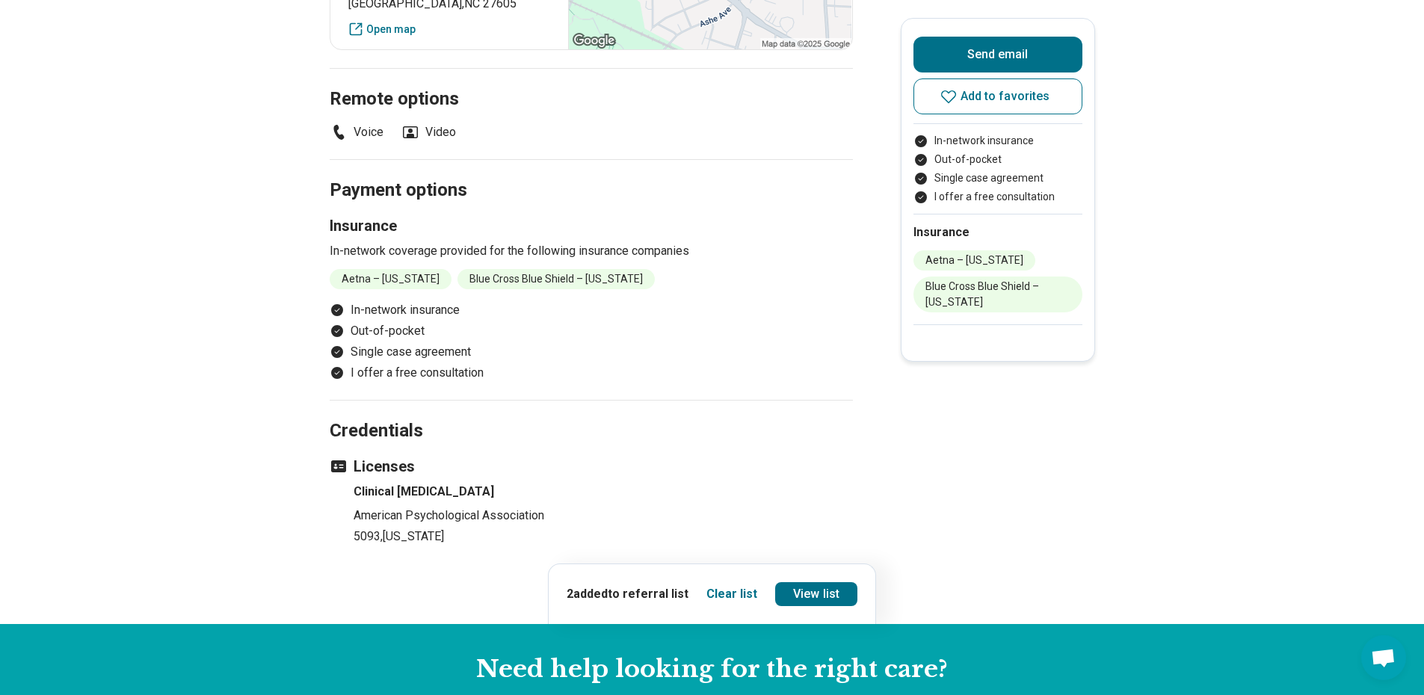
scroll to position [897, 0]
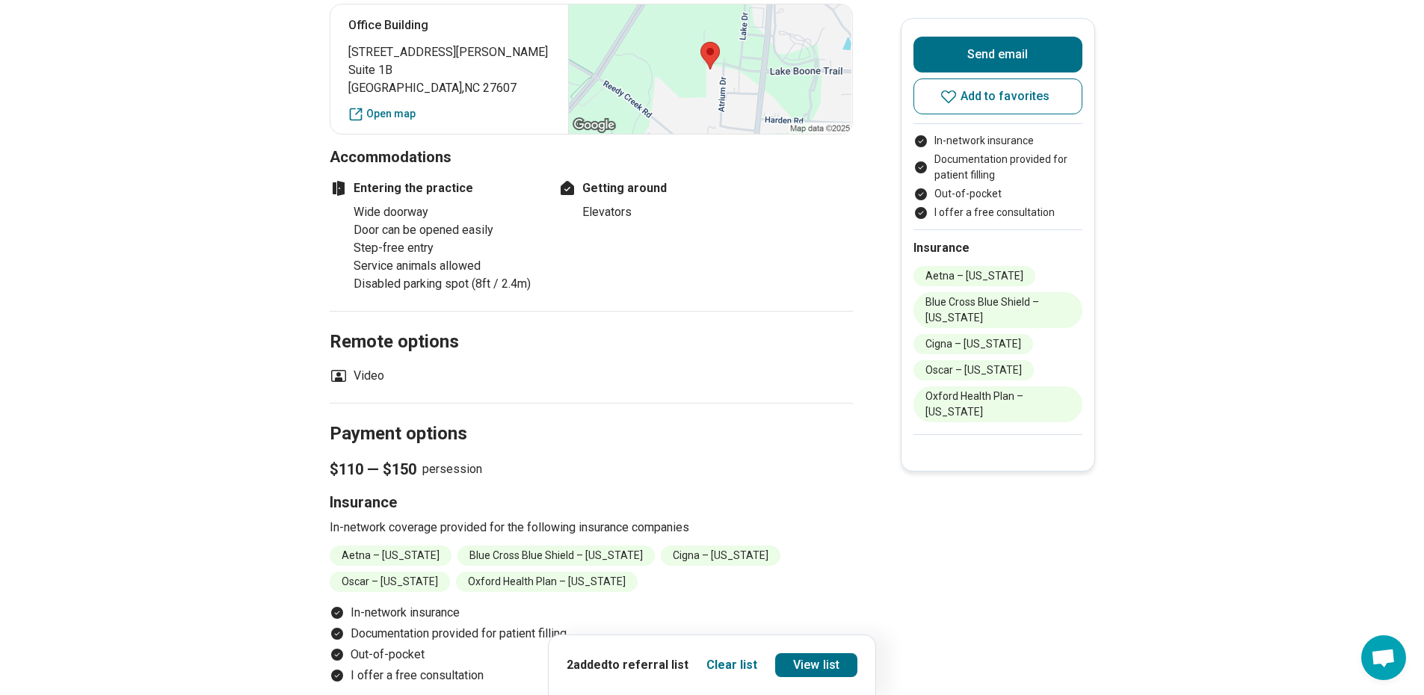
scroll to position [1121, 0]
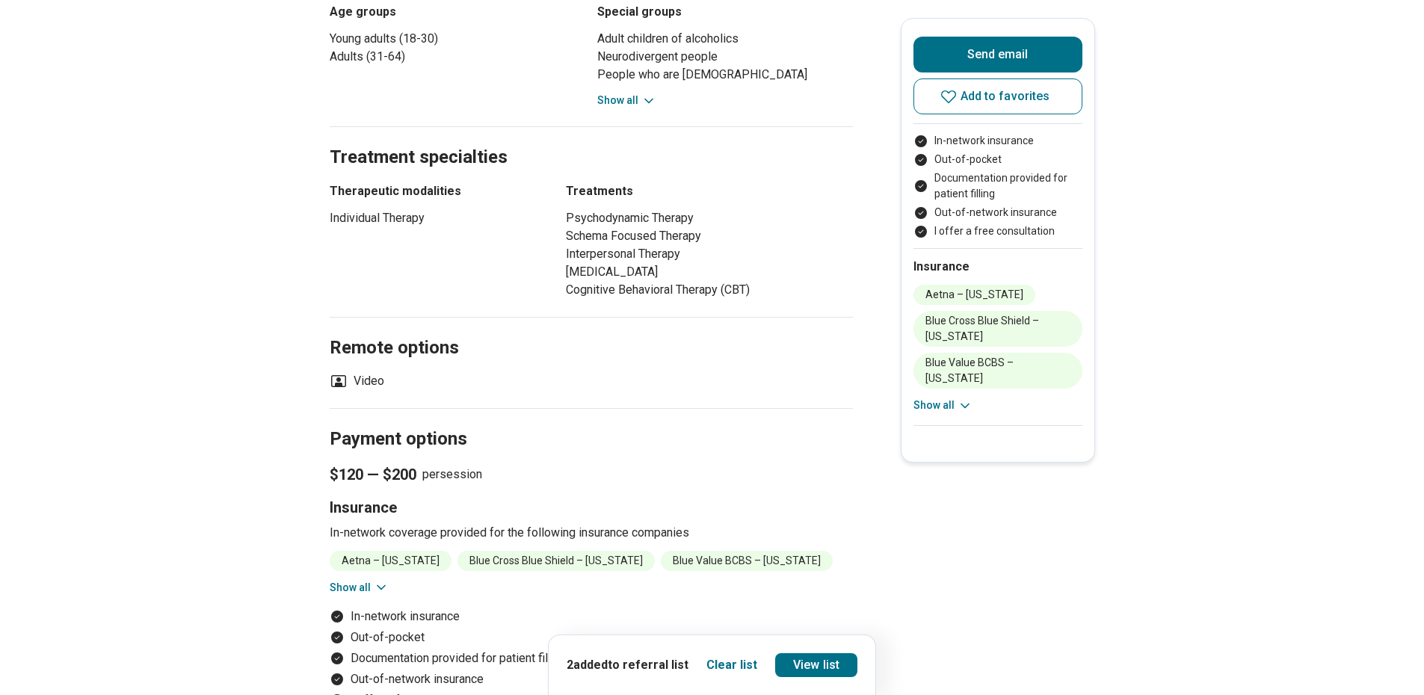
scroll to position [897, 0]
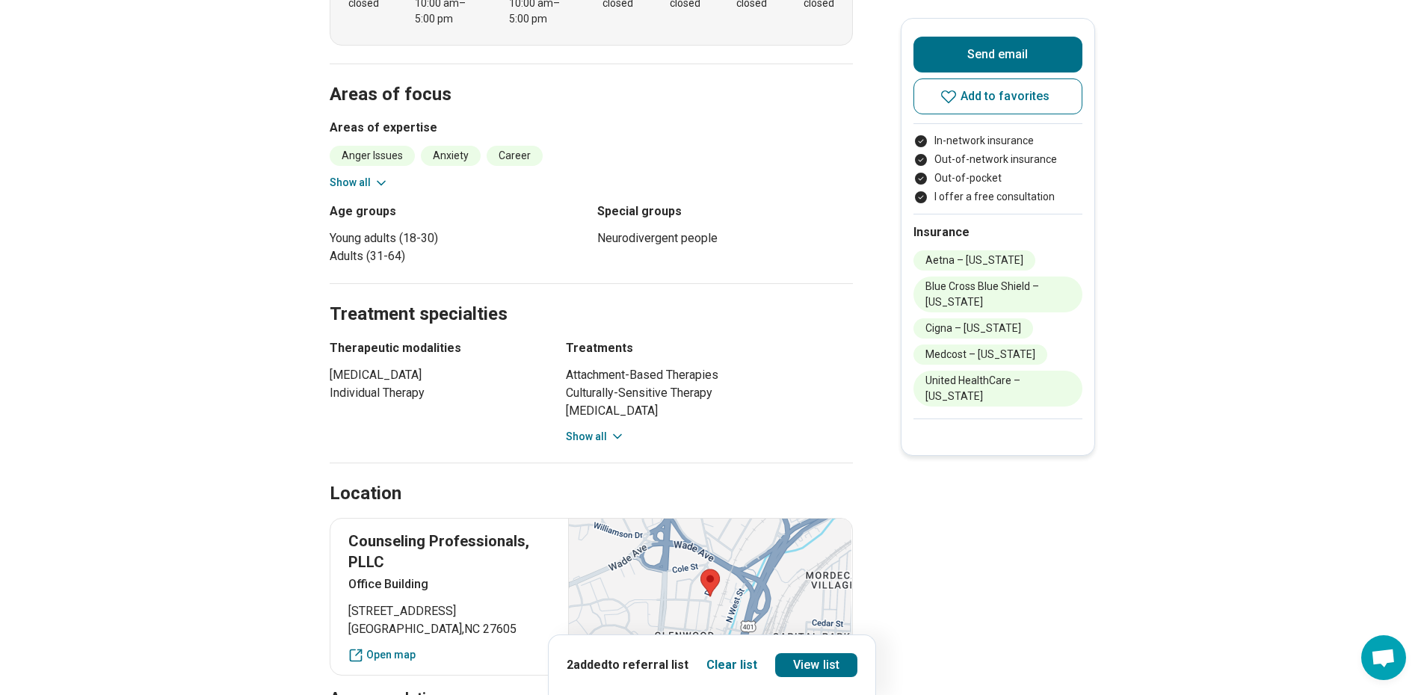
scroll to position [299, 0]
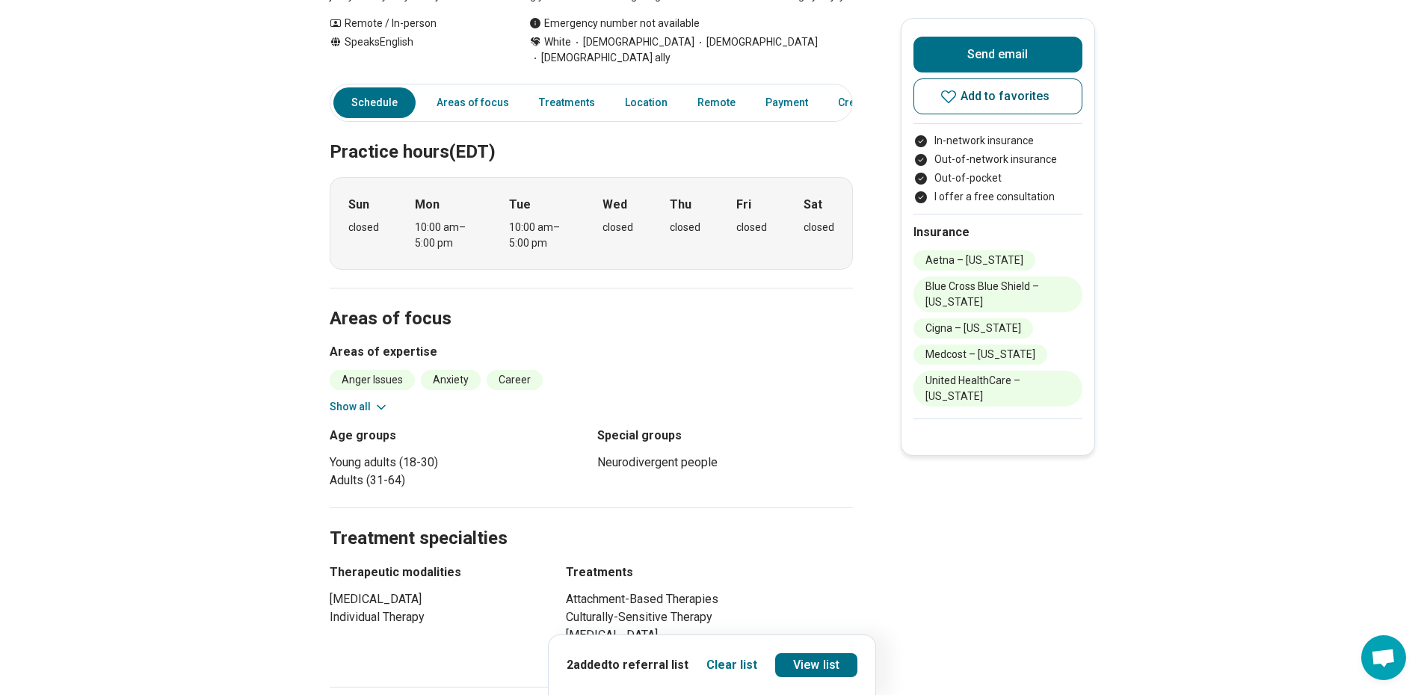
click at [975, 93] on span "Add to favorites" at bounding box center [1006, 96] width 90 height 12
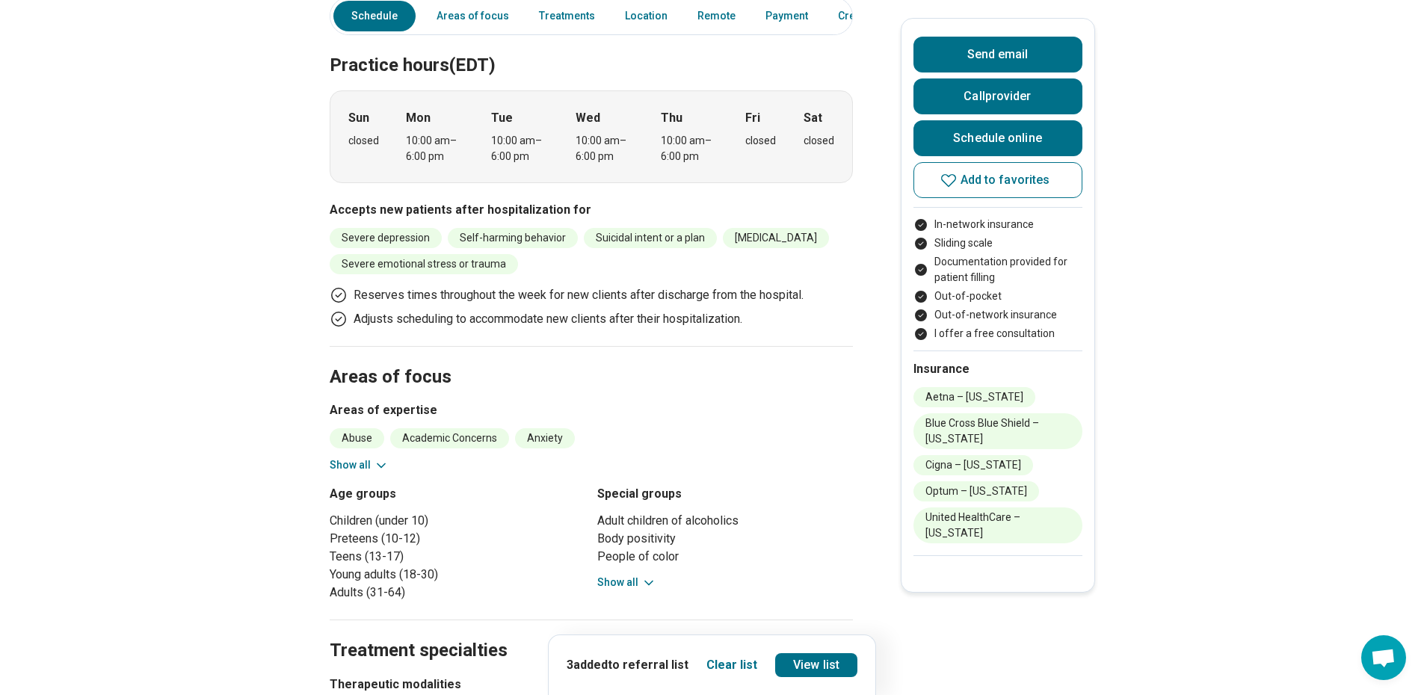
scroll to position [75, 0]
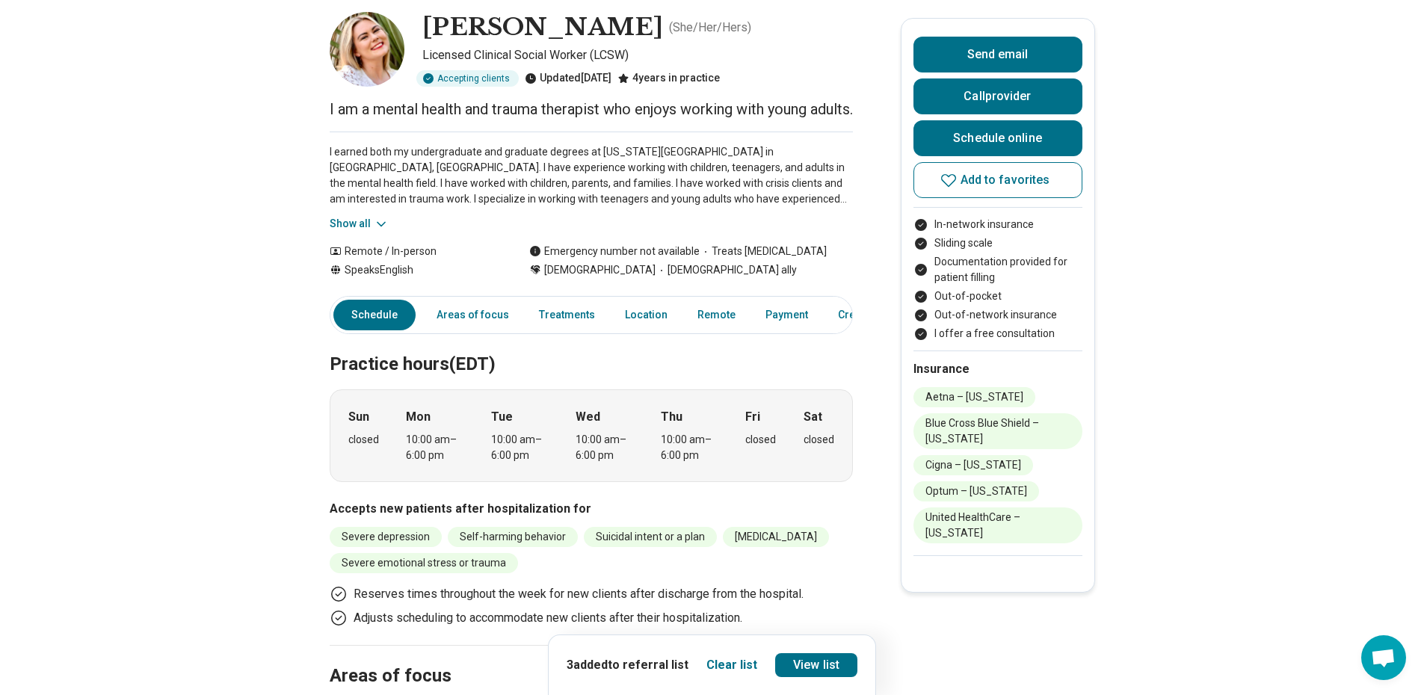
click at [366, 232] on button "Show all" at bounding box center [359, 224] width 59 height 16
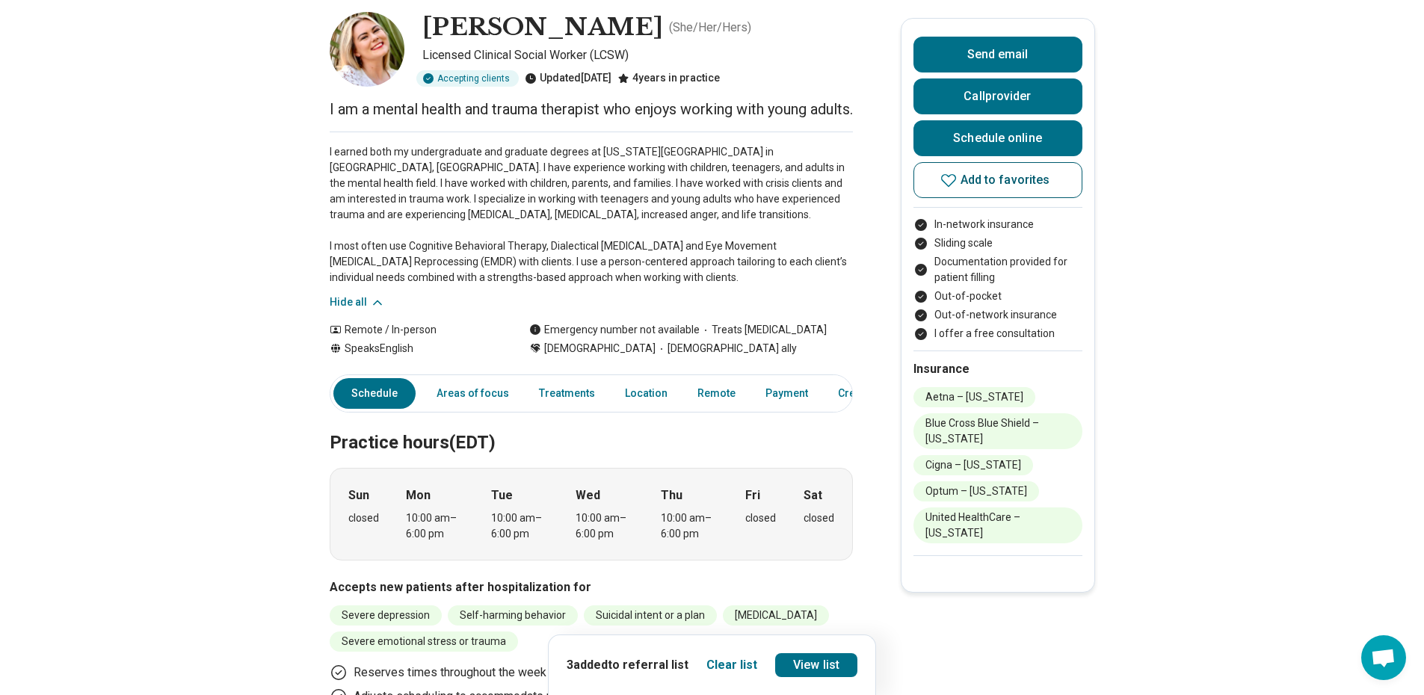
click at [975, 185] on span "Add to favorites" at bounding box center [1006, 180] width 90 height 12
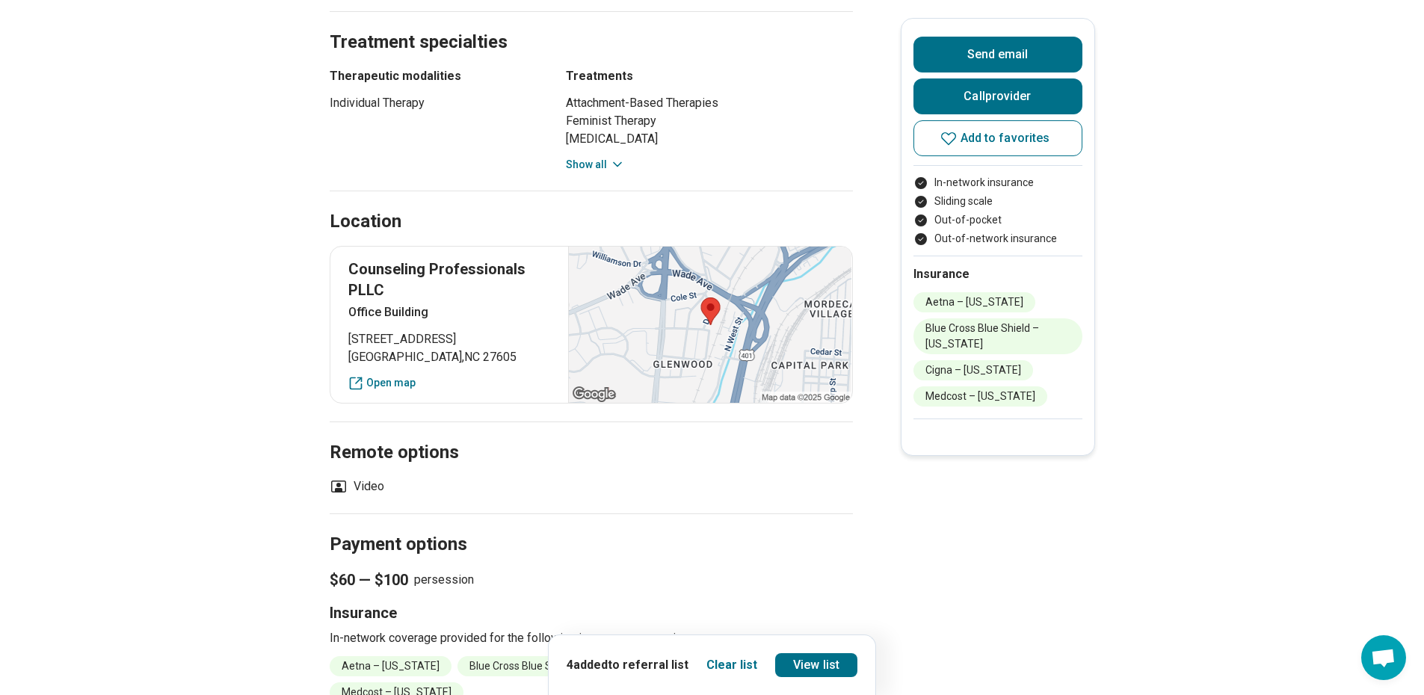
scroll to position [972, 0]
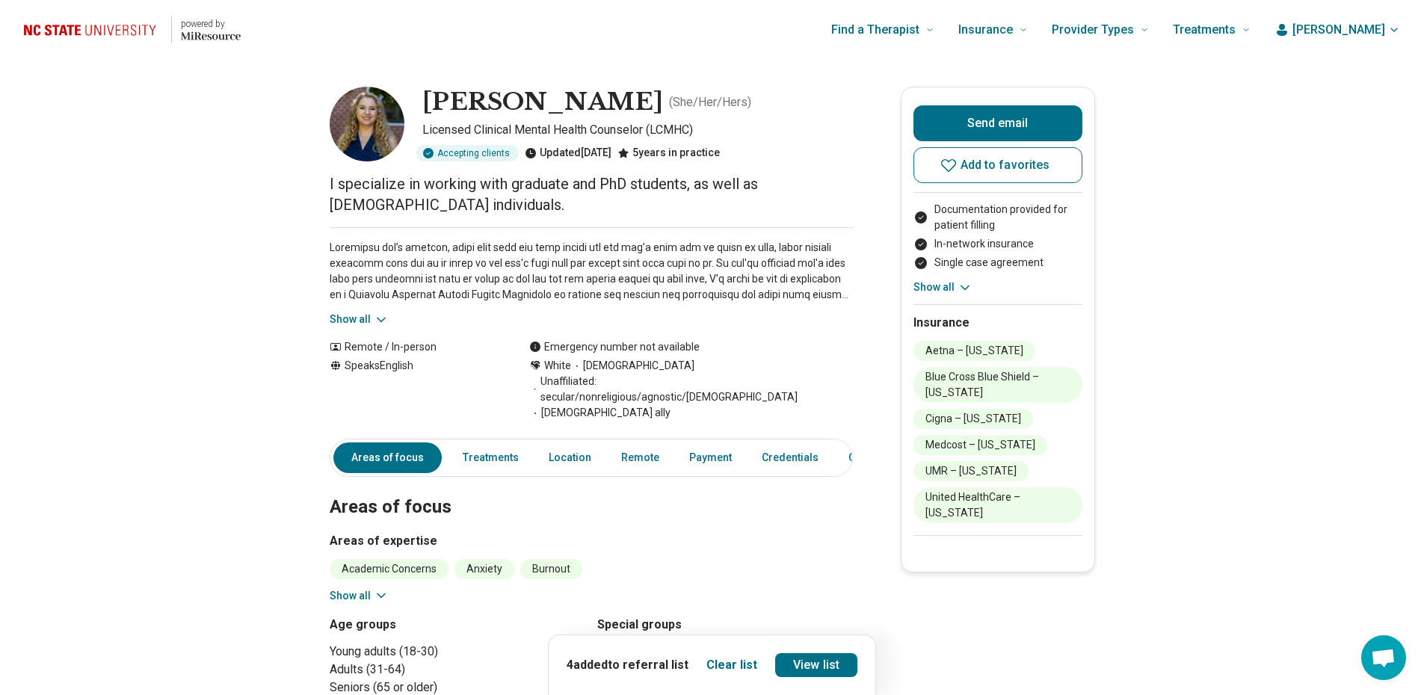
click at [359, 314] on button "Show all" at bounding box center [359, 320] width 59 height 16
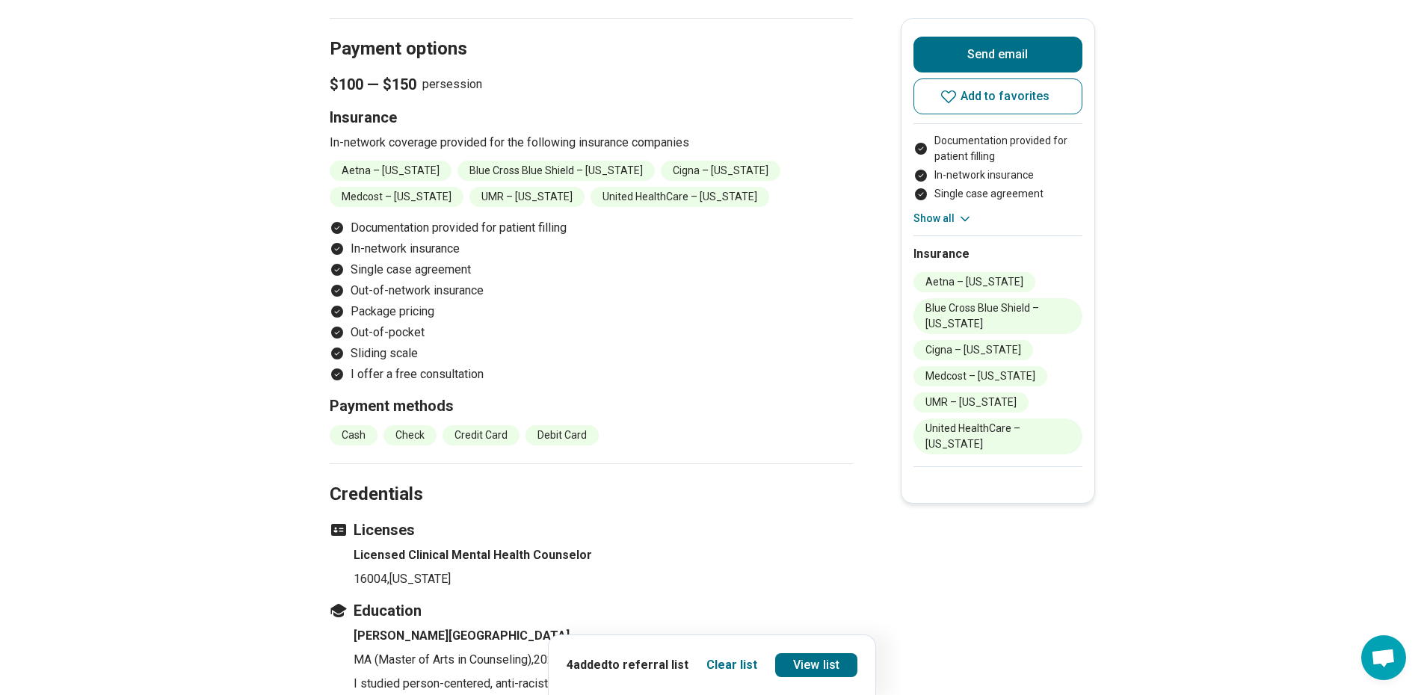
scroll to position [1869, 0]
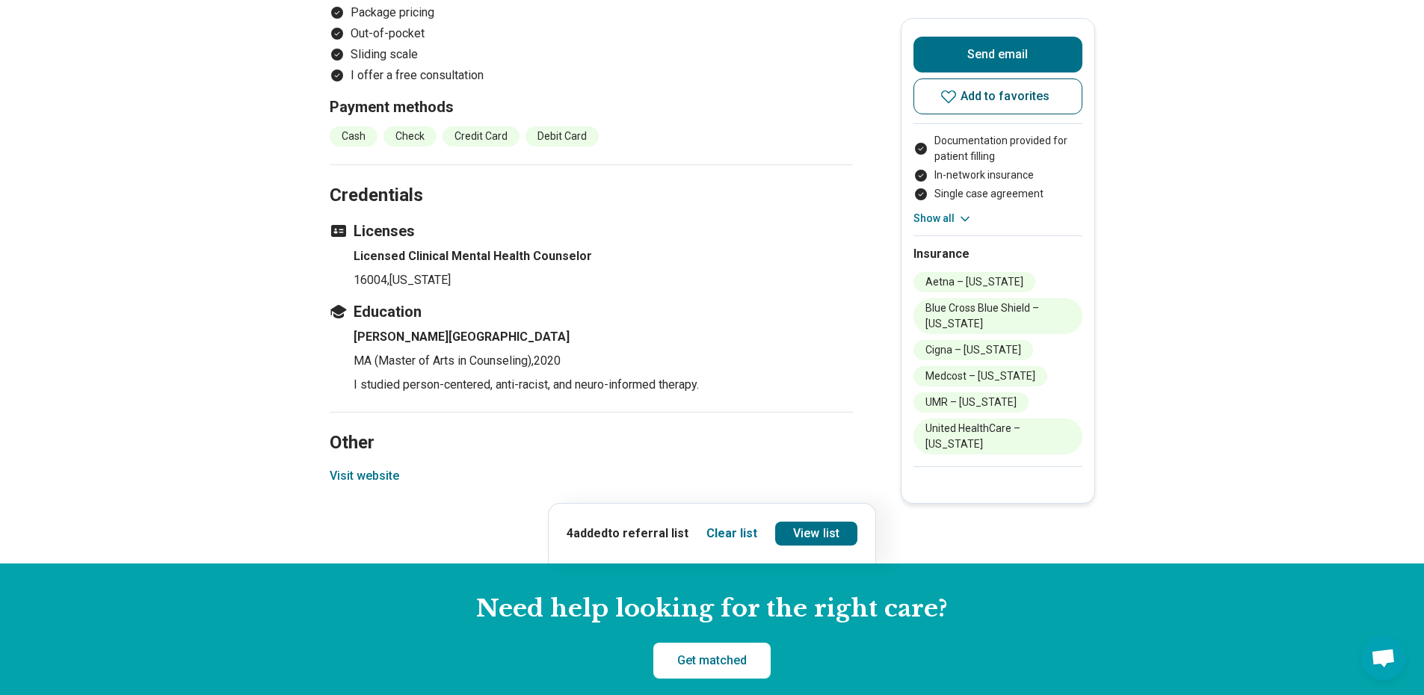
click at [956, 97] on icon at bounding box center [948, 96] width 15 height 13
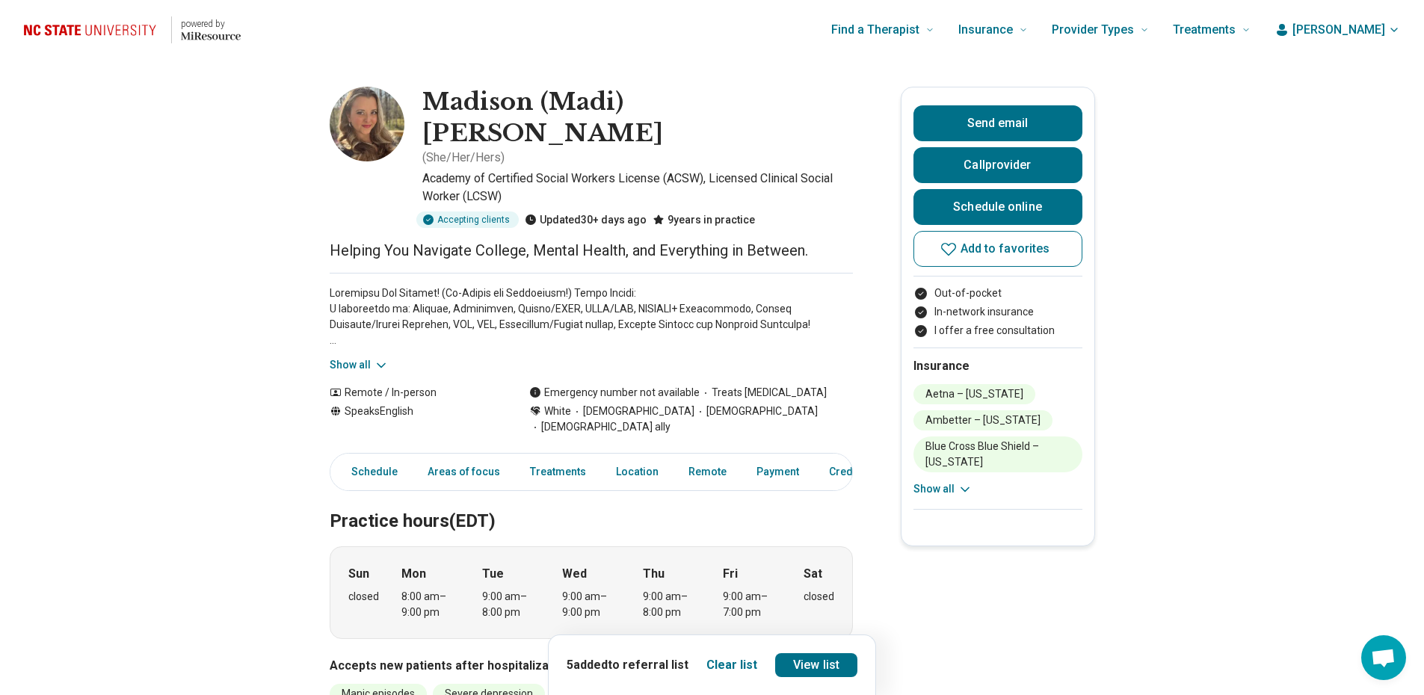
scroll to position [75, 0]
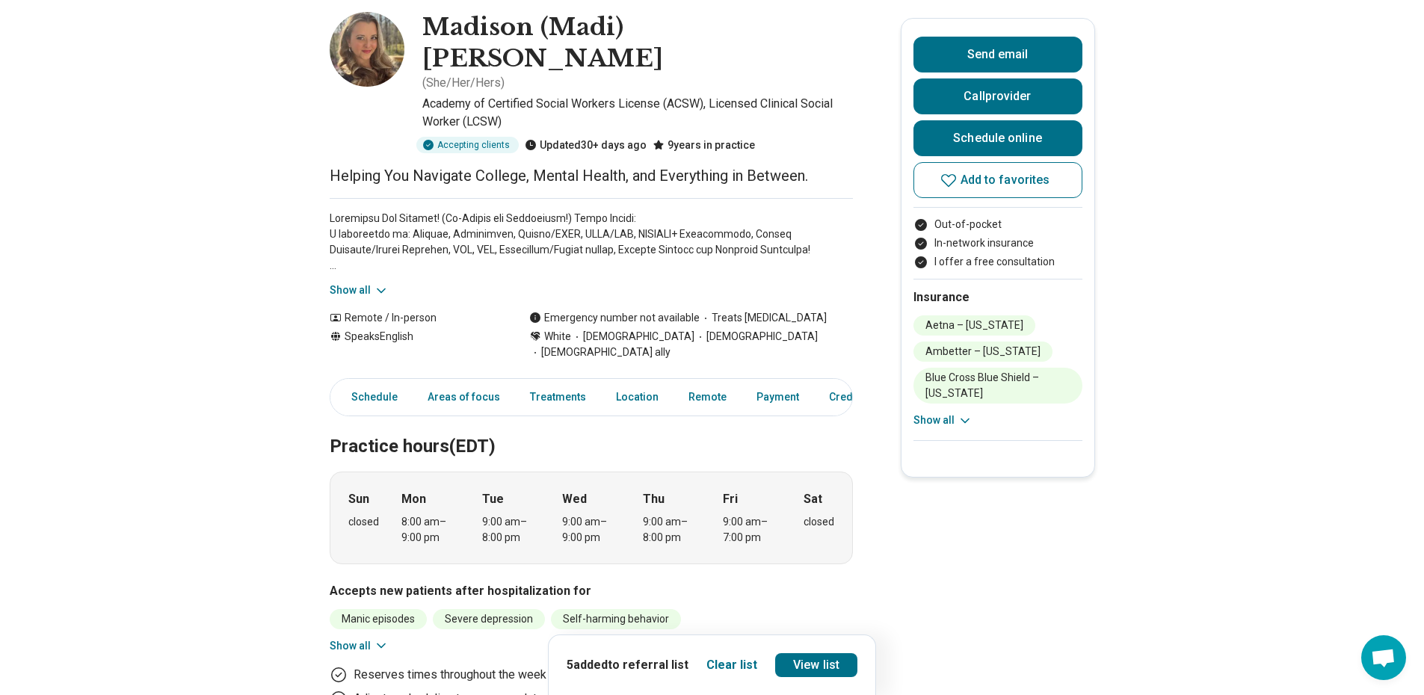
click at [943, 419] on button "Show all" at bounding box center [943, 421] width 59 height 16
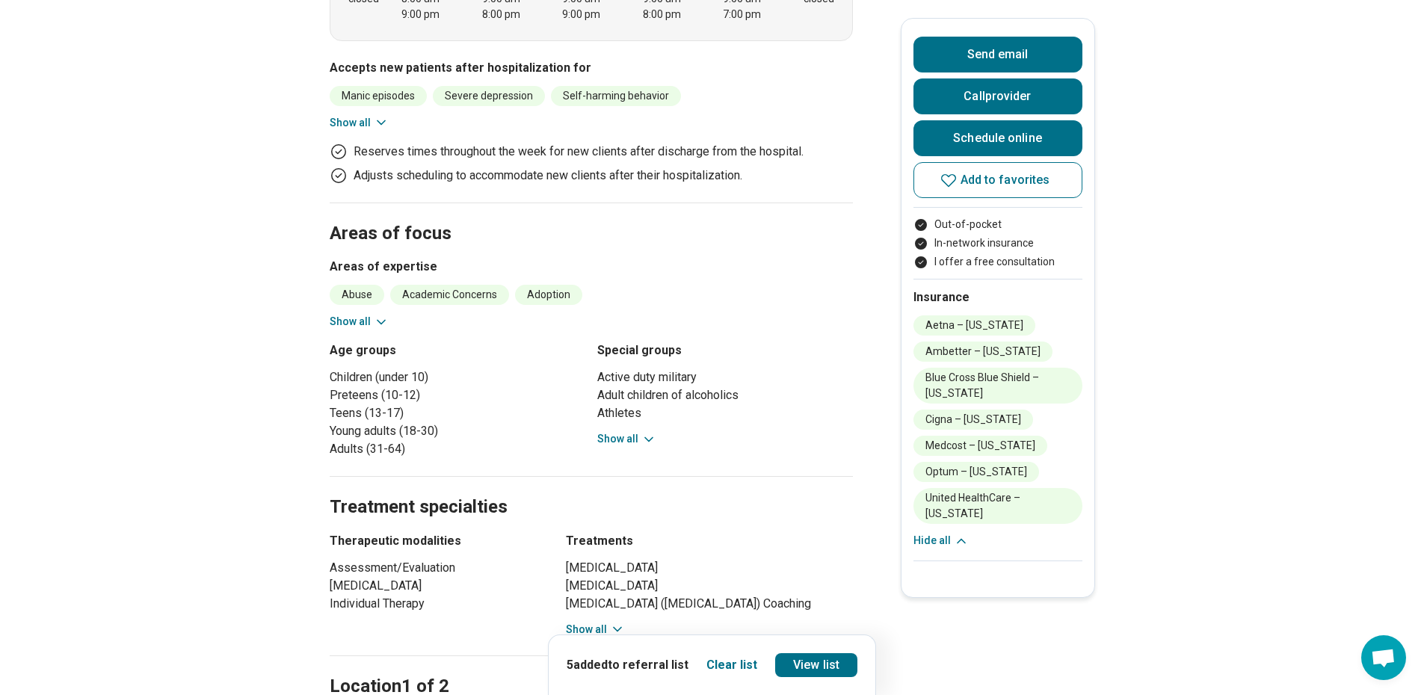
scroll to position [748, 0]
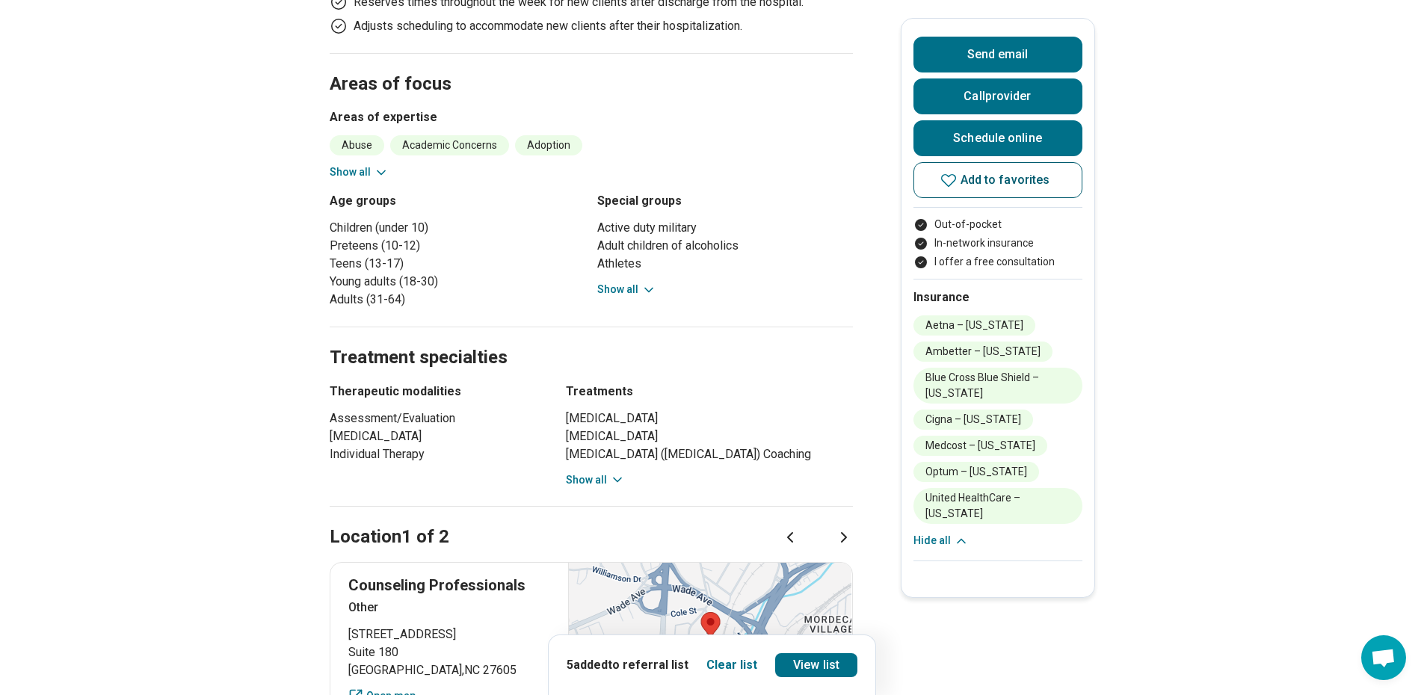
click at [979, 179] on span "Add to favorites" at bounding box center [1006, 180] width 90 height 12
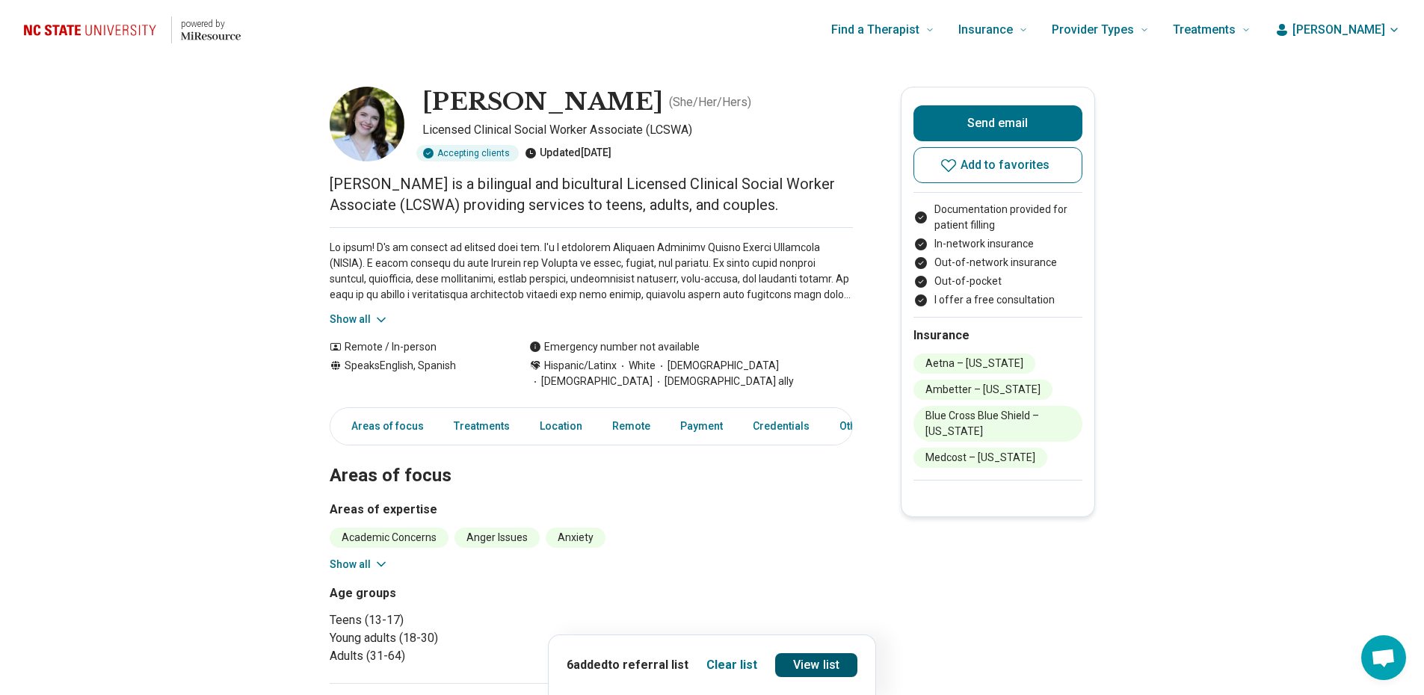
click at [813, 669] on link "View list" at bounding box center [816, 665] width 82 height 24
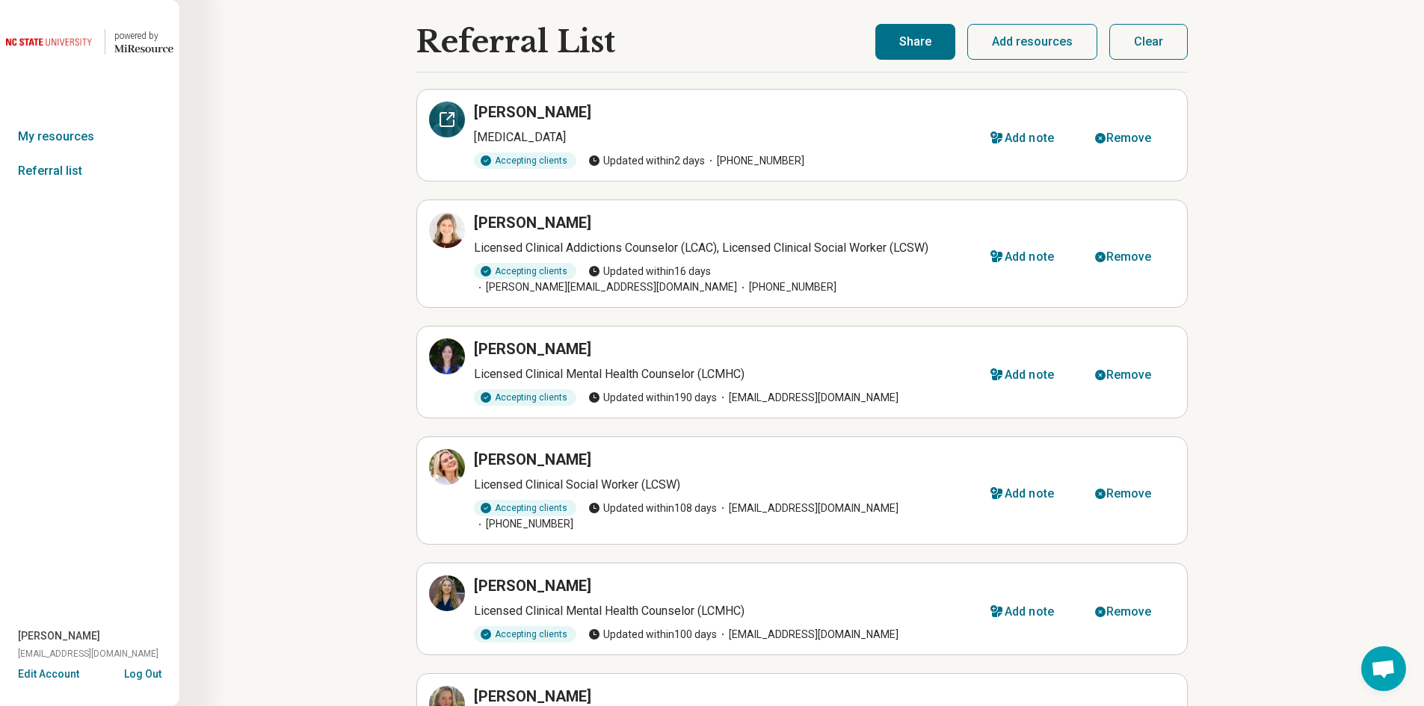
click at [452, 135] on div at bounding box center [447, 120] width 36 height 36
click at [694, 238] on div "[PERSON_NAME] Licensed Clinical Addictions Counselor (LCAC), Licensed Clinical …" at bounding box center [701, 253] width 544 height 83
click at [926, 45] on button "Share" at bounding box center [915, 42] width 80 height 36
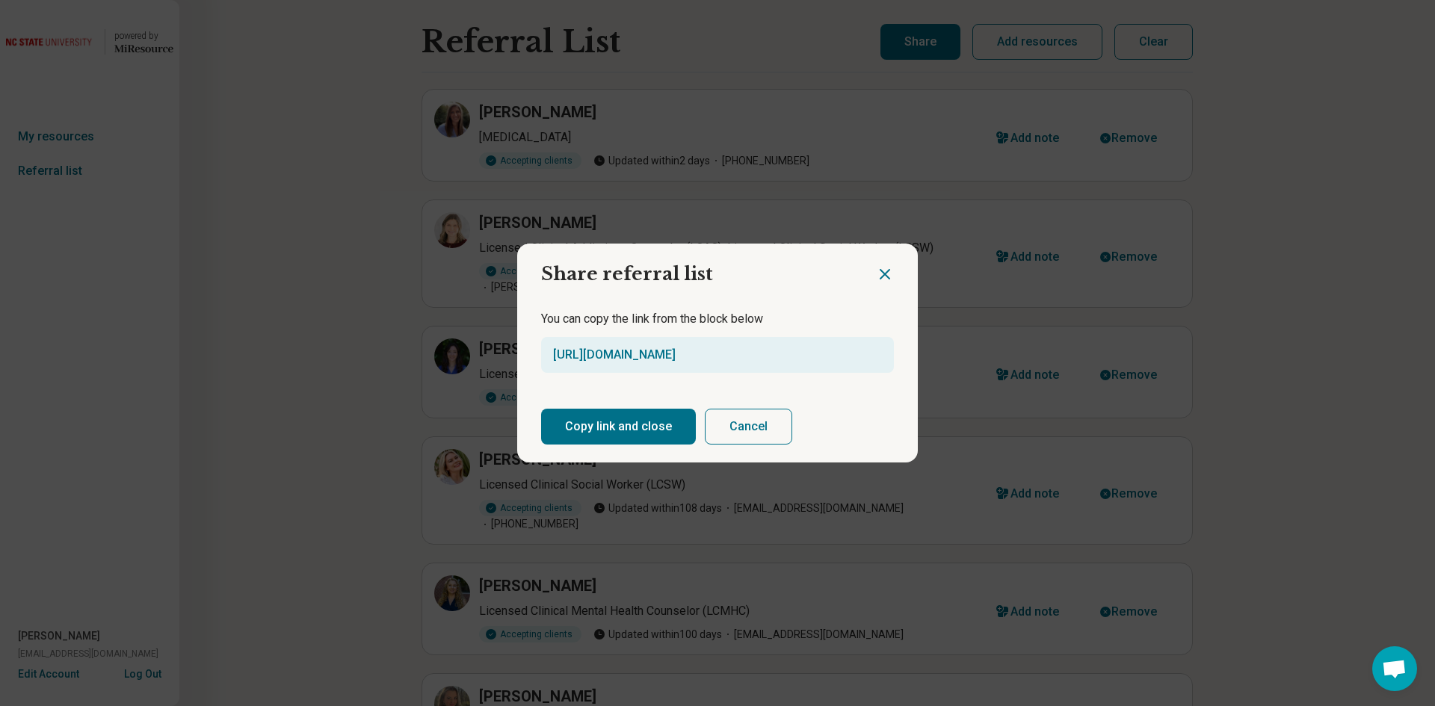
click at [606, 428] on button "Copy link and close" at bounding box center [618, 427] width 155 height 36
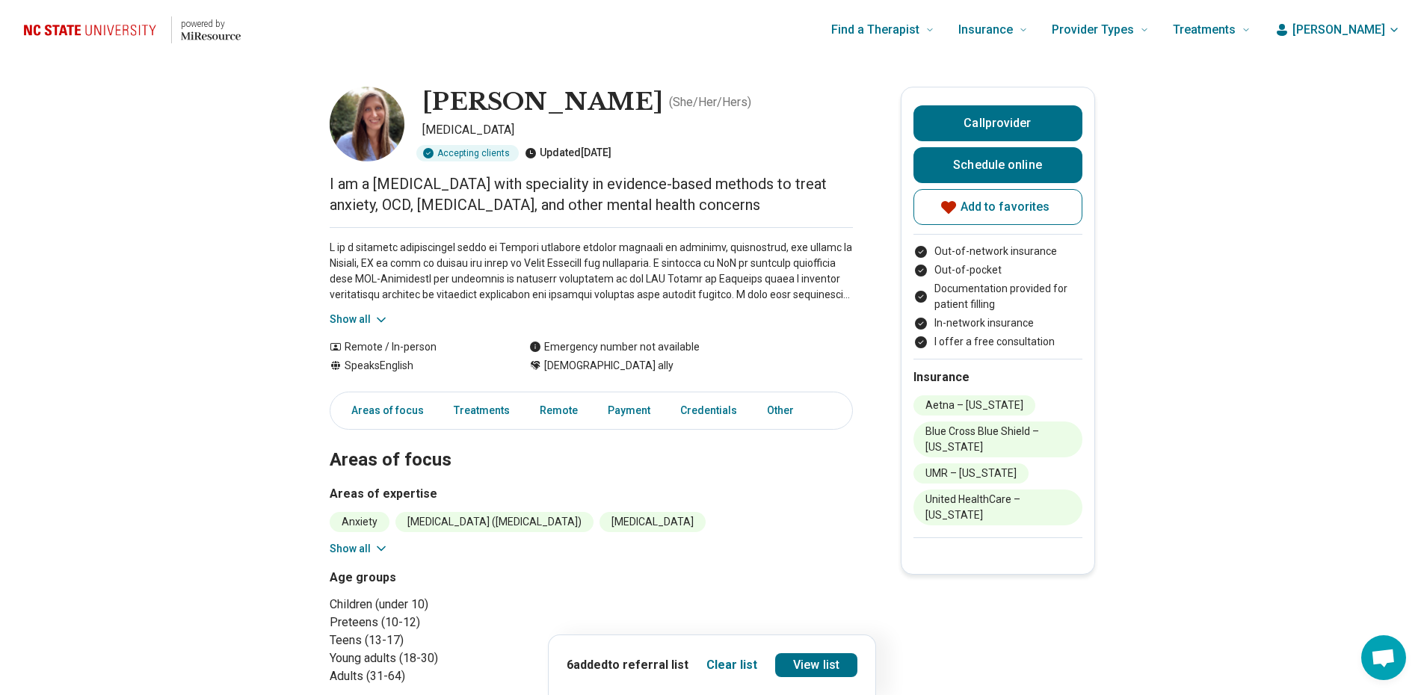
click at [389, 312] on icon at bounding box center [381, 319] width 15 height 15
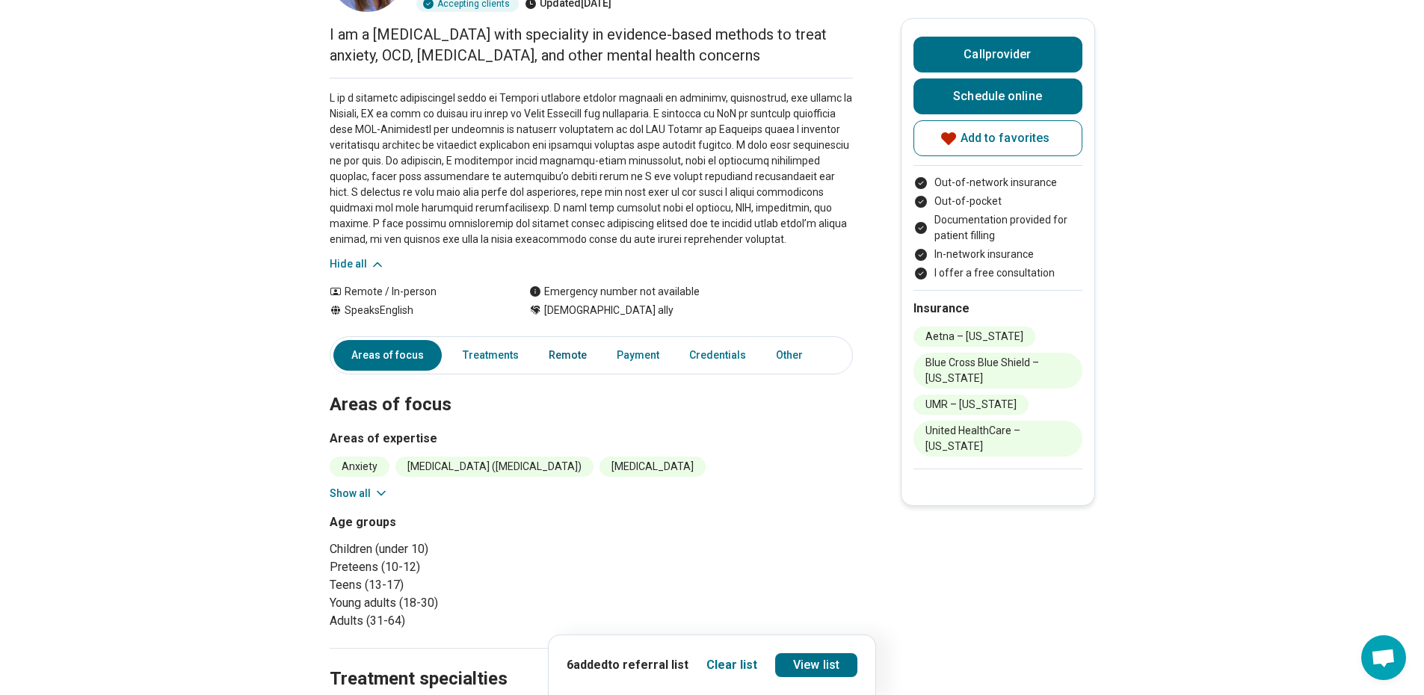
click at [568, 359] on link "Remote" at bounding box center [568, 355] width 56 height 31
